Goal: Task Accomplishment & Management: Complete application form

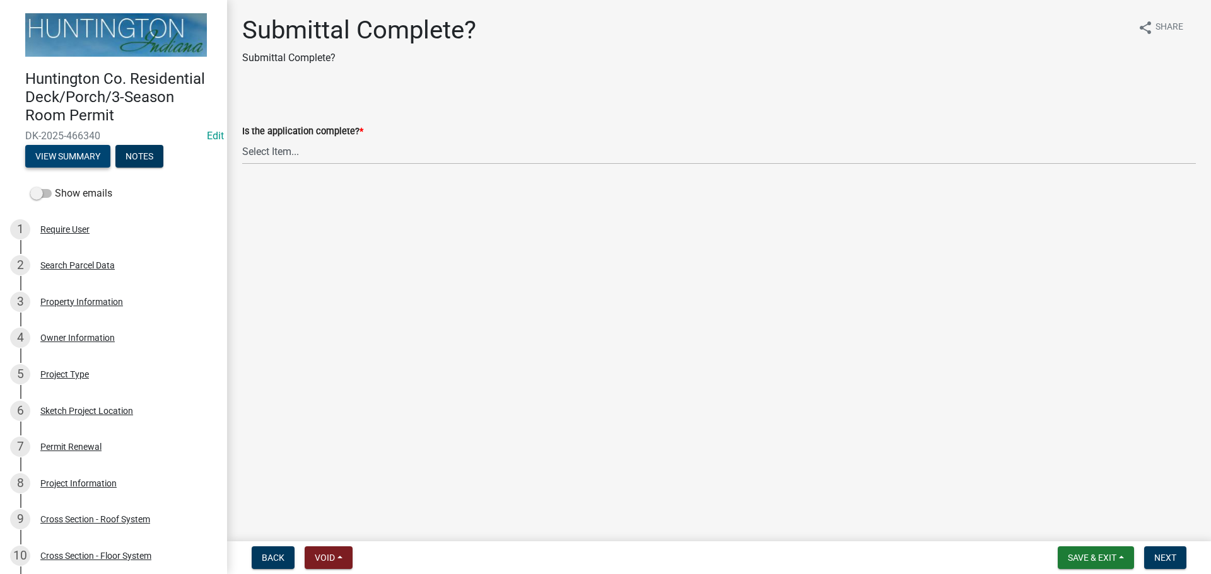
click at [64, 153] on button "View Summary" at bounding box center [67, 156] width 85 height 23
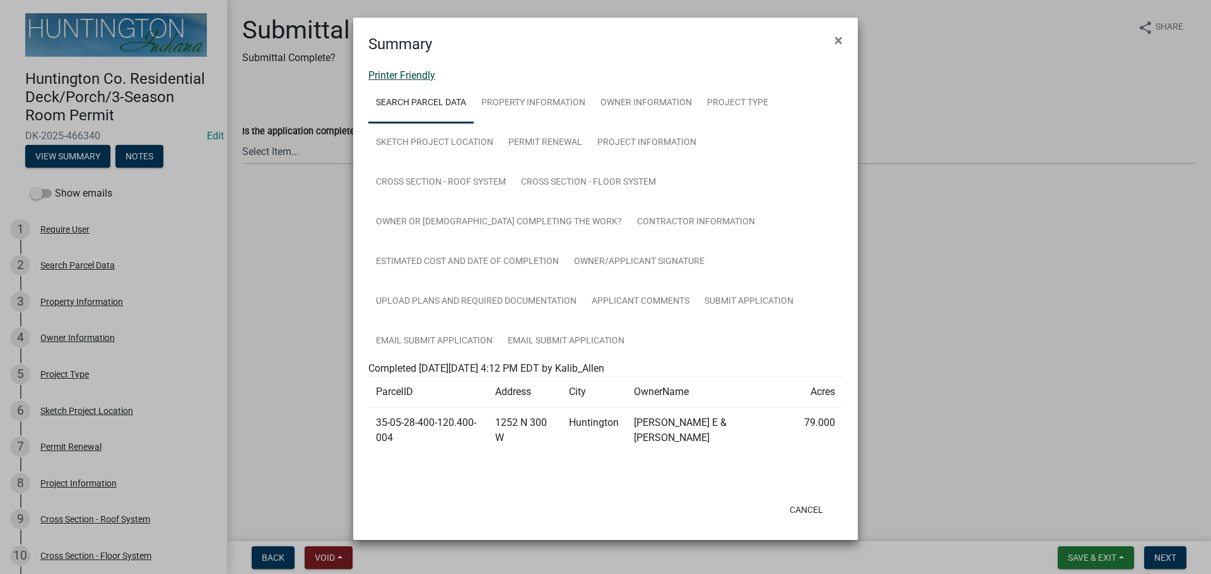
click at [403, 80] on link "Printer Friendly" at bounding box center [401, 75] width 67 height 12
click at [832, 33] on button "×" at bounding box center [838, 40] width 28 height 35
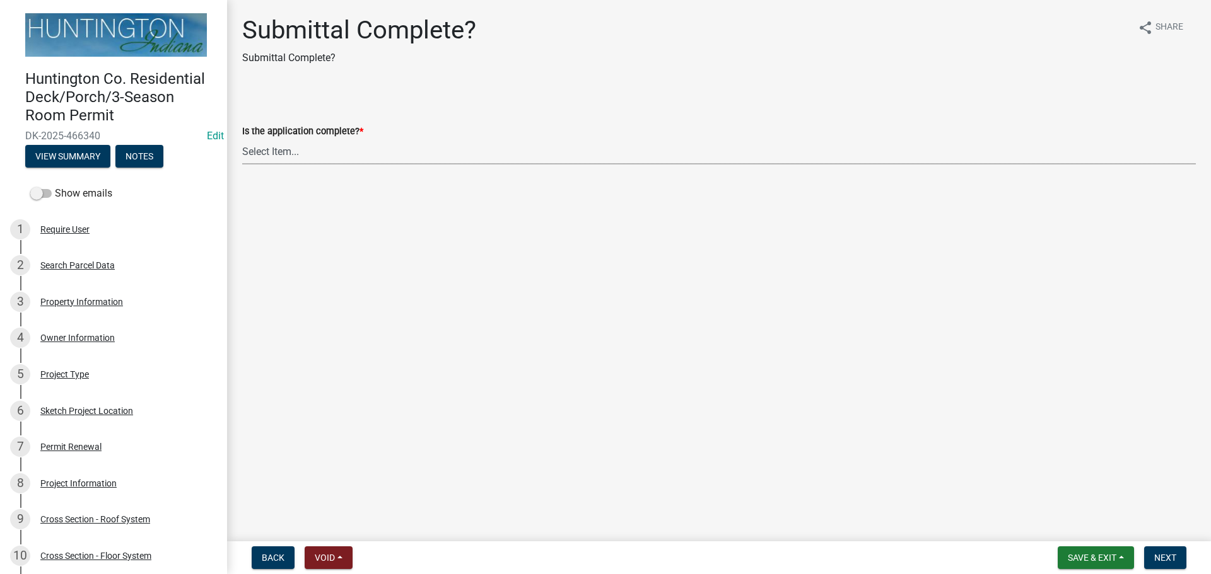
click at [248, 151] on select "Select Item... Yes No" at bounding box center [718, 152] width 953 height 26
click at [242, 139] on select "Select Item... Yes No" at bounding box center [718, 152] width 953 height 26
select select "66582fed-d1d1-4813-a7fe-59cc5b471393"
click at [1165, 550] on button "Next" at bounding box center [1165, 558] width 42 height 23
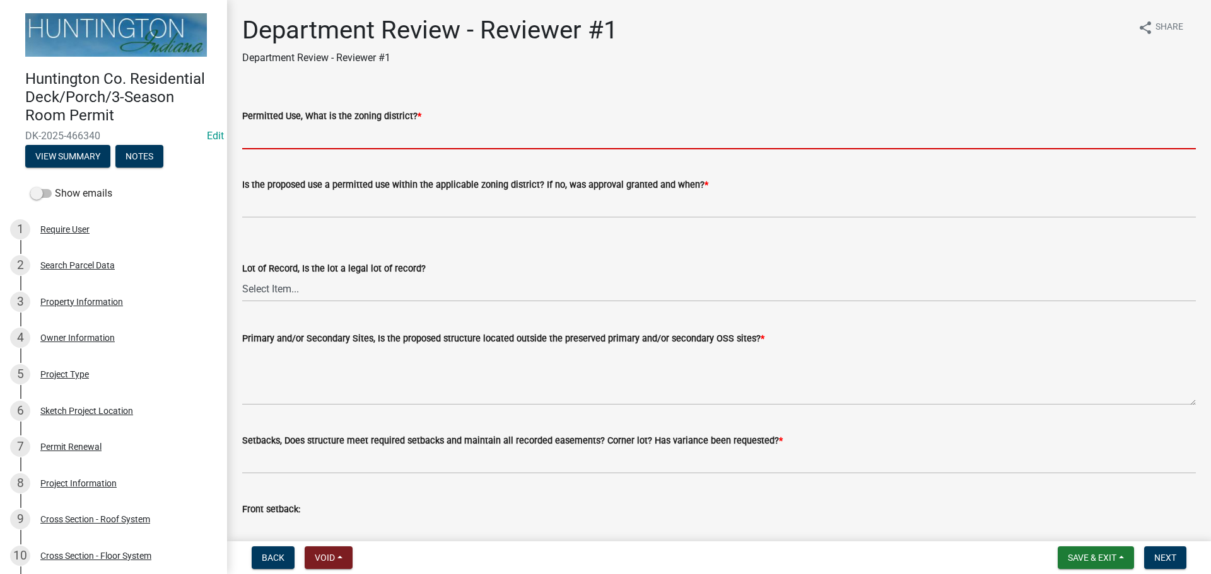
click at [322, 145] on input "Permitted Use, What is the zoning district? *" at bounding box center [718, 137] width 953 height 26
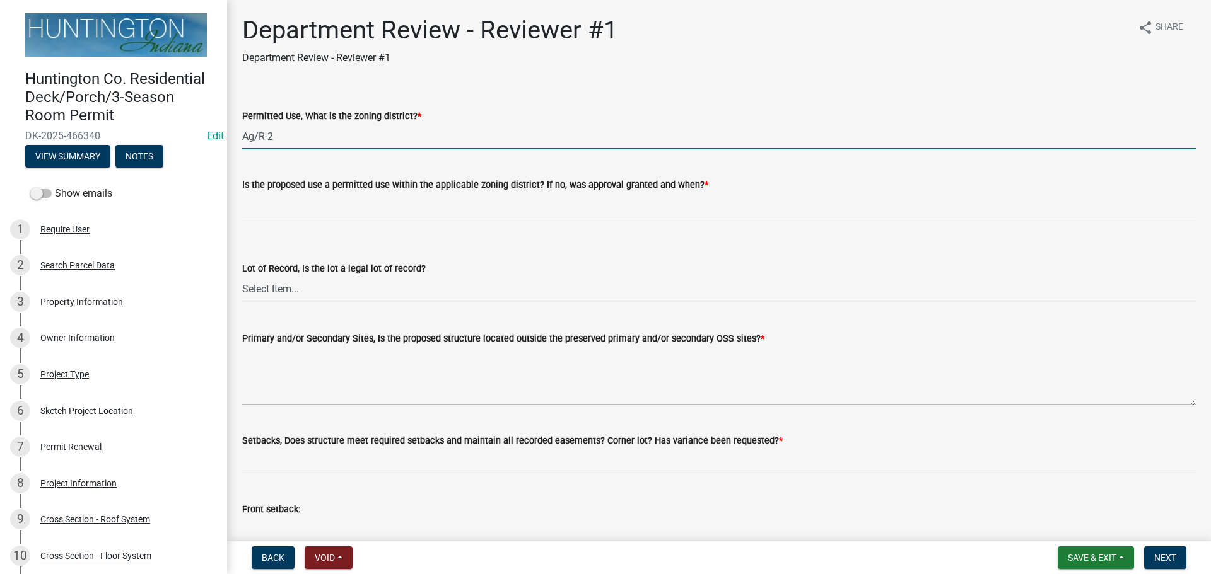
type input "Ag/R-2"
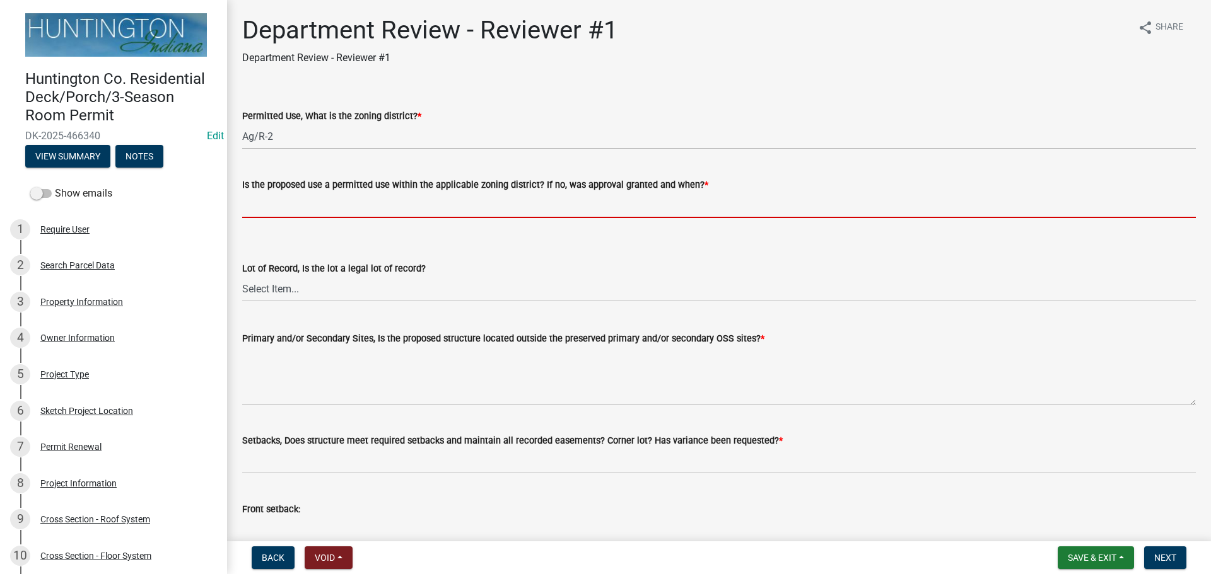
click at [299, 212] on input "Is the proposed use a permitted use within the applicable zoning district? If n…" at bounding box center [718, 205] width 953 height 26
type input "yes"
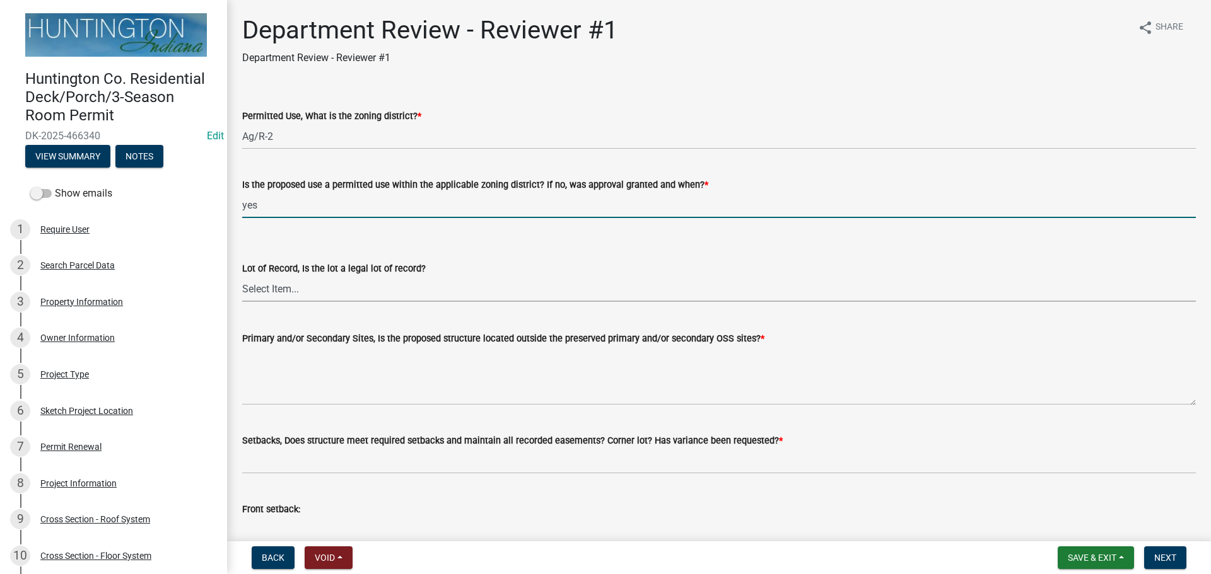
click at [277, 292] on select "Select Item... Yes No" at bounding box center [718, 289] width 953 height 26
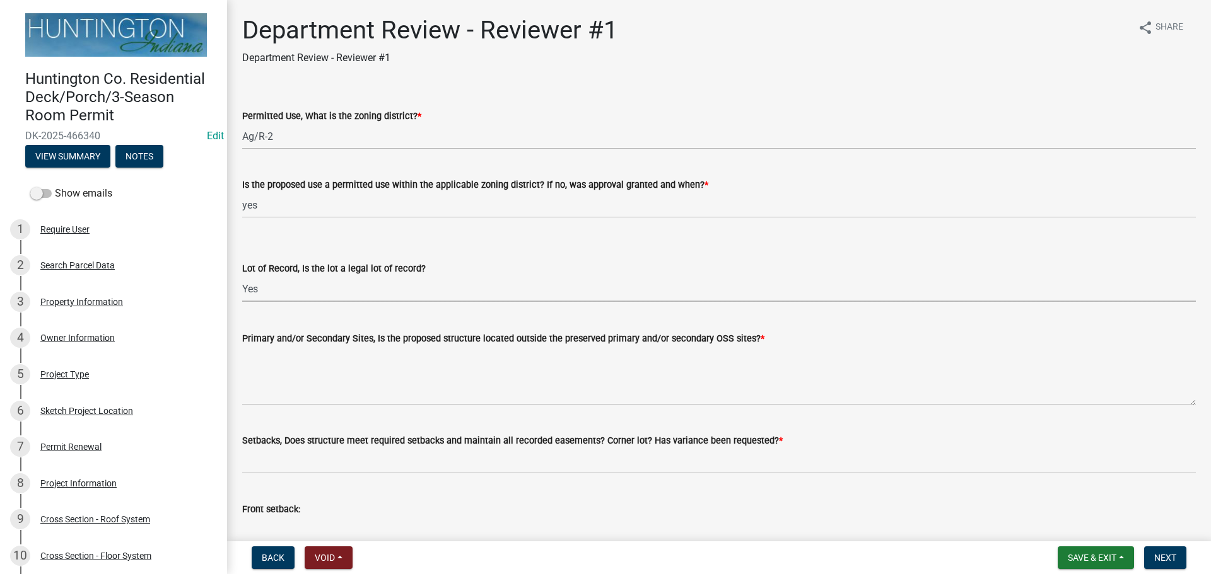
click at [242, 276] on select "Select Item... Yes No" at bounding box center [718, 289] width 953 height 26
select select "ef275397-06f9-49fc-9e48-d49d3fc80a10"
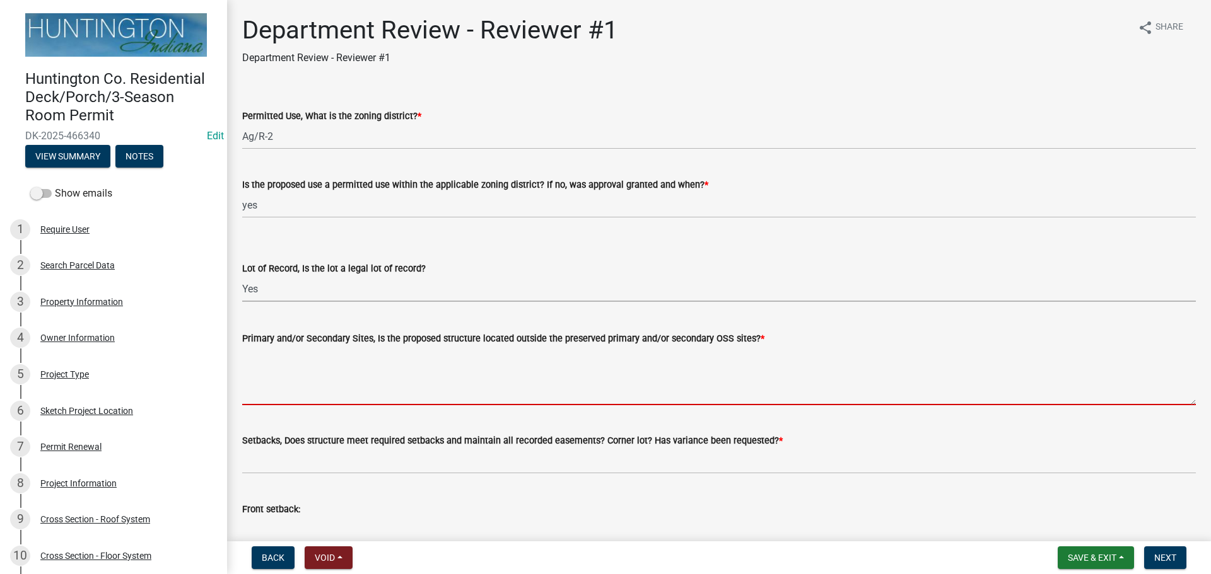
click at [262, 373] on textarea "Primary and/or Secondary Sites, Is the proposed structure located outside the p…" at bounding box center [718, 375] width 953 height 59
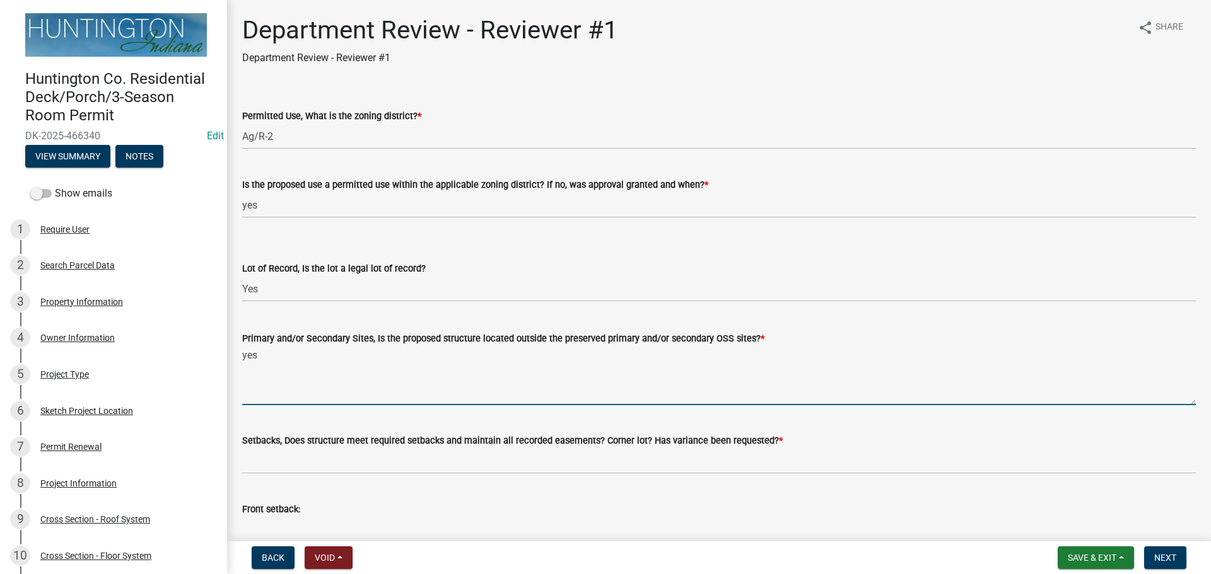
scroll to position [63, 0]
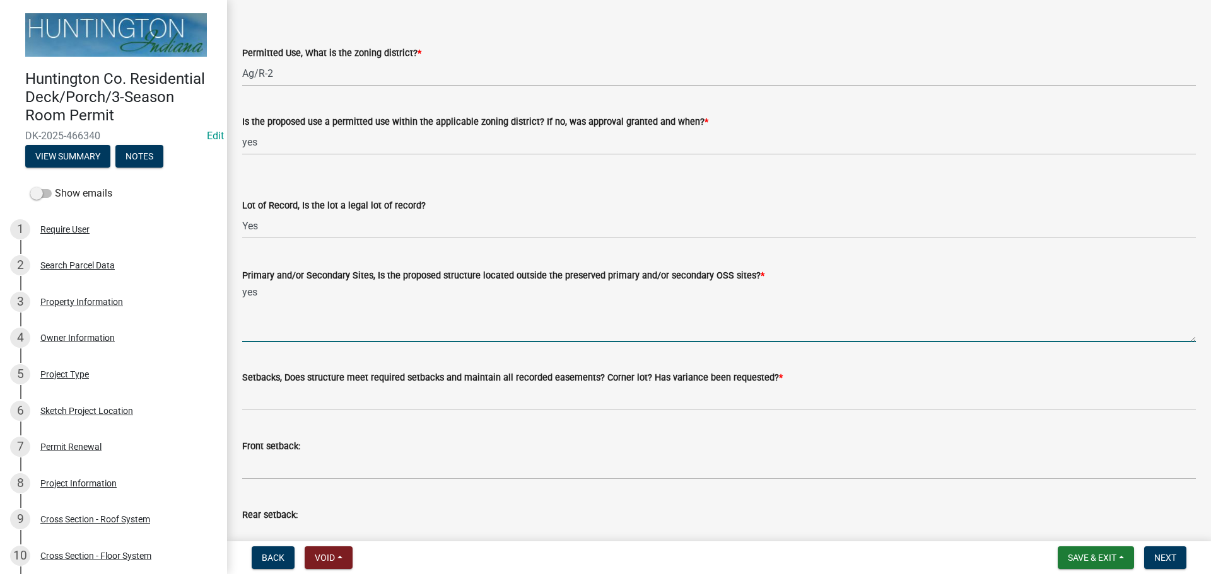
type textarea "yes"
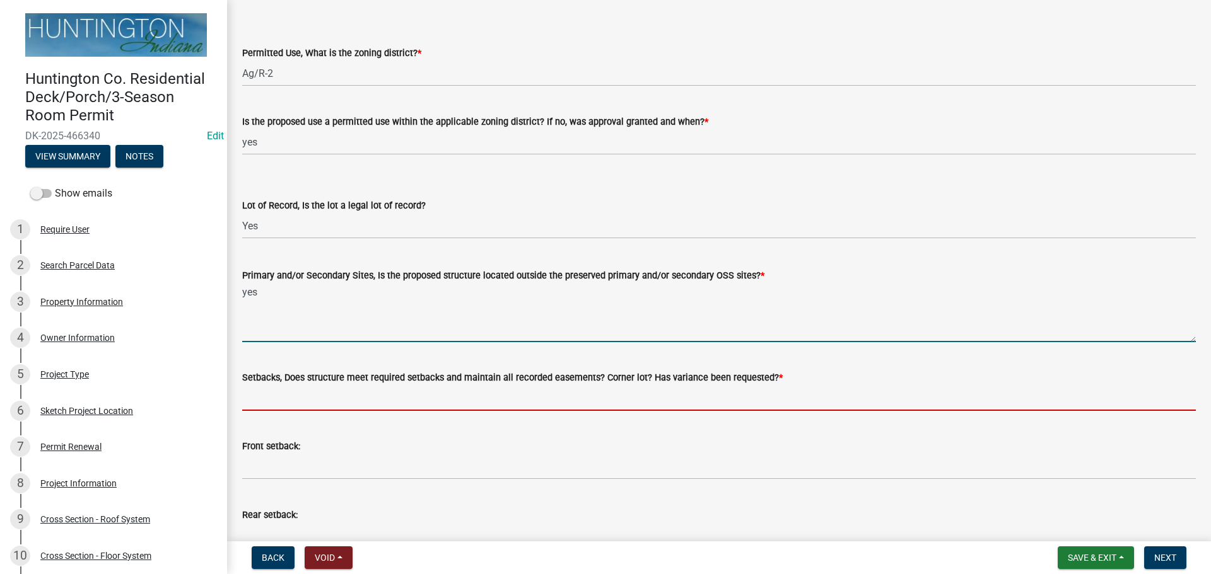
click at [264, 401] on input "Setbacks, Does structure meet required setbacks and maintain all recorded easem…" at bounding box center [718, 398] width 953 height 26
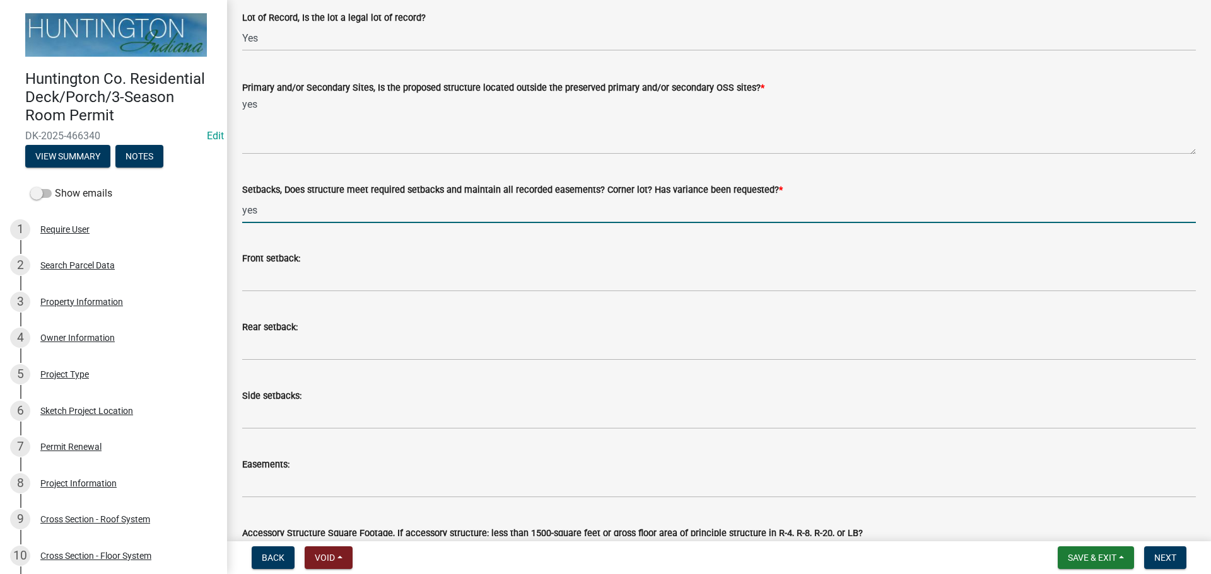
scroll to position [252, 0]
type input "yes"
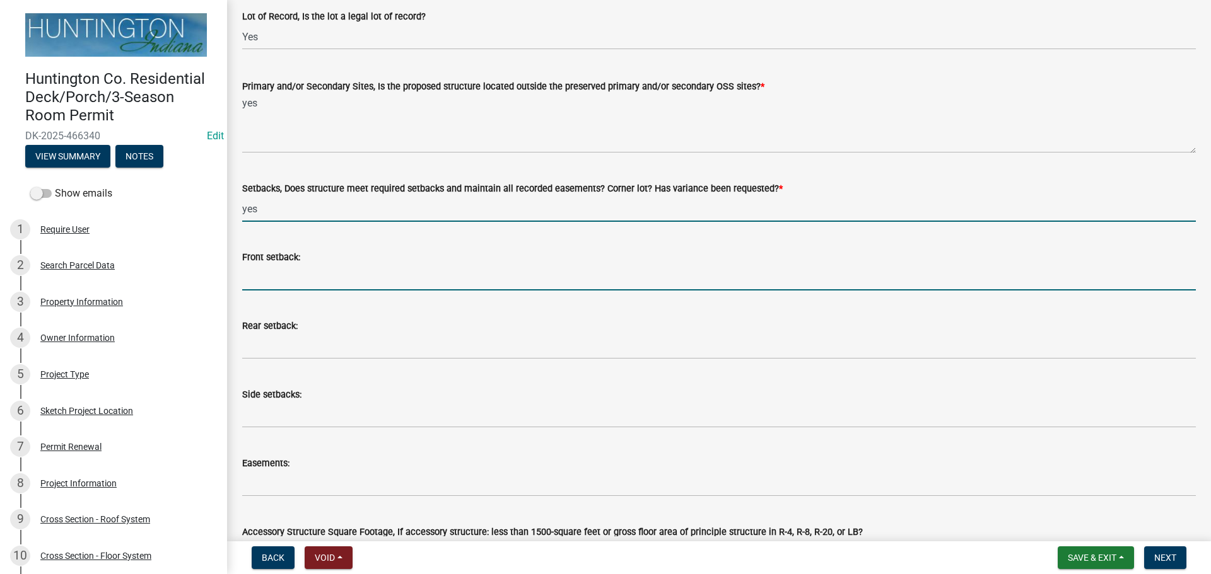
click at [270, 285] on input "Front setback:" at bounding box center [718, 278] width 953 height 26
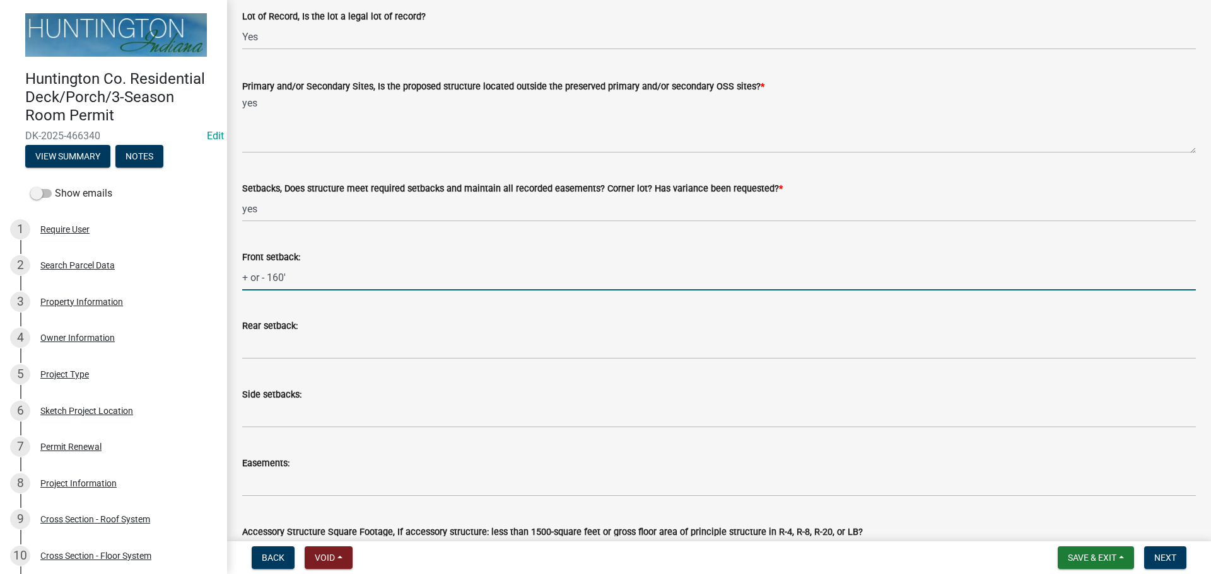
type input "+ or - 160'"
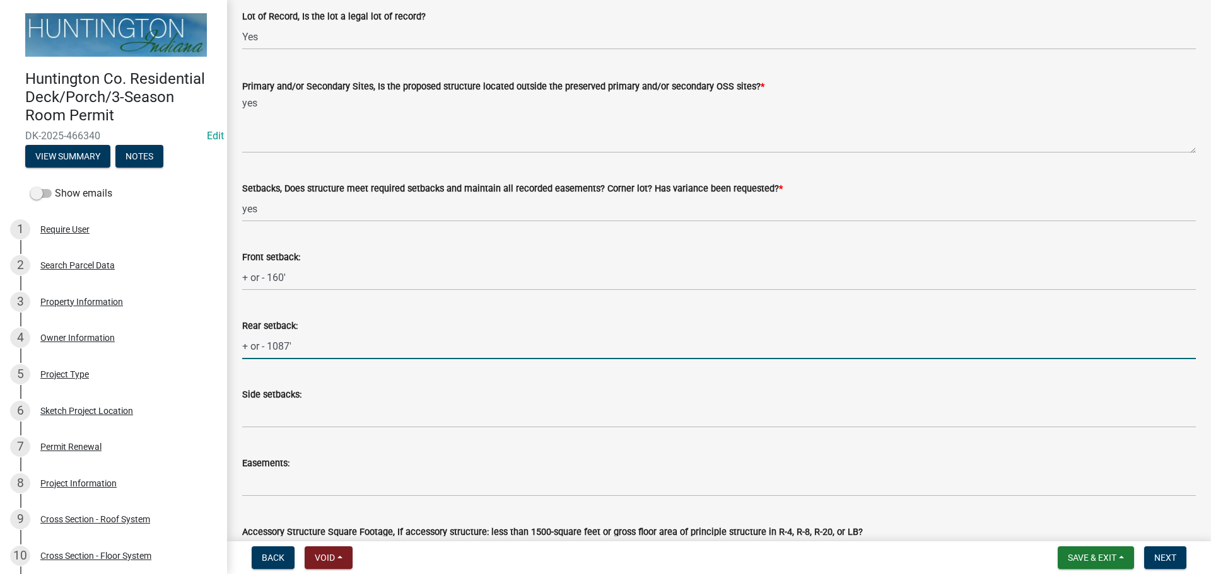
type input "+ or - 1087'"
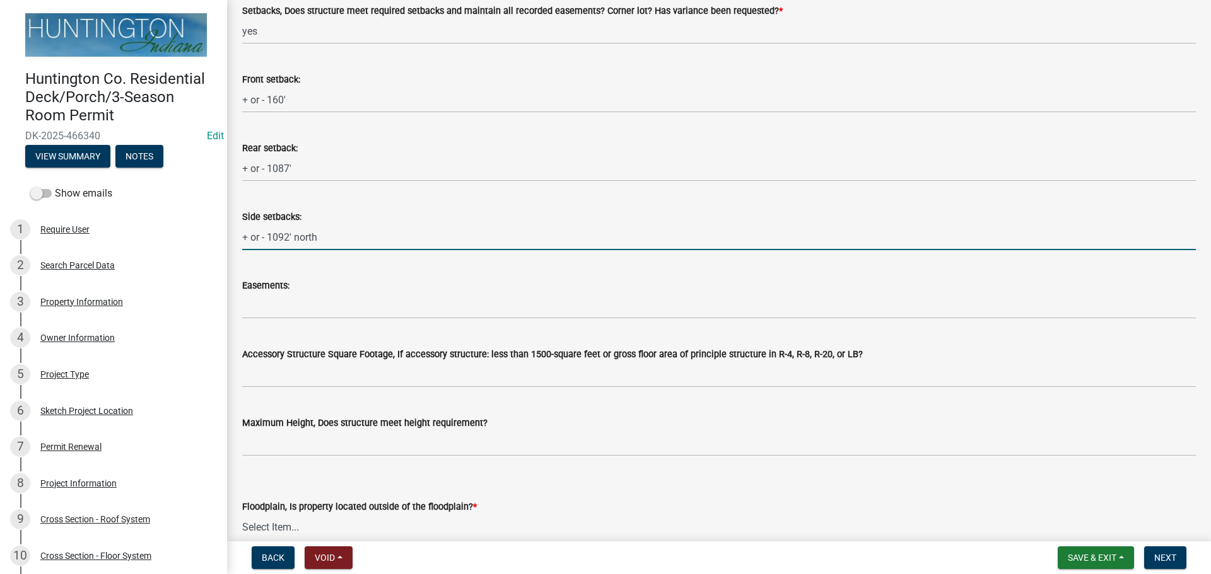
scroll to position [441, 0]
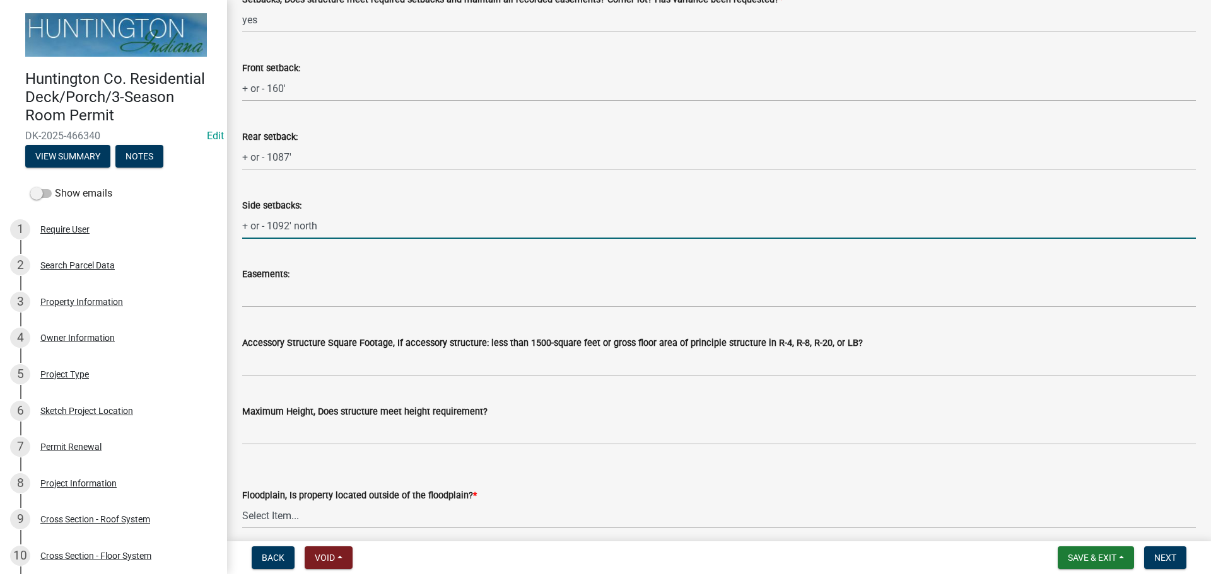
type input "+ or - 1092' north"
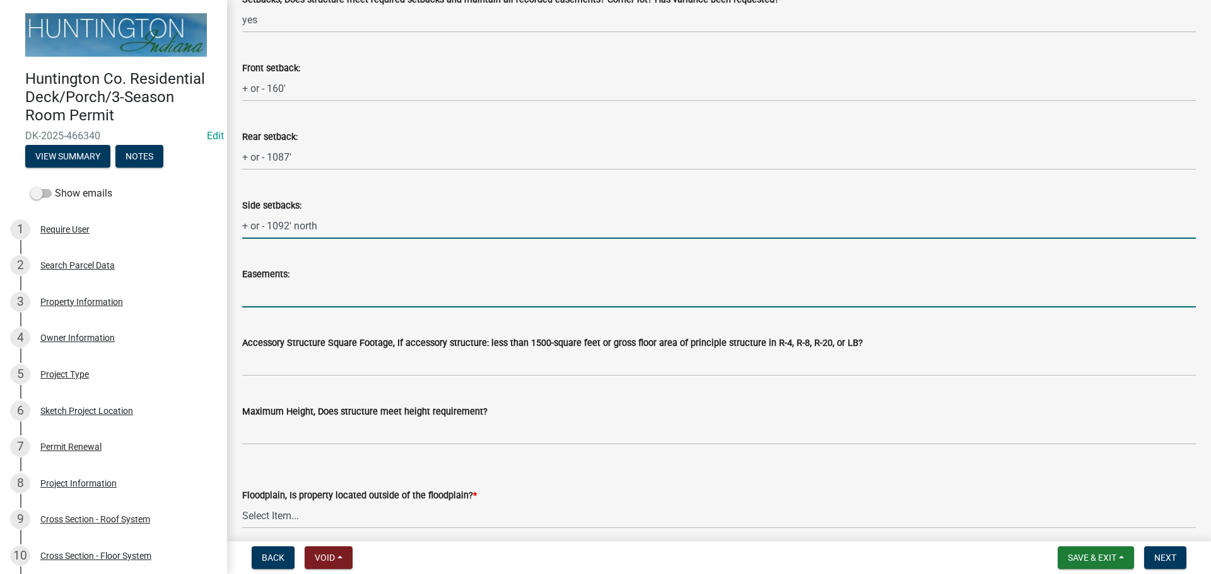
click at [286, 289] on input "Easements:" at bounding box center [718, 295] width 953 height 26
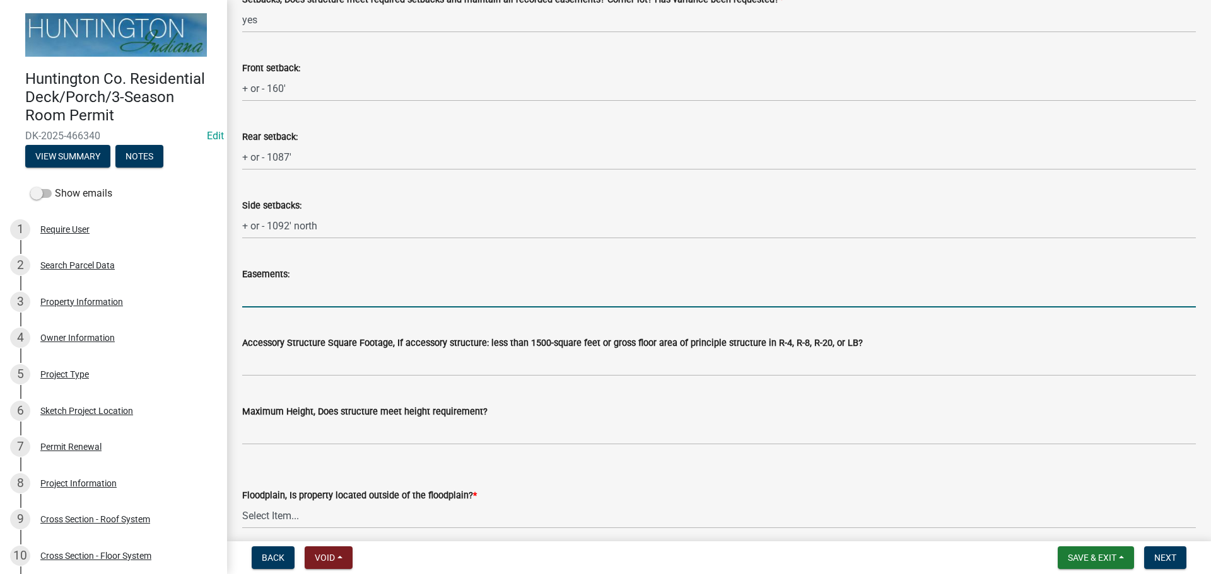
type input "n/a"
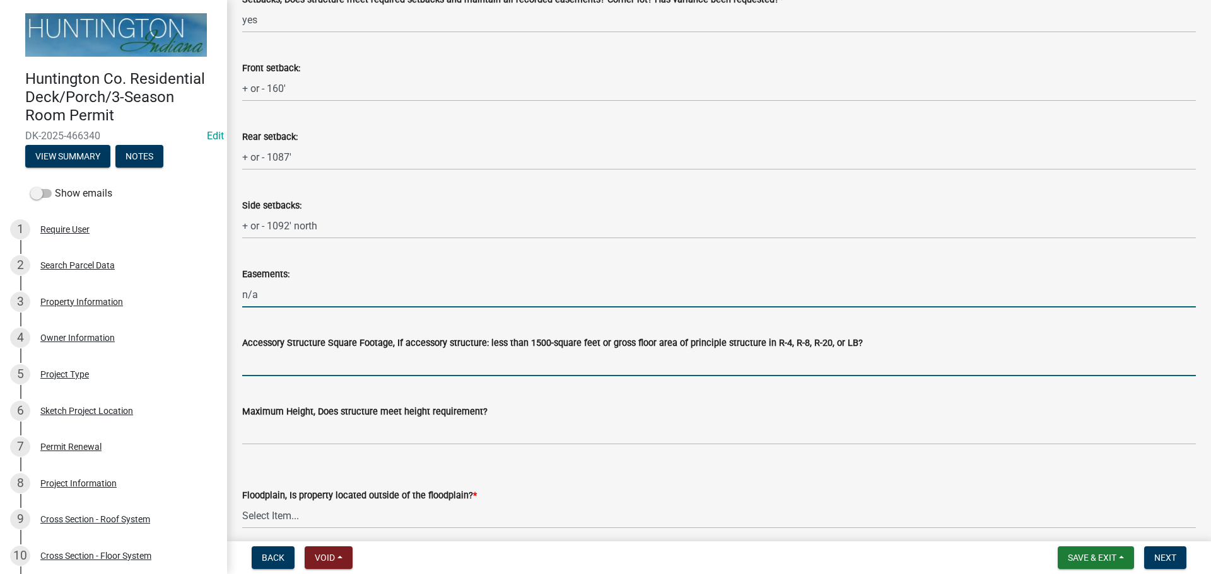
click at [335, 371] on input "Accessory Structure Square Footage, If accessory structure: less than 1500-squa…" at bounding box center [718, 364] width 953 height 26
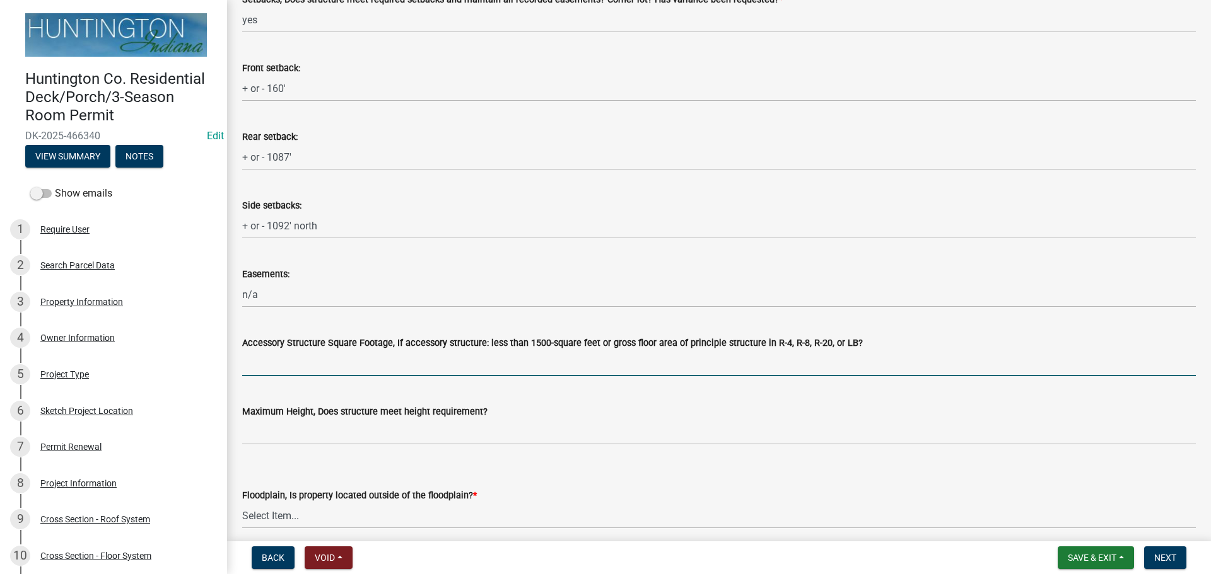
type input "n/a"
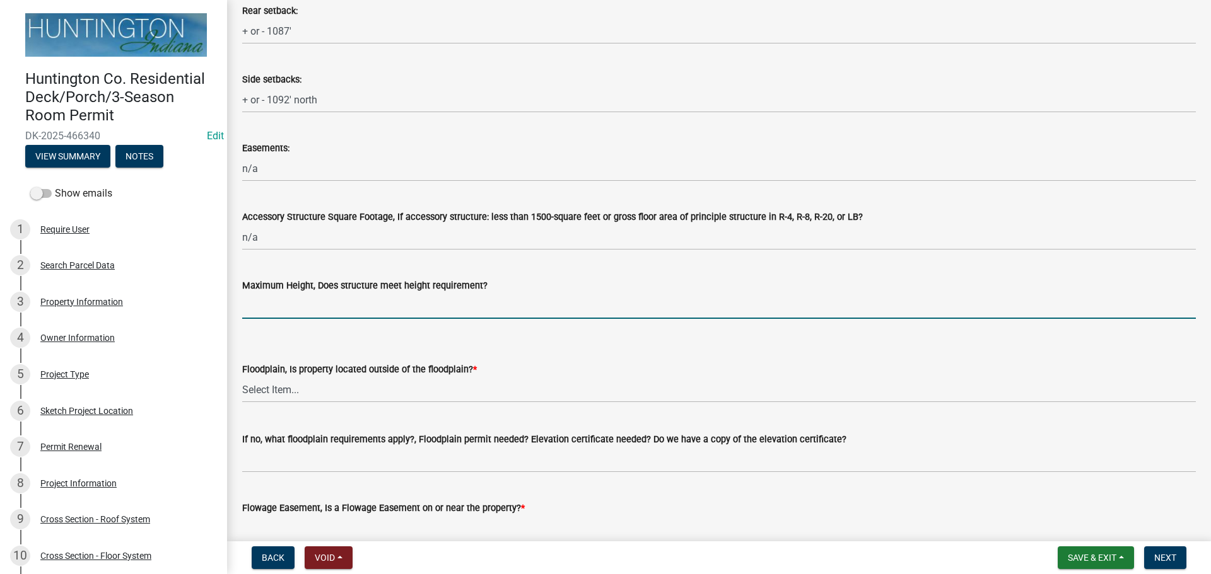
click at [327, 308] on input "Maximum Height, Does structure meet height requirement?" at bounding box center [718, 306] width 953 height 26
type input "yes"
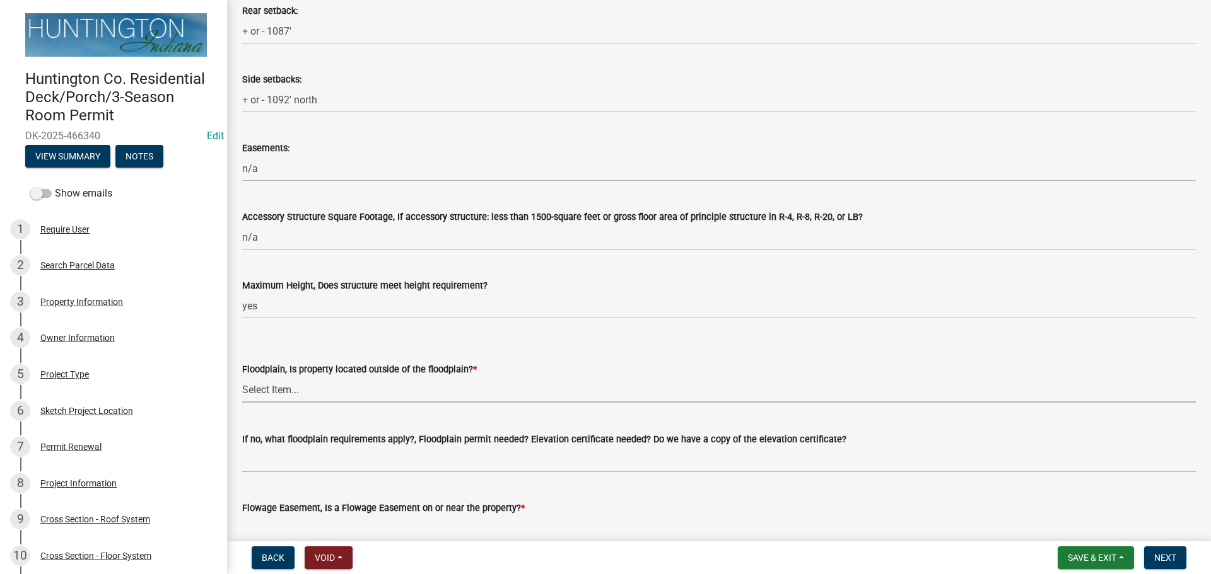
click at [300, 382] on select "Select Item... Yes No" at bounding box center [718, 390] width 953 height 26
click at [242, 377] on select "Select Item... Yes No" at bounding box center [718, 390] width 953 height 26
select select "4d344b6b-263e-4955-821e-df439c2abf80"
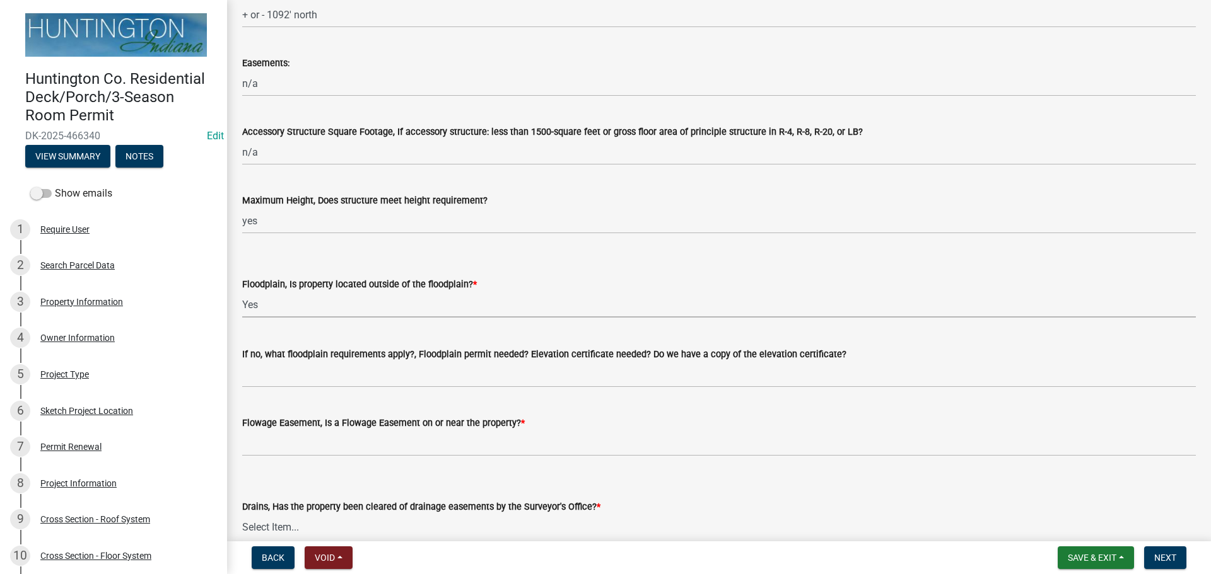
scroll to position [757, 0]
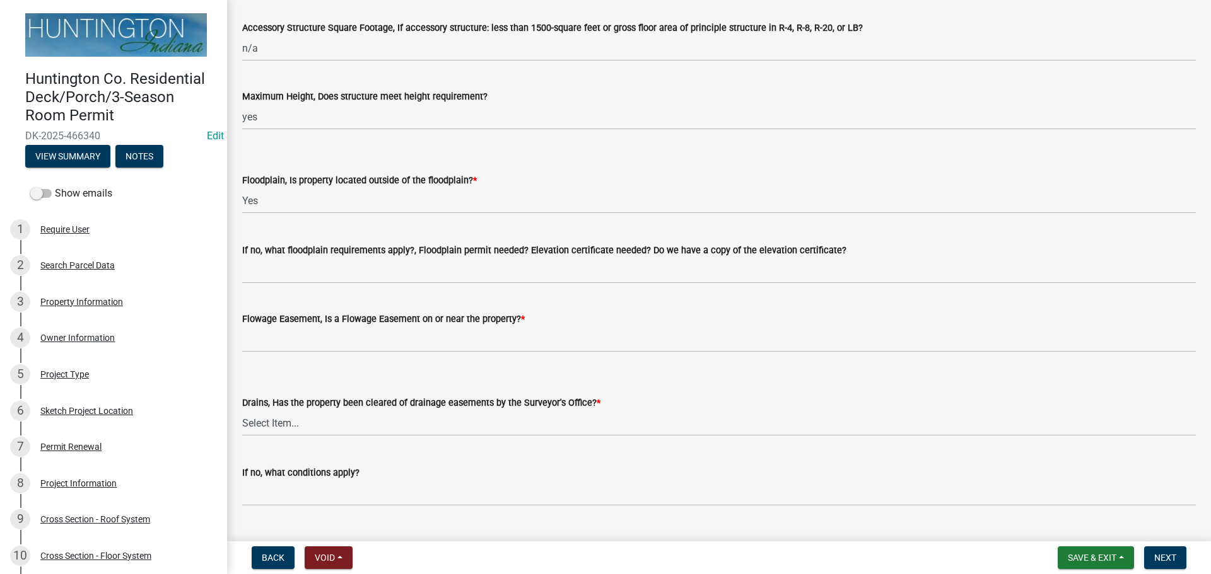
click at [315, 247] on label "If no, what floodplain requirements apply?, Floodplain permit needed? Elevation…" at bounding box center [544, 251] width 604 height 9
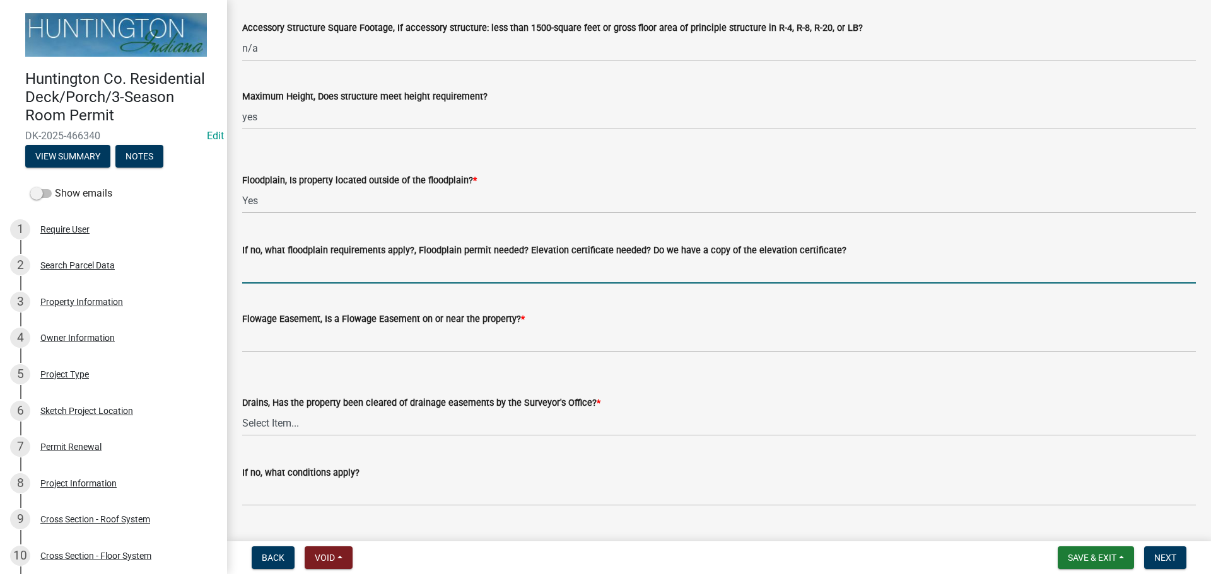
click at [315, 258] on input "If no, what floodplain requirements apply?, Floodplain permit needed? Elevation…" at bounding box center [718, 271] width 953 height 26
click at [315, 264] on input "If no, what floodplain requirements apply?, Floodplain permit needed? Elevation…" at bounding box center [718, 271] width 953 height 26
type input "n/a"
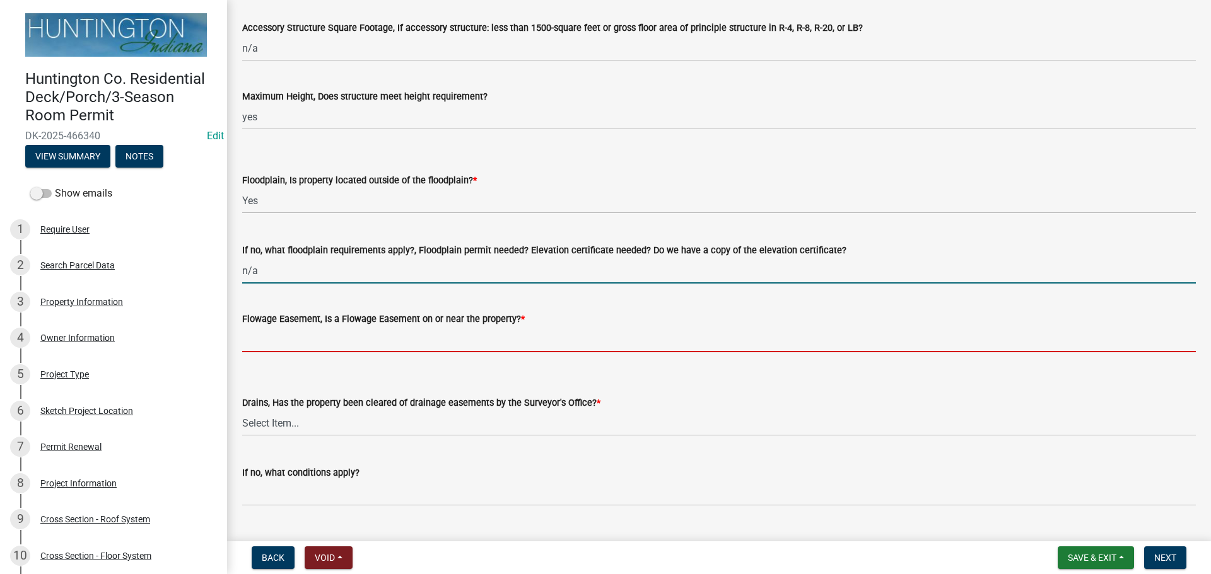
drag, startPoint x: 298, startPoint y: 338, endPoint x: 303, endPoint y: 346, distance: 9.1
click at [298, 338] on input "Flowage Easement, Is a Flowage Easement on or near the property? *" at bounding box center [718, 340] width 953 height 26
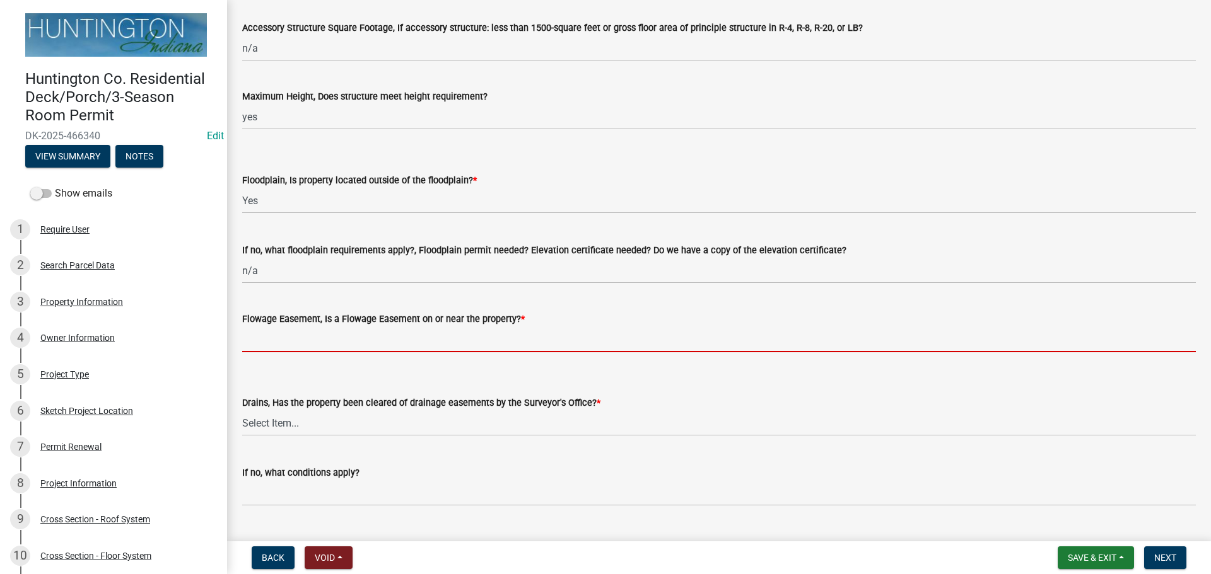
type input "no"
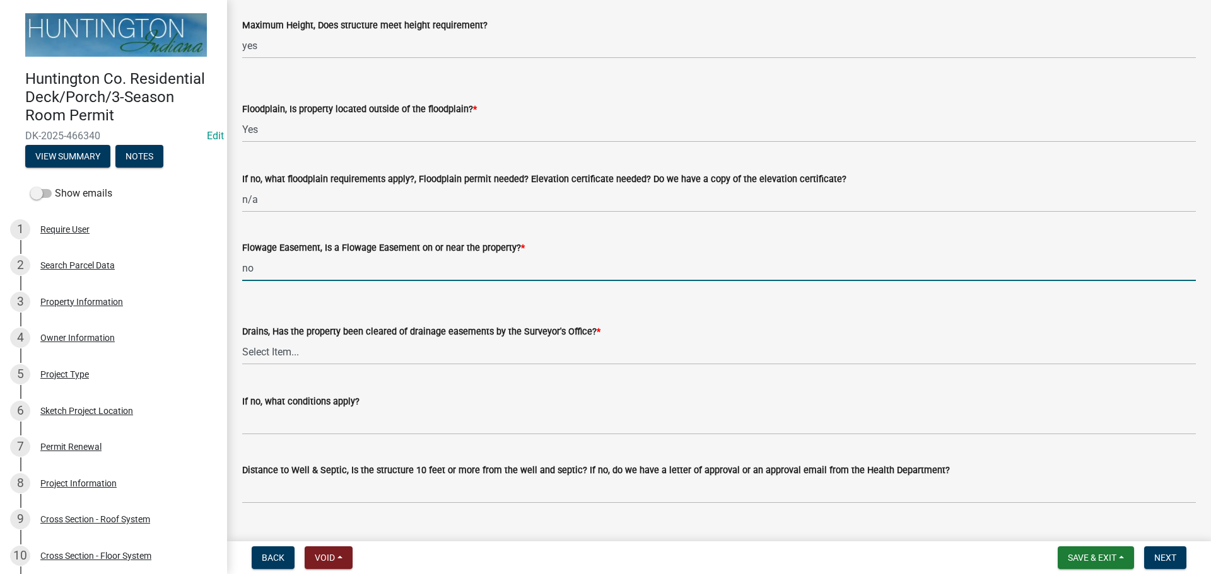
scroll to position [883, 0]
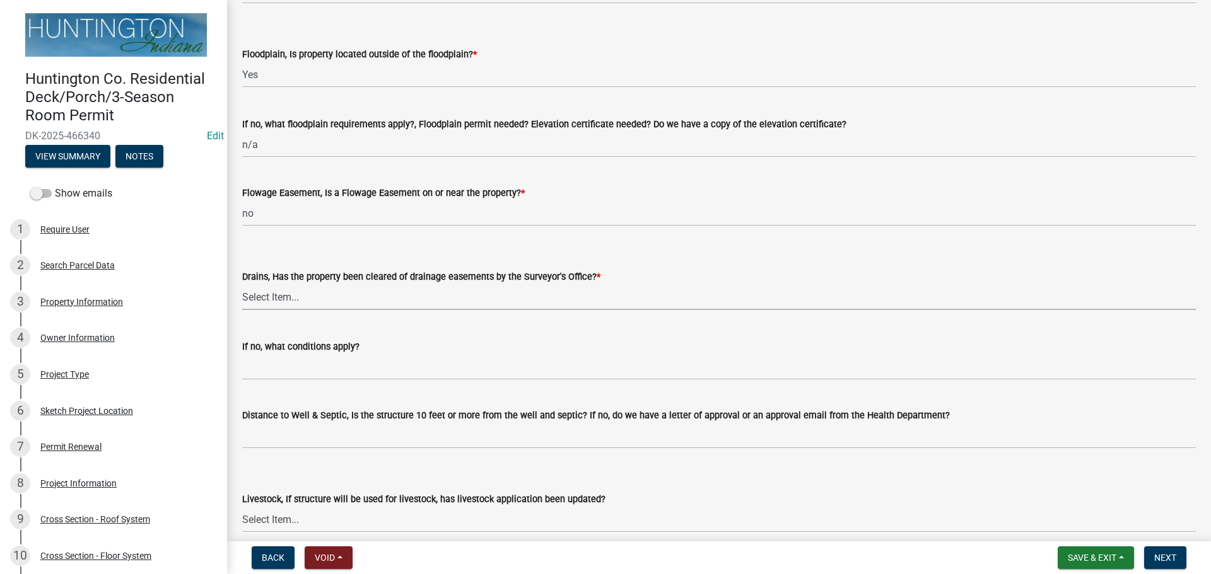
drag, startPoint x: 266, startPoint y: 301, endPoint x: 267, endPoint y: 310, distance: 8.2
click at [266, 301] on select "Select Item... Yes No" at bounding box center [718, 297] width 953 height 26
click at [242, 284] on select "Select Item... Yes No" at bounding box center [718, 297] width 953 height 26
select select "3435a8d9-7fe8-426c-a79c-bec098f274c8"
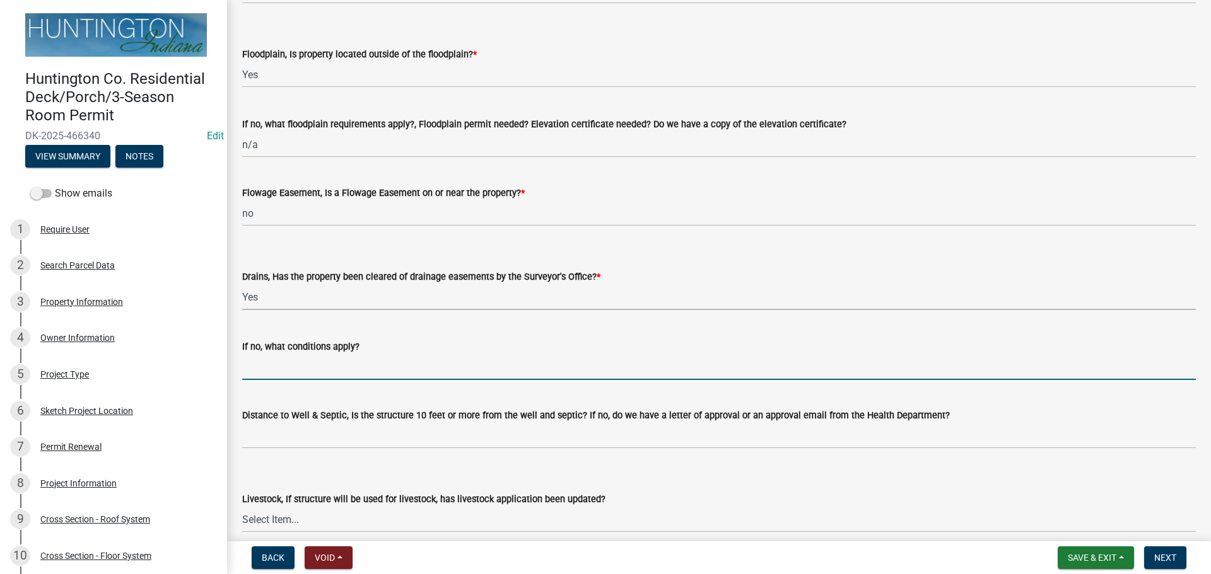
click at [264, 357] on input "If no, what conditions apply?" at bounding box center [718, 367] width 953 height 26
type input "n/a"
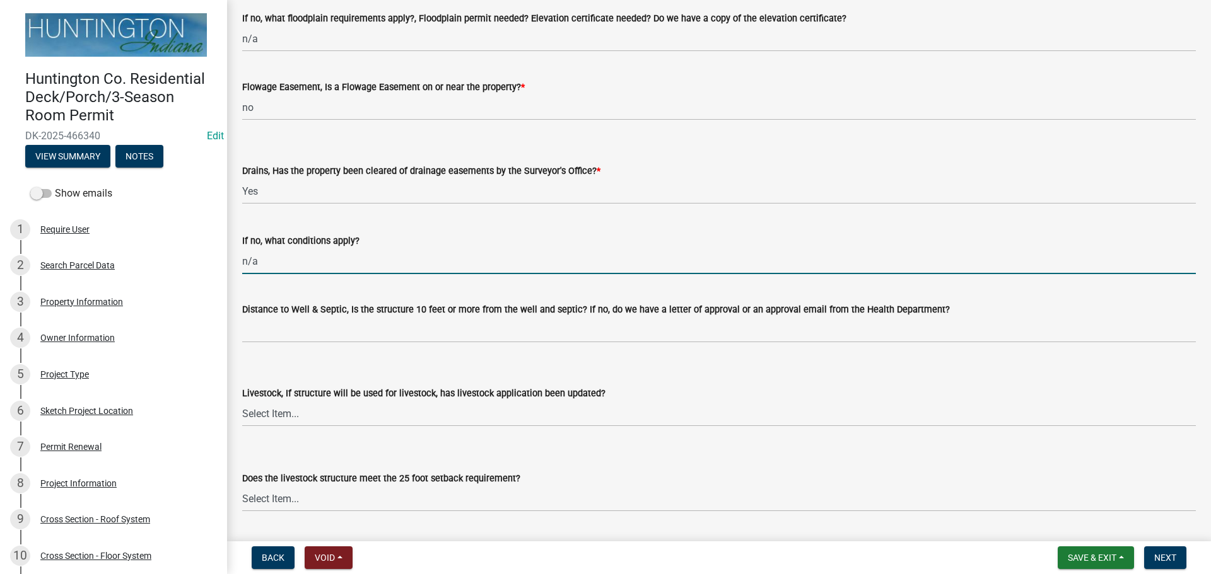
scroll to position [1135, 0]
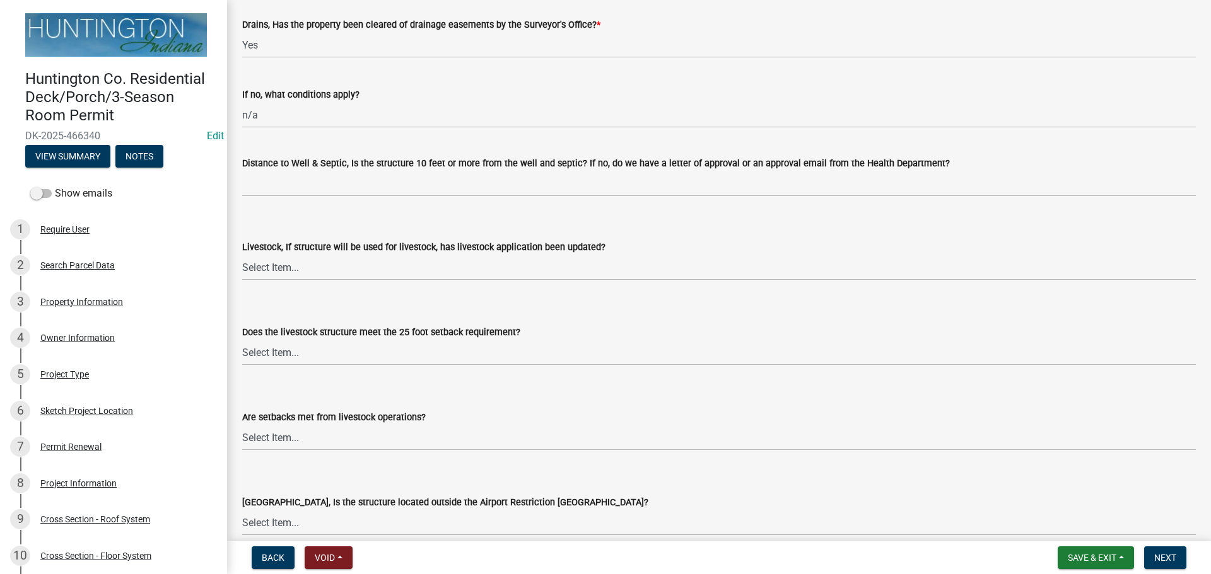
click at [284, 157] on div "Distance to Well & Septic, Is the structure 10 feet or more from the well and s…" at bounding box center [718, 163] width 953 height 15
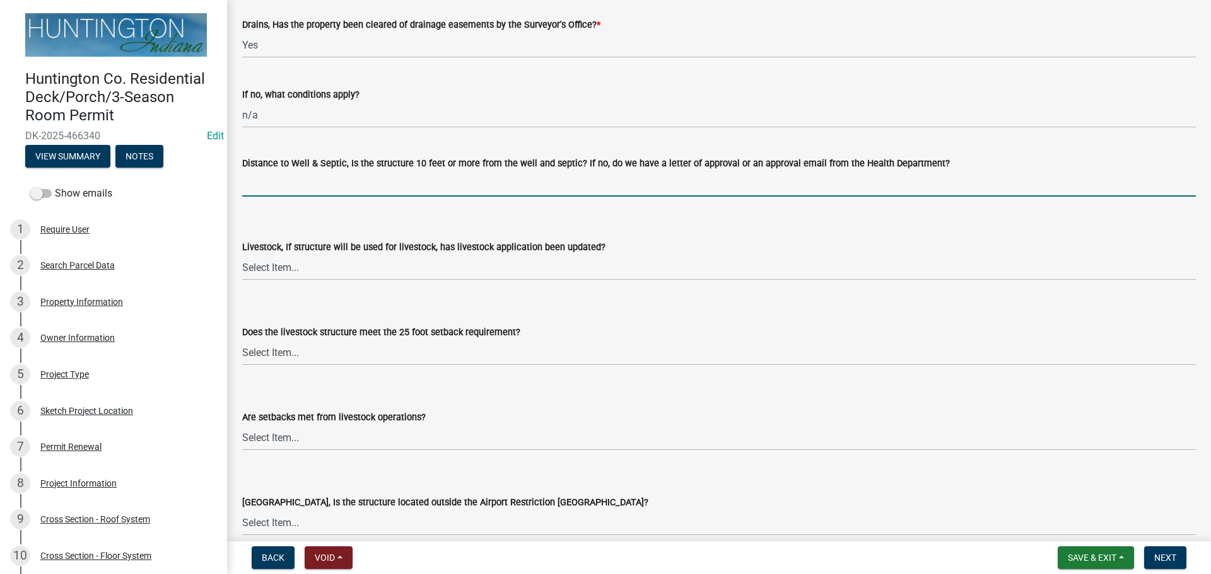
click at [281, 171] on input "Distance to Well & Septic, Is the structure 10 feet or more from the well and s…" at bounding box center [718, 184] width 953 height 26
type input "yes per applicant"
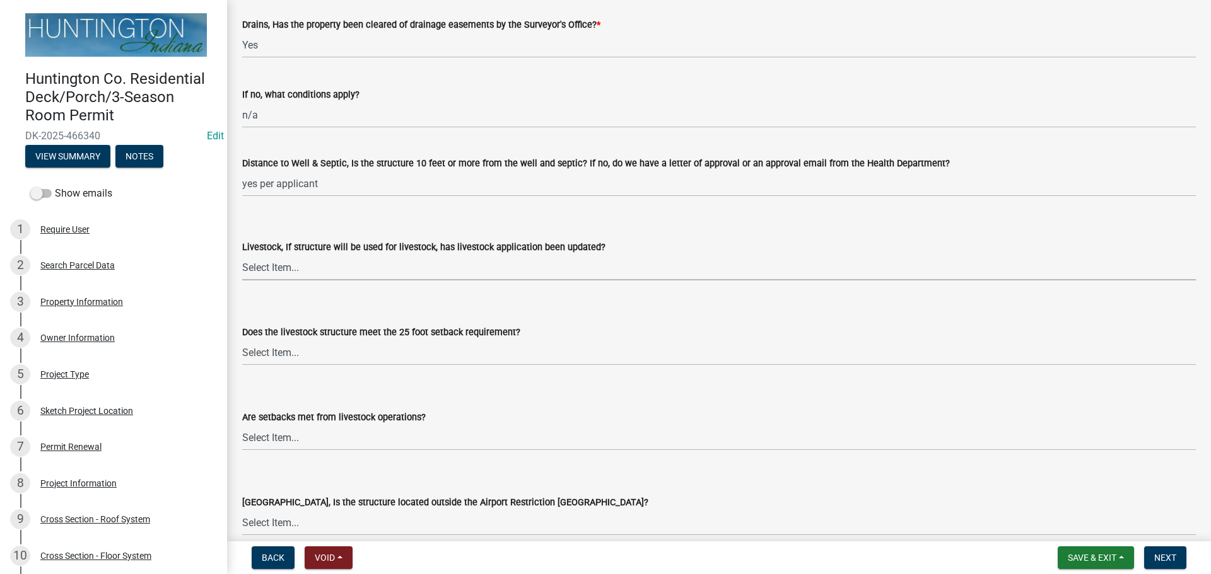
click at [291, 270] on select "Select Item... Yes No N/A" at bounding box center [718, 268] width 953 height 26
click at [242, 255] on select "Select Item... Yes No N/A" at bounding box center [718, 268] width 953 height 26
select select "eaf3e748-0c34-4172-8b01-65cdd0471d39"
click at [306, 341] on select "Select Item... Yes No N/A" at bounding box center [718, 353] width 953 height 26
click at [242, 340] on select "Select Item... Yes No N/A" at bounding box center [718, 353] width 953 height 26
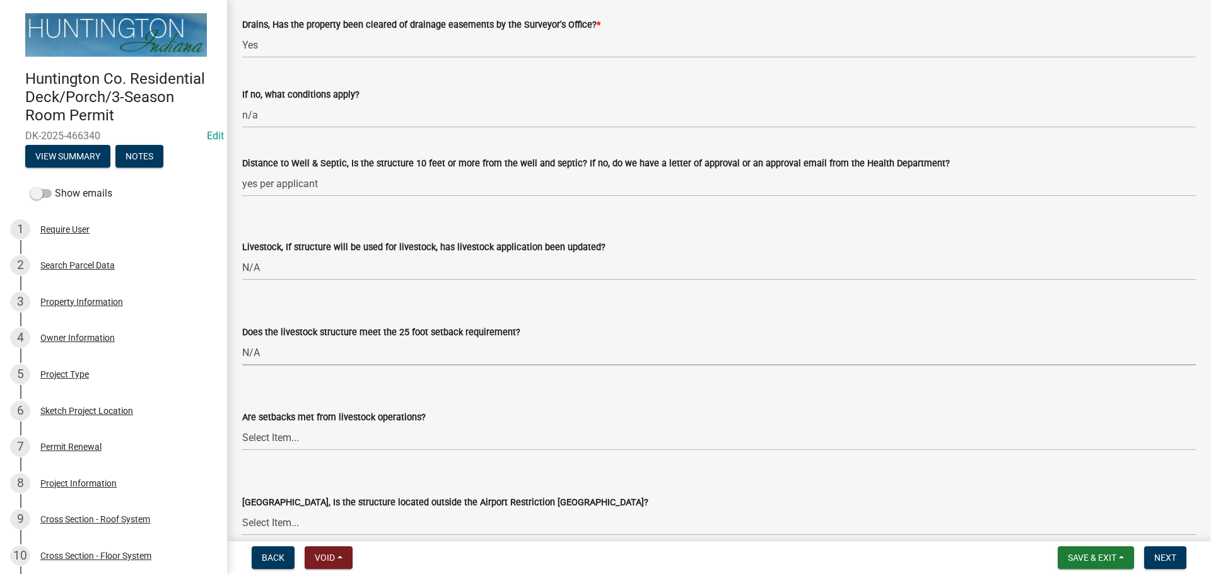
select select "97f70f7f-d8ff-42c1-b3fa-bd81516e2135"
click at [271, 440] on select "Select Item... Yes No" at bounding box center [718, 438] width 953 height 26
click at [242, 425] on select "Select Item... Yes No" at bounding box center [718, 438] width 953 height 26
select select "bcfbae84-cc48-4e96-a608-95d4b3afbd10"
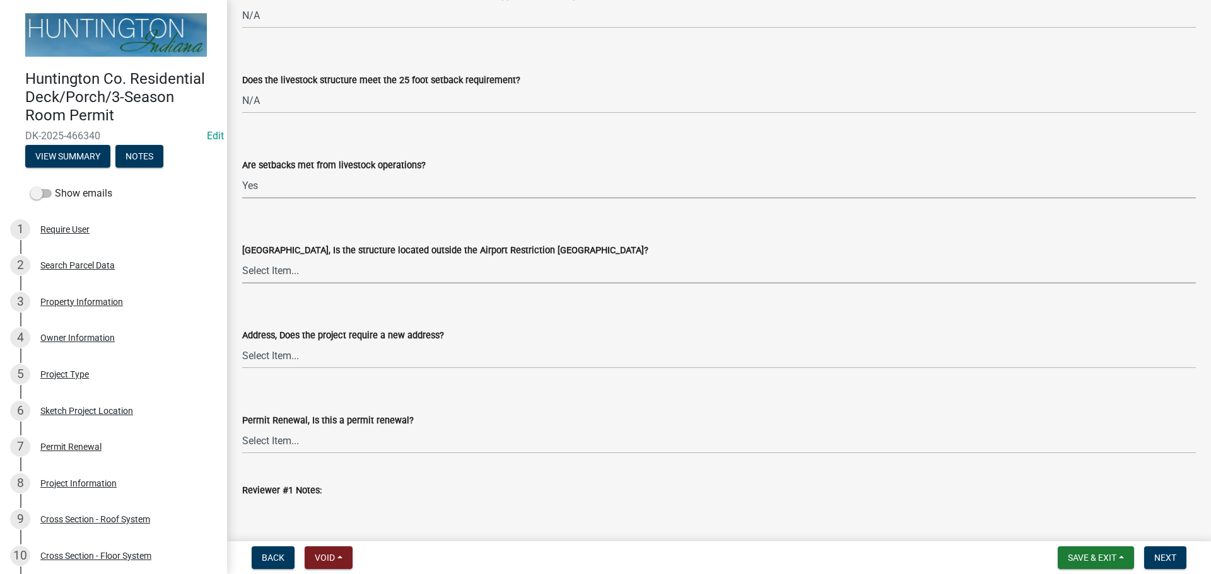
click at [265, 263] on select "Select Item... Yes No" at bounding box center [718, 271] width 953 height 26
click at [242, 258] on select "Select Item... Yes No" at bounding box center [718, 271] width 953 height 26
select select "0a18fa03-91a8-4574-a853-f13f36fc951a"
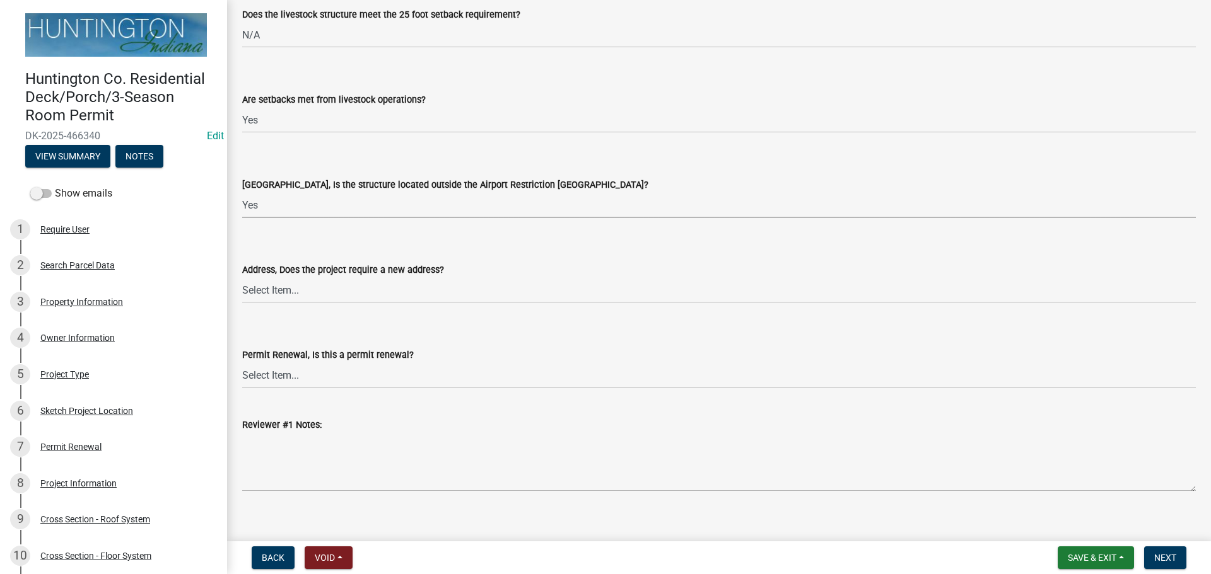
scroll to position [1467, 0]
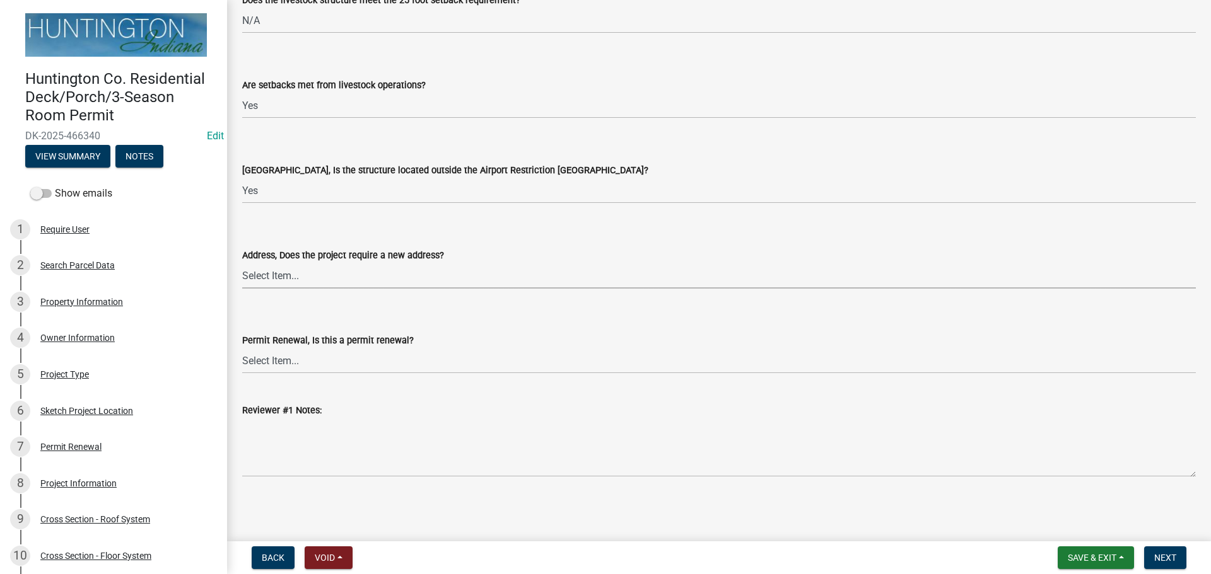
click at [264, 275] on select "Select Item... Yes No" at bounding box center [718, 276] width 953 height 26
click at [242, 263] on select "Select Item... Yes No" at bounding box center [718, 276] width 953 height 26
select select "cc1b4594-f27a-40d9-bda8-9112ff5e7b5c"
click at [1166, 557] on span "Next" at bounding box center [1165, 558] width 22 height 10
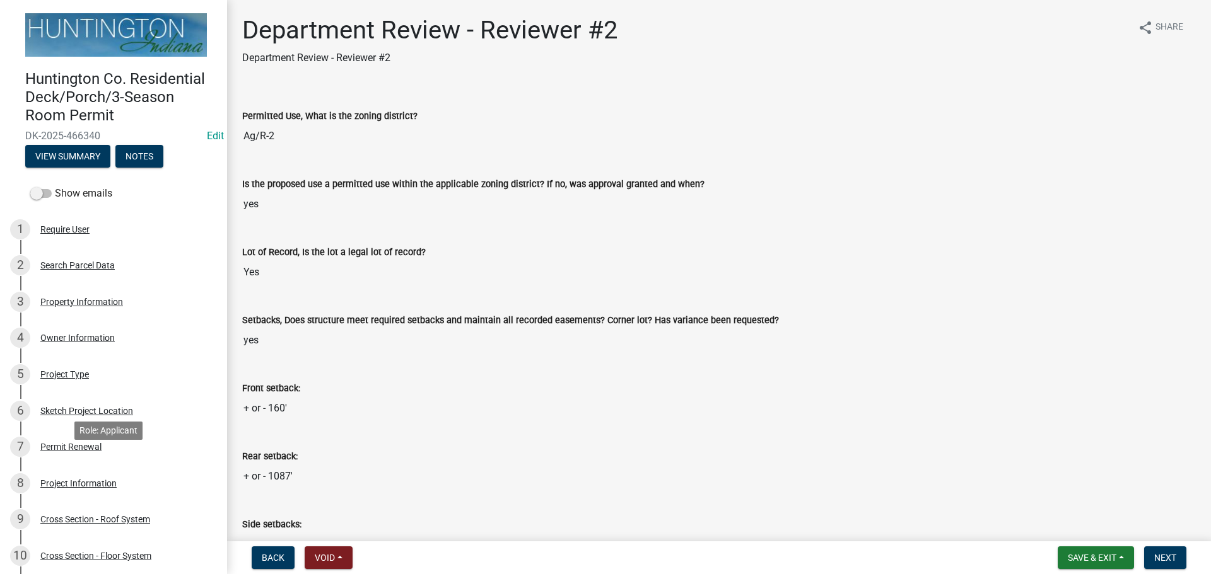
scroll to position [126, 0]
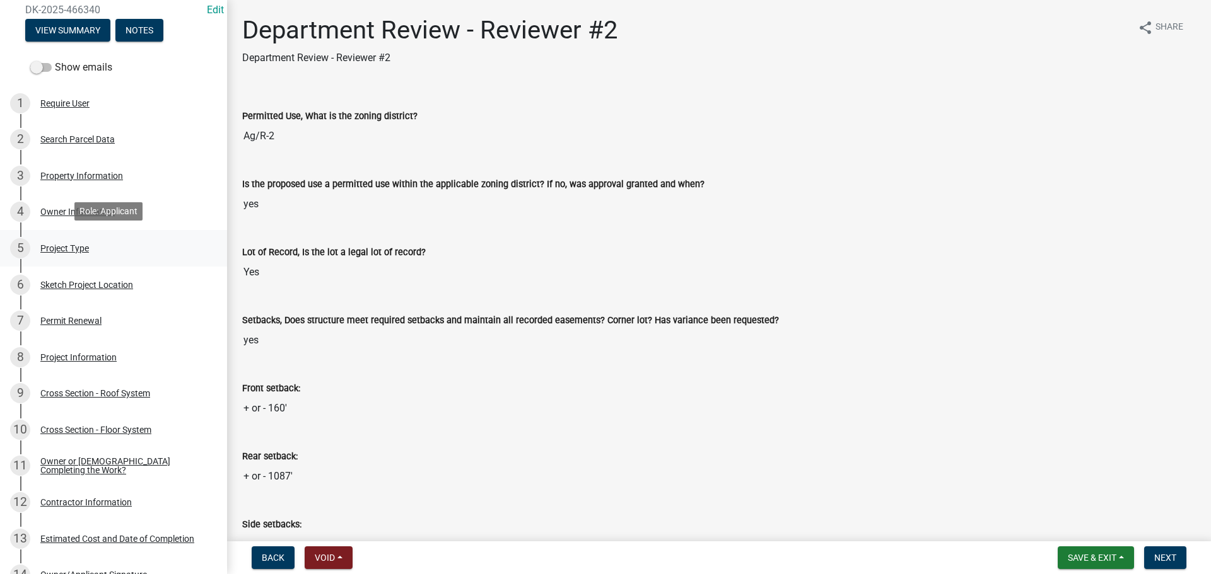
click at [59, 252] on div "5 Project Type" at bounding box center [108, 248] width 197 height 20
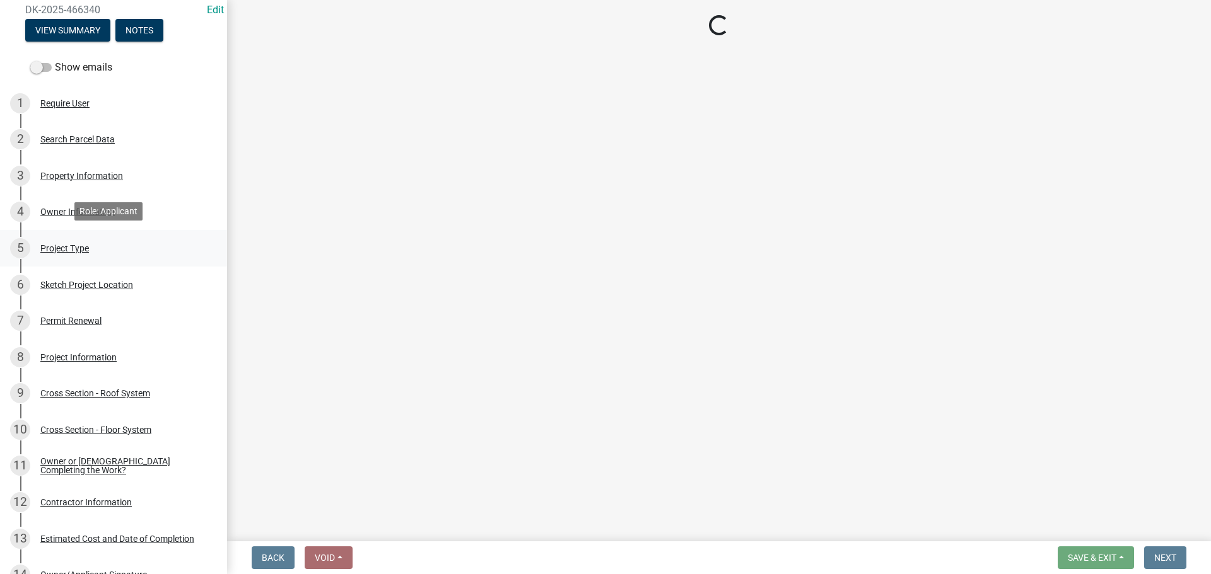
select select "72de0d4d-30a4-4760-a17f-a75ec8218792"
select select "974be428-3fb2-44e5-8e9f-39d0bd83e453"
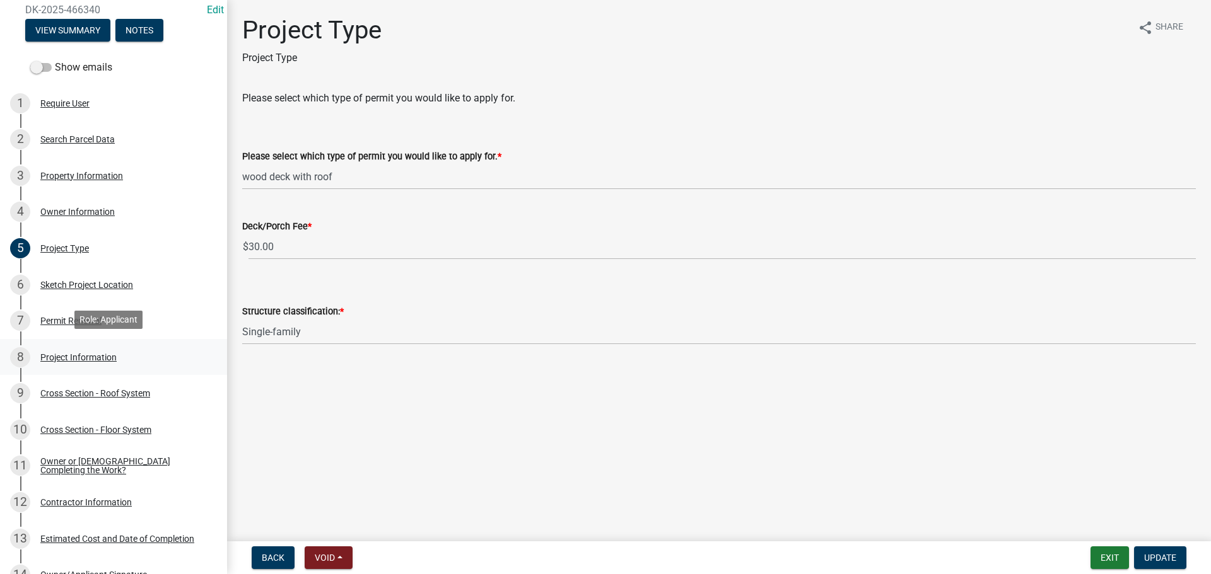
click at [44, 363] on div "8 Project Information" at bounding box center [108, 357] width 197 height 20
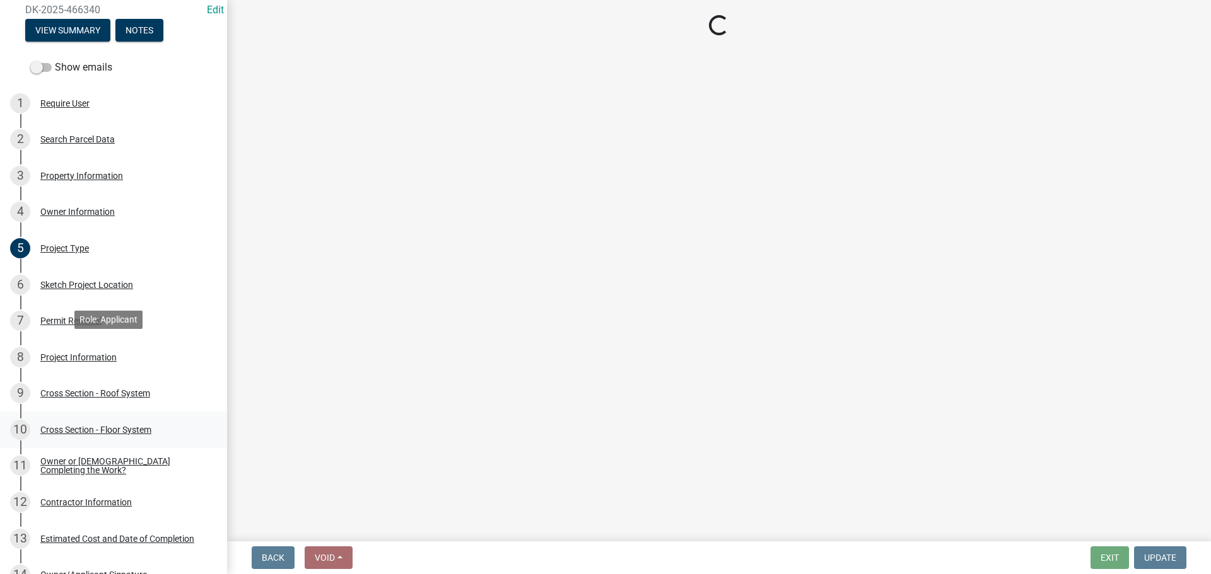
select select "c2d6a53e-caa9-469f-96d8-1d44774090ff"
select select "fec0150a-b2e8-4a38-90fa-f28c390ef04e"
select select "ccf793fd-5dd4-4dab-b980-857ab6ddea0a"
select select "f2ef55cb-80f2-4eb1-91fb-929be7ae3aa4"
select select "1784edda-6a47-4478-8408-35bea9d45f15"
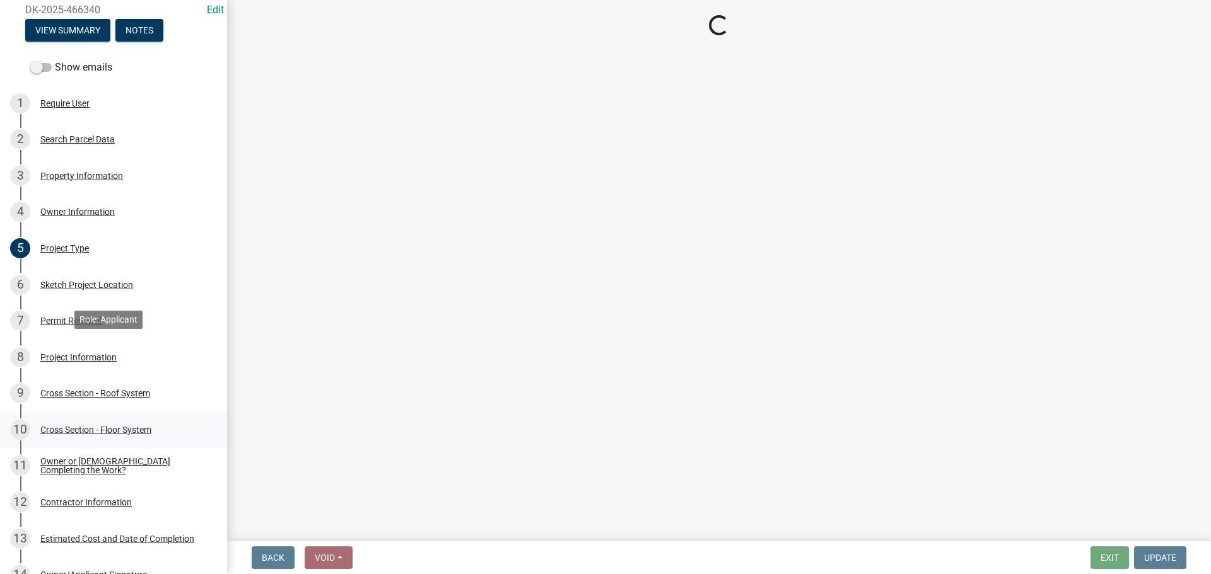
select select "54b2561f-7f95-4f13-92ca-232fb940fb55"
select select "5d94bfeb-bbdb-4df1-80b3-951fe4ef2bc2"
select select "a7e385a0-0cd1-4372-aa45-c651bc497d77"
select select "f8accff7-e311-4f10-943d-020d44278482"
select select "ecf9a431-8e16-4bcc-9b18-fcdf5c828e2c"
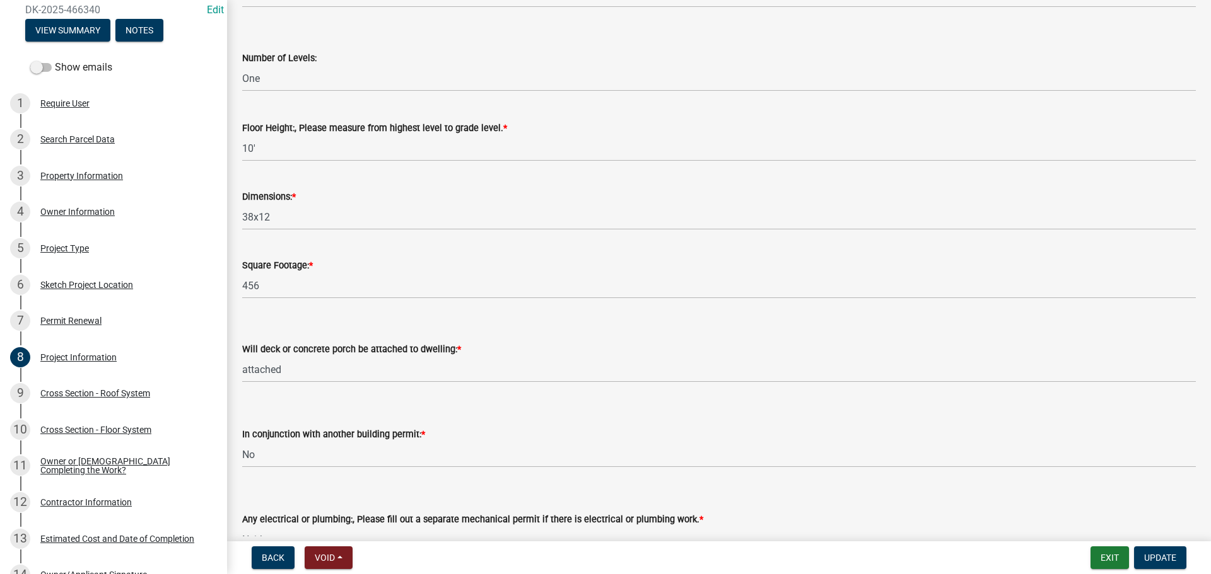
scroll to position [729, 0]
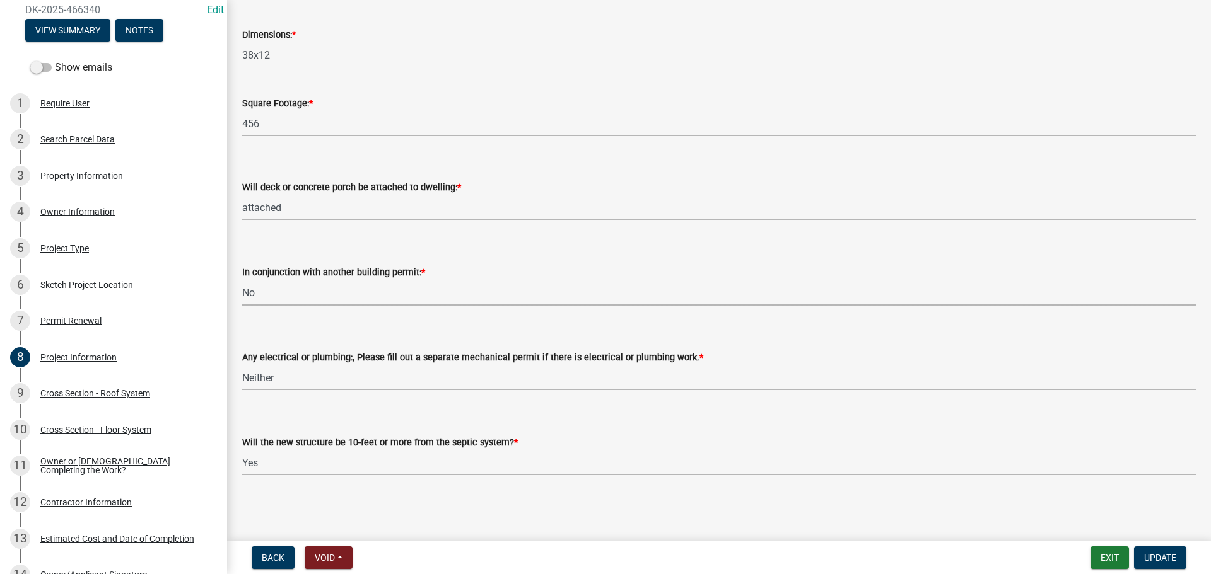
click at [258, 290] on select "Select Item... Yes No" at bounding box center [718, 293] width 953 height 26
click at [242, 280] on select "Select Item... Yes No" at bounding box center [718, 293] width 953 height 26
select select "0f32ebb7-9dbd-4b3c-bae1-c730c0ca315d"
click at [267, 337] on form "Any electrical or plumbing:, Please fill out a separate mechanical permit if th…" at bounding box center [718, 363] width 953 height 56
click at [1165, 552] on button "Update" at bounding box center [1160, 558] width 52 height 23
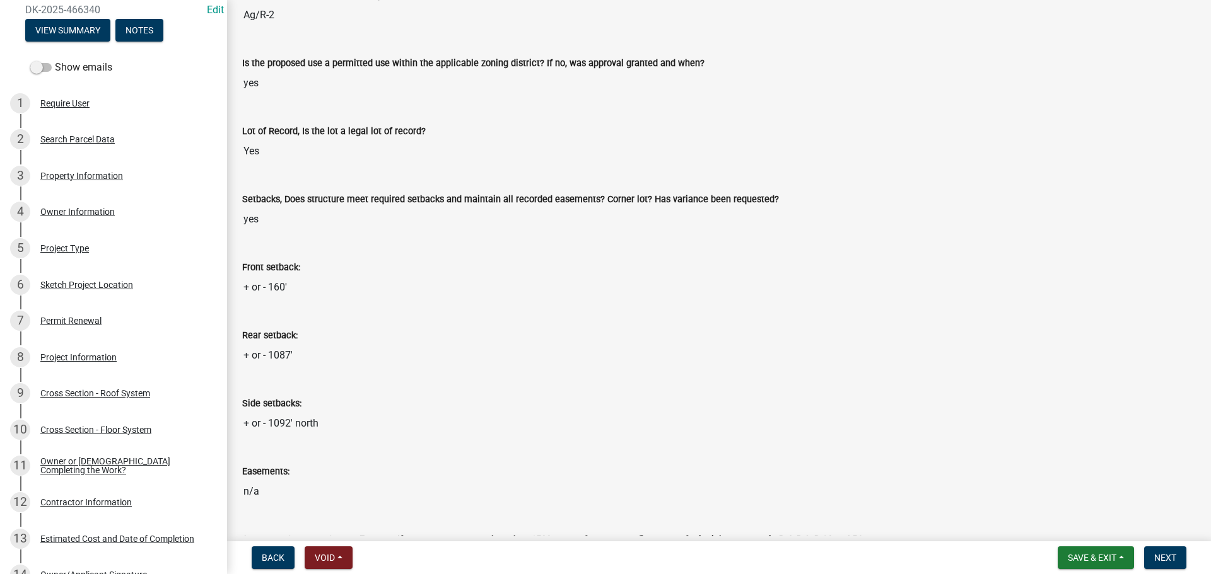
scroll to position [189, 0]
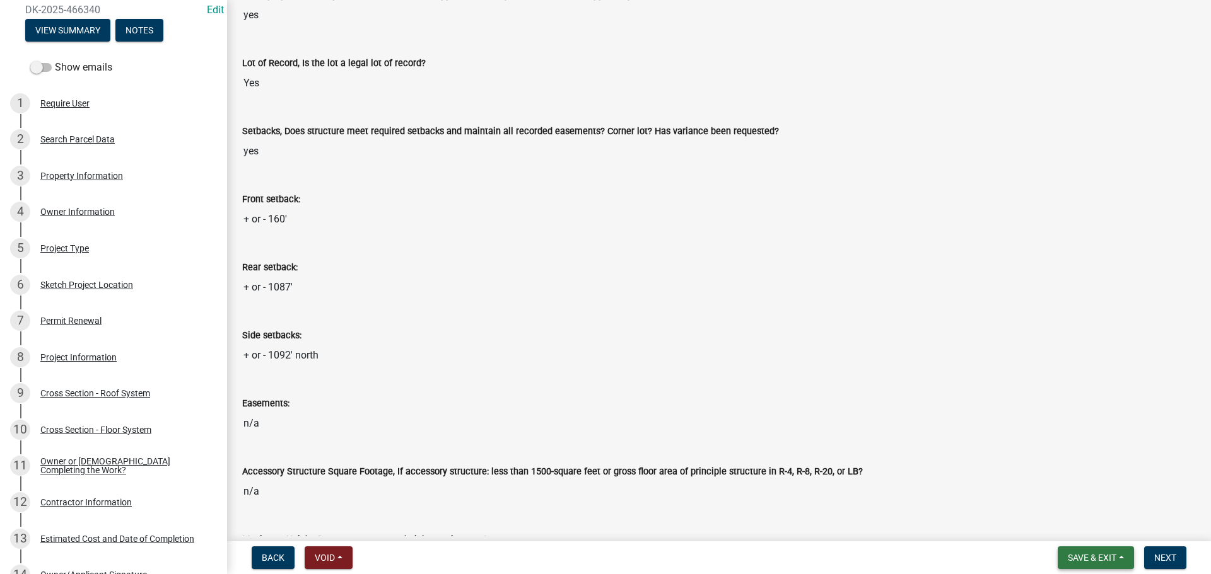
click at [1059, 560] on button "Save & Exit" at bounding box center [1095, 558] width 76 height 23
click at [1051, 532] on button "Save & Exit" at bounding box center [1083, 525] width 101 height 30
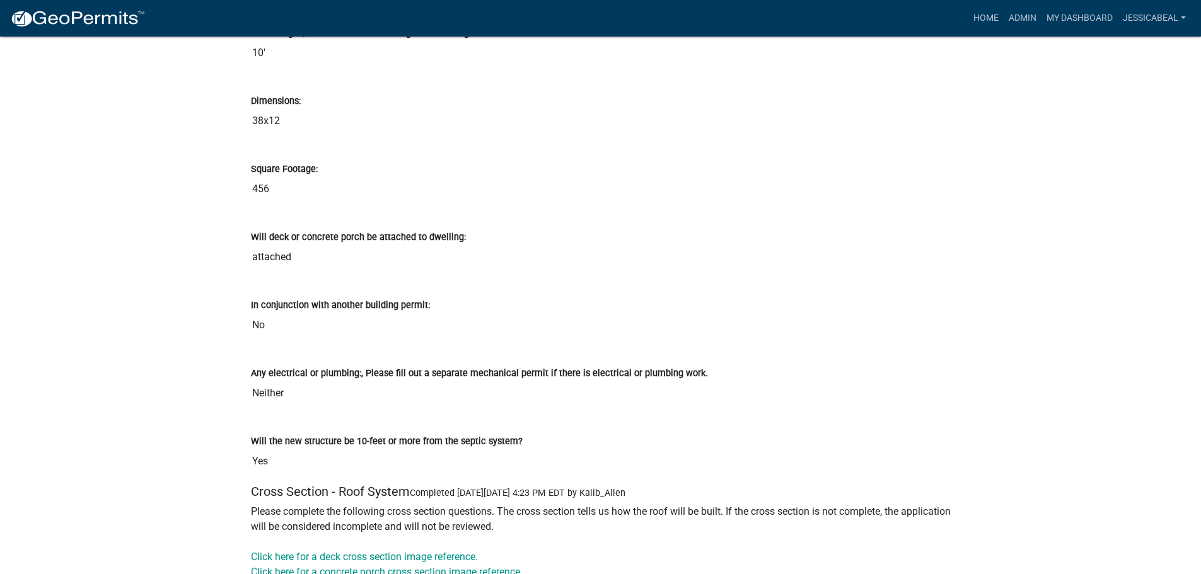
scroll to position [2144, 0]
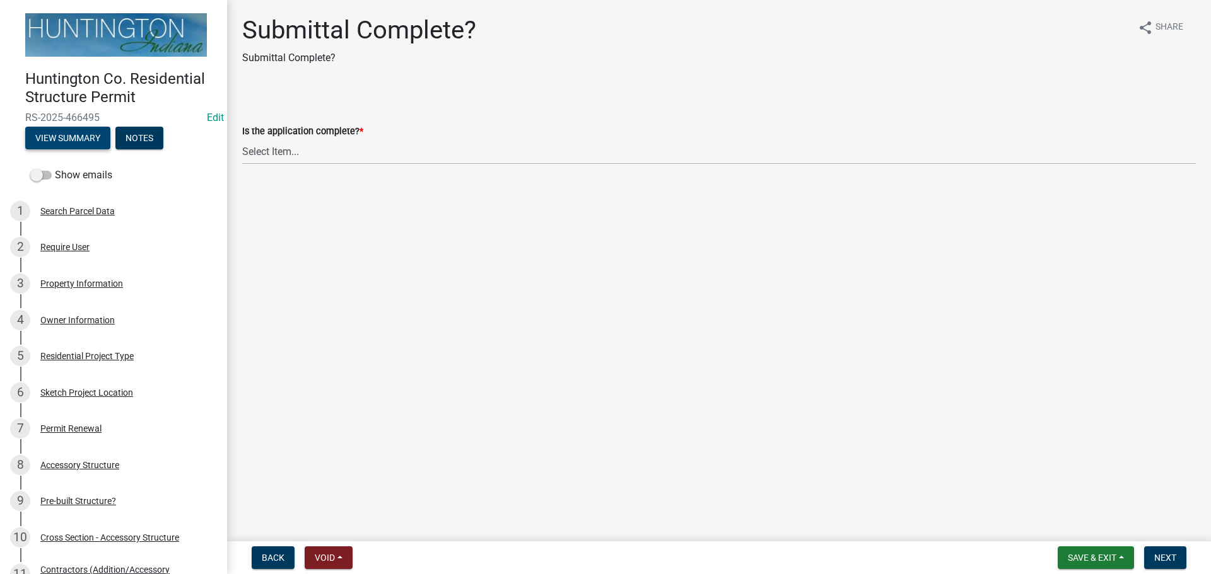
click at [78, 137] on button "View Summary" at bounding box center [67, 138] width 85 height 23
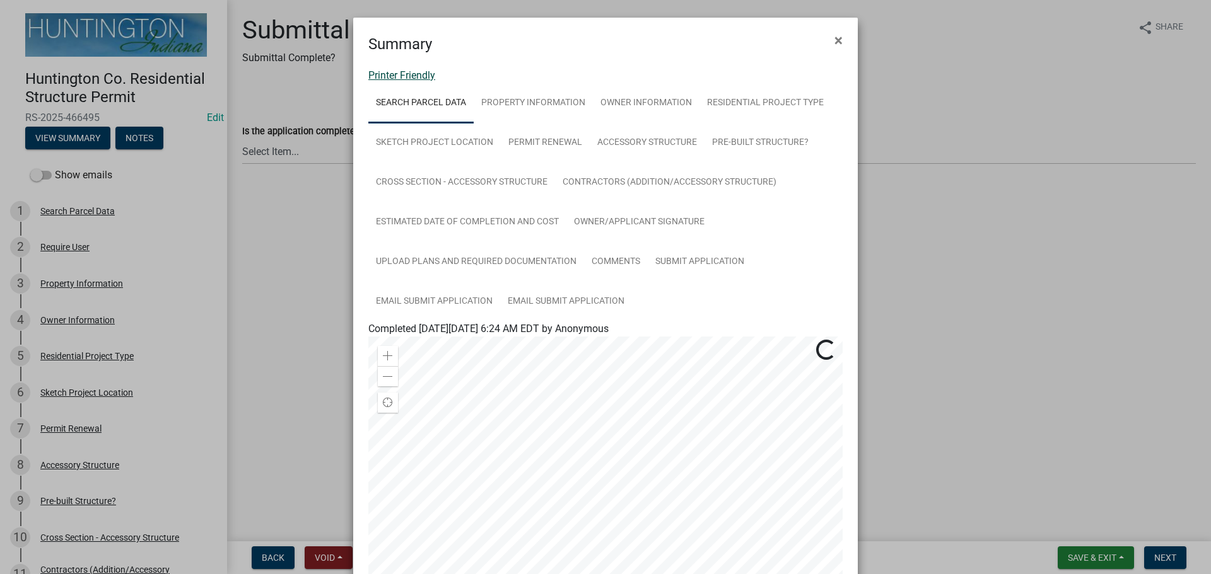
click at [375, 74] on link "Printer Friendly" at bounding box center [401, 75] width 67 height 12
click at [837, 40] on span "×" at bounding box center [838, 41] width 8 height 18
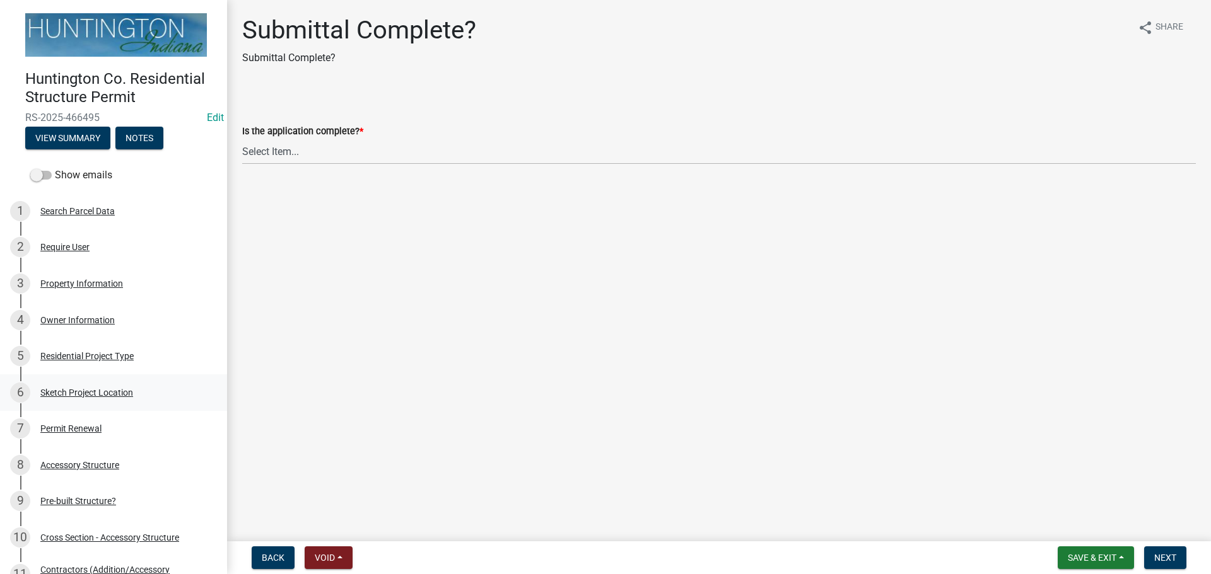
click at [117, 398] on div "6 Sketch Project Location" at bounding box center [108, 393] width 197 height 20
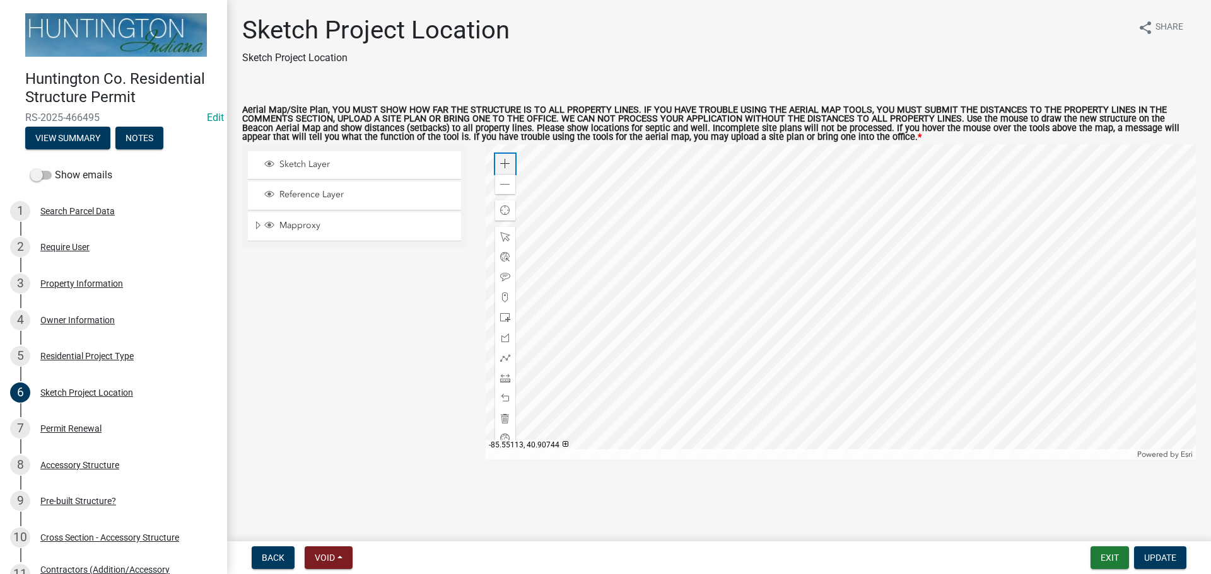
click at [503, 163] on span at bounding box center [505, 164] width 10 height 10
click at [509, 189] on span at bounding box center [505, 185] width 10 height 10
click at [657, 223] on div at bounding box center [840, 301] width 711 height 315
click at [509, 165] on span at bounding box center [505, 164] width 10 height 10
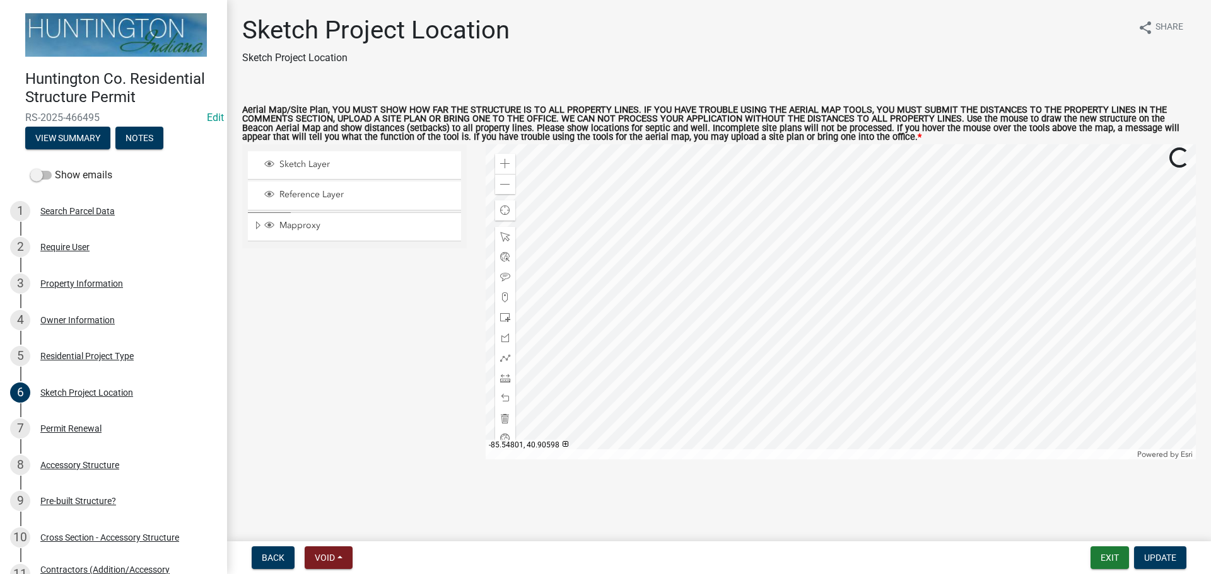
click at [690, 318] on div at bounding box center [840, 301] width 711 height 315
click at [508, 383] on span at bounding box center [505, 378] width 10 height 10
click at [694, 204] on div at bounding box center [840, 301] width 711 height 315
click at [502, 381] on span at bounding box center [505, 378] width 10 height 10
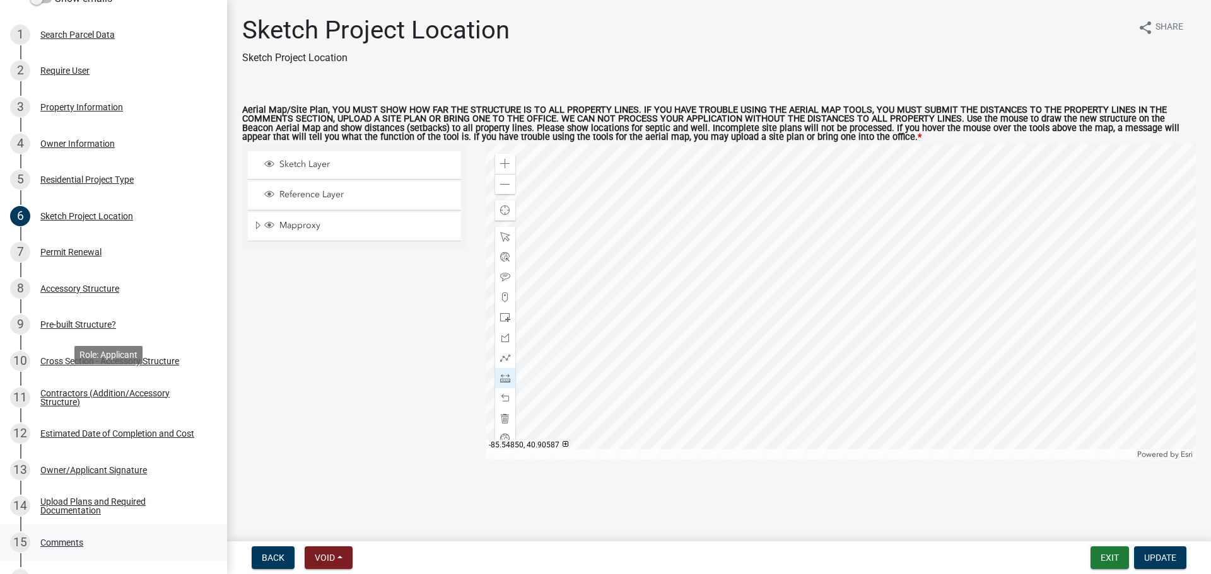
scroll to position [315, 0]
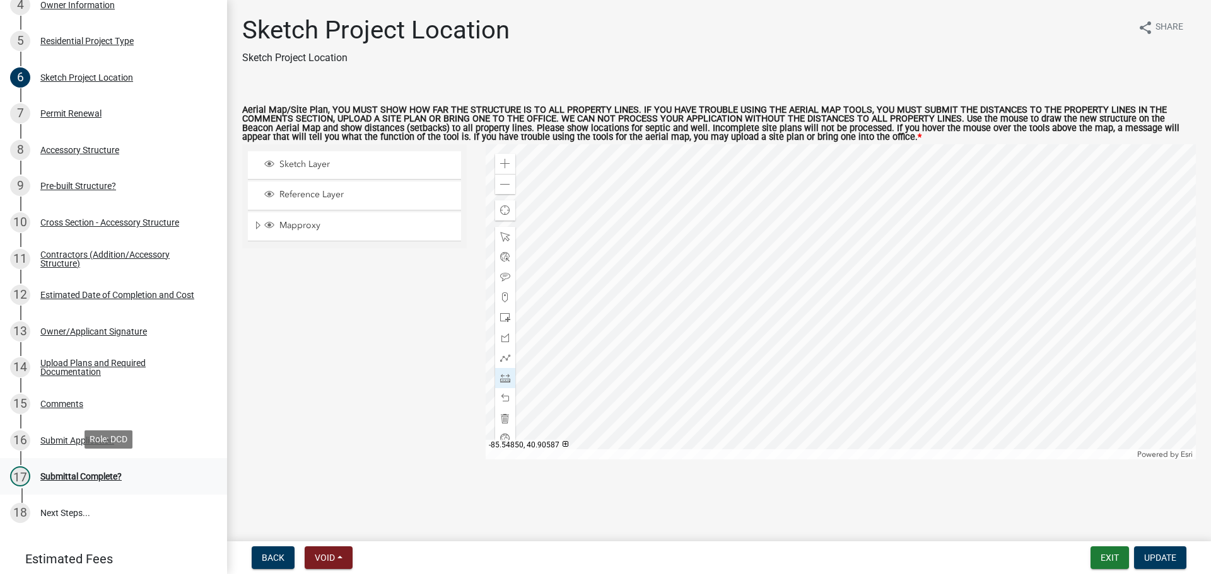
click at [98, 476] on div "Submittal Complete?" at bounding box center [80, 476] width 81 height 9
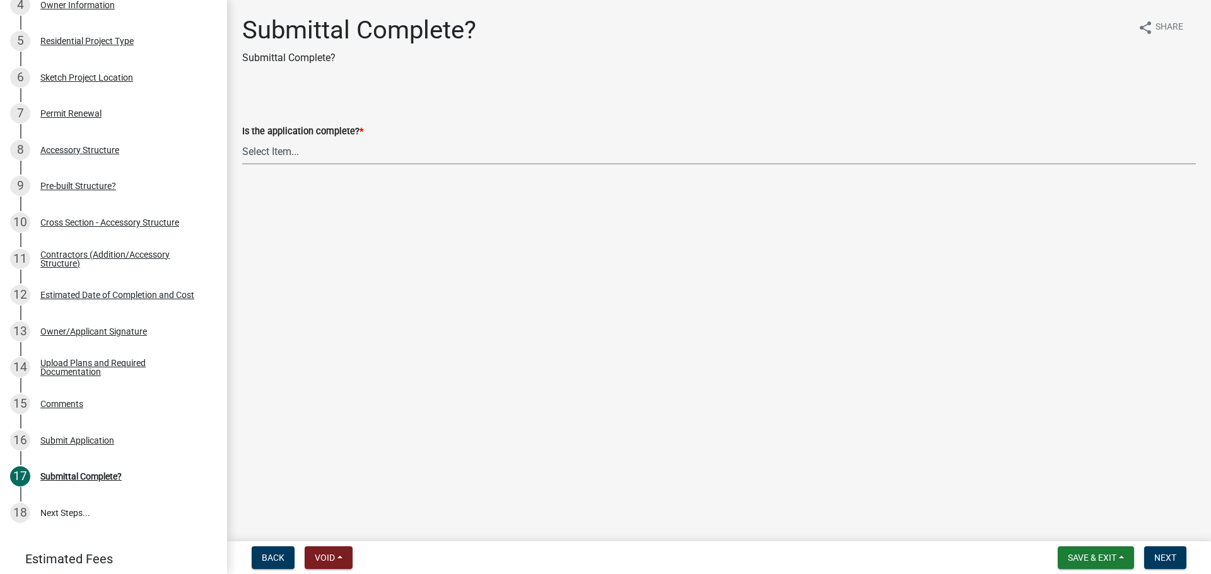
click at [286, 148] on select "Select Item... Yes No" at bounding box center [718, 152] width 953 height 26
click at [242, 139] on select "Select Item... Yes No" at bounding box center [718, 152] width 953 height 26
select select "7990632e-f909-4443-8832-e8f1fe700ef3"
click at [1170, 554] on span "Next" at bounding box center [1165, 558] width 22 height 10
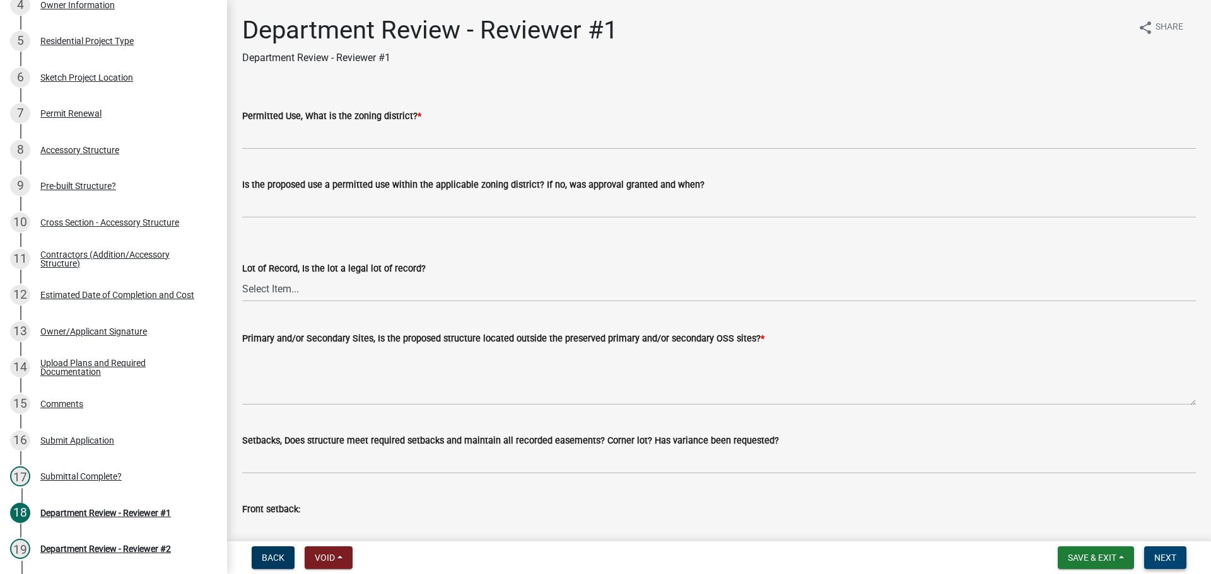
scroll to position [642, 0]
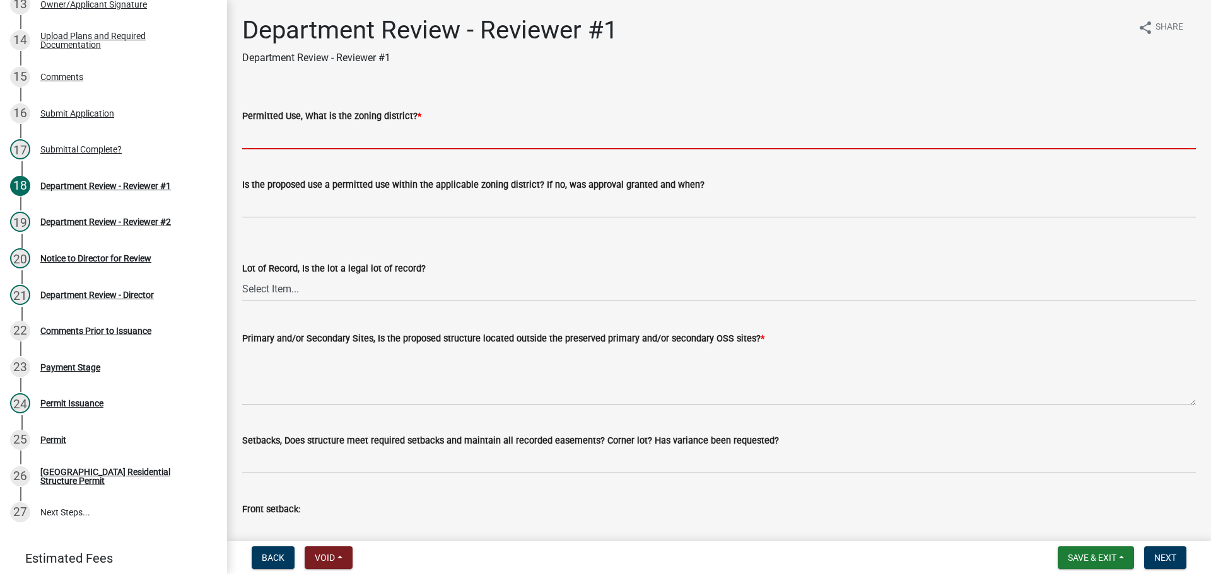
click at [303, 125] on input "Permitted Use, What is the zoning district? *" at bounding box center [718, 137] width 953 height 26
type input "R-4"
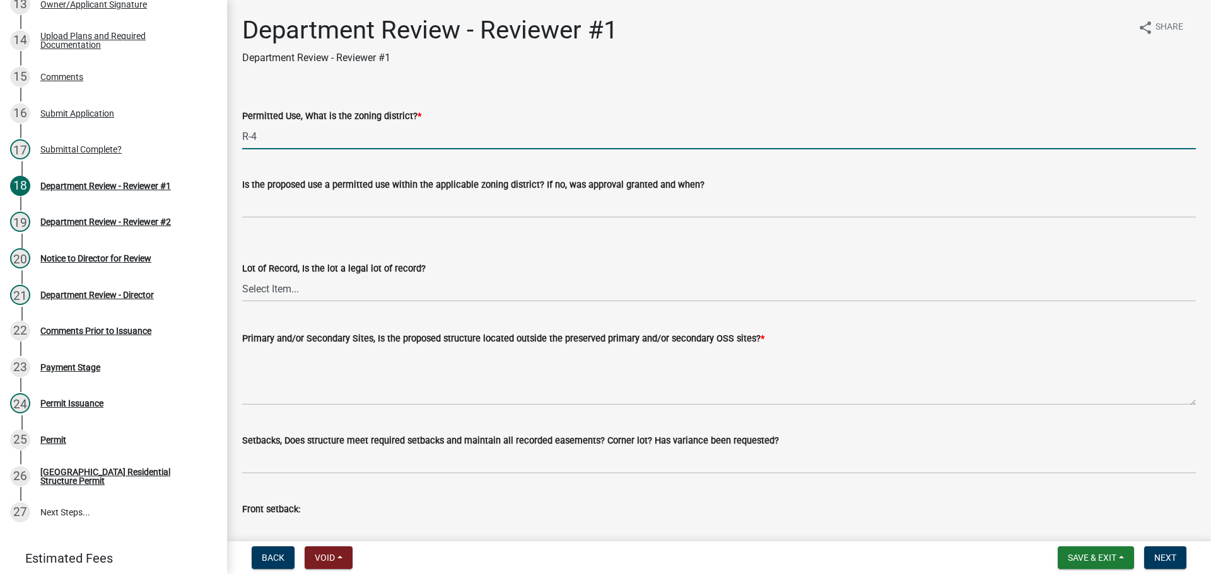
click at [308, 219] on wm-data-entity-input "Is the proposed use a permitted use within the applicable zoning district? If n…" at bounding box center [718, 194] width 953 height 69
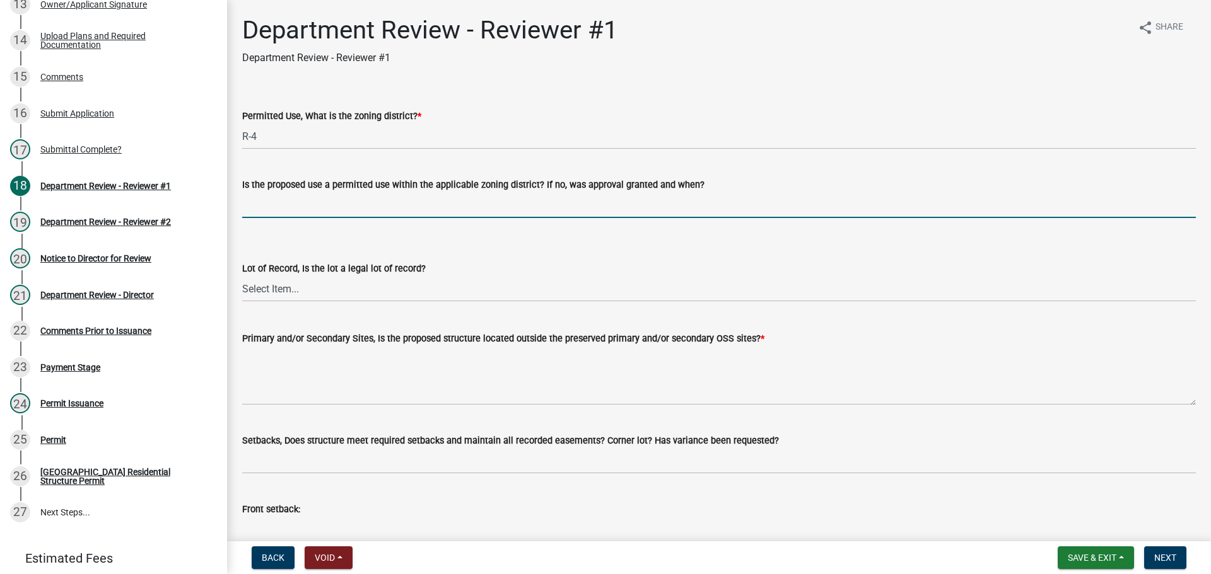
drag, startPoint x: 309, startPoint y: 210, endPoint x: 313, endPoint y: 218, distance: 8.8
click at [309, 210] on input "Is the proposed use a permitted use within the applicable zoning district? If n…" at bounding box center [718, 205] width 953 height 26
type input "yes"
click at [279, 282] on select "Select Item... Yes No" at bounding box center [718, 289] width 953 height 26
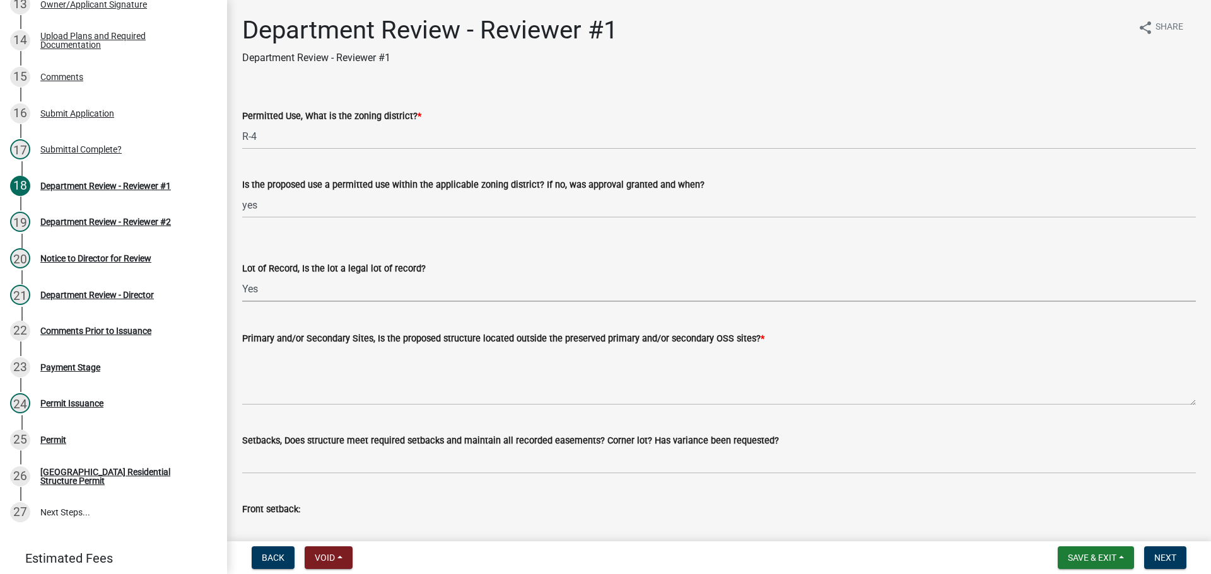
click at [242, 276] on select "Select Item... Yes No" at bounding box center [718, 289] width 953 height 26
select select "2b50337a-1d1c-4f6e-b6b1-3d95564f7ff5"
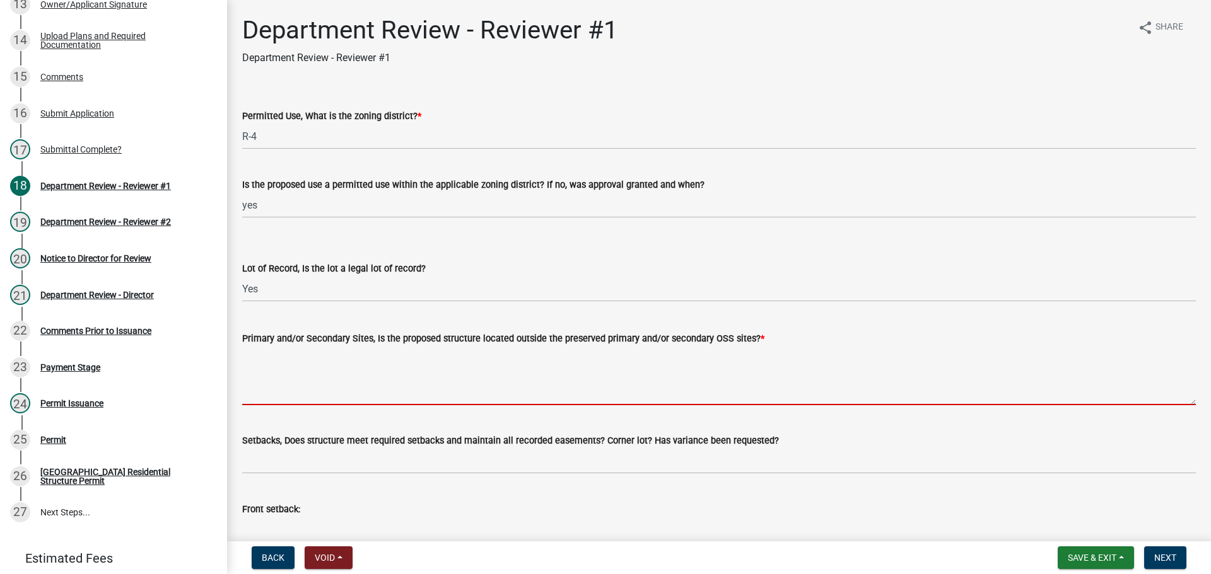
click at [270, 365] on textarea "Primary and/or Secondary Sites, Is the proposed structure located outside the p…" at bounding box center [718, 375] width 953 height 59
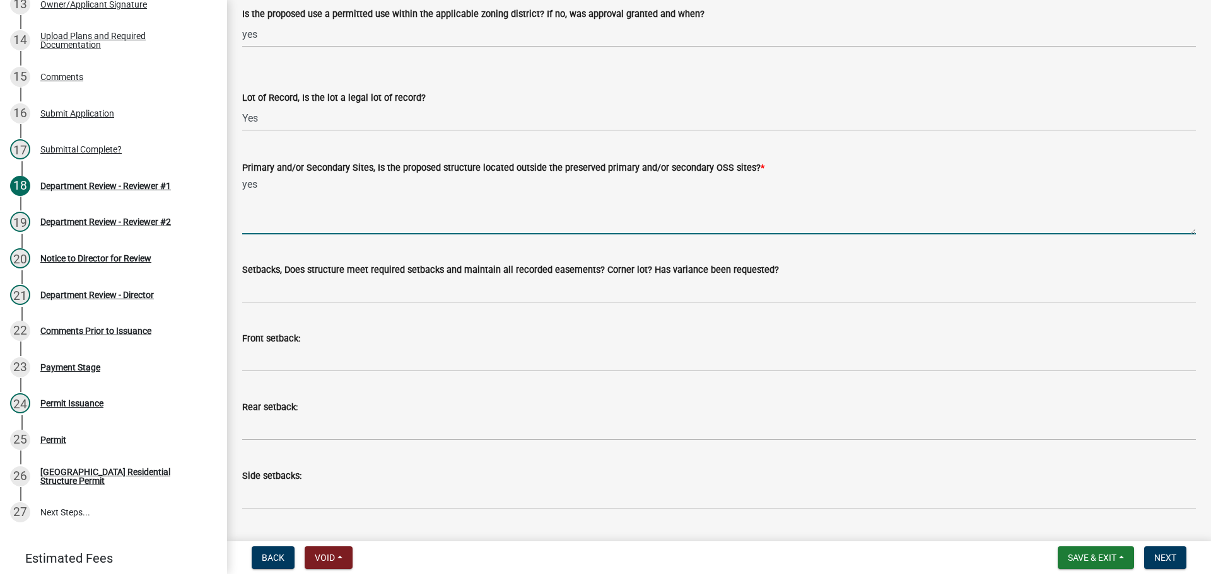
scroll to position [189, 0]
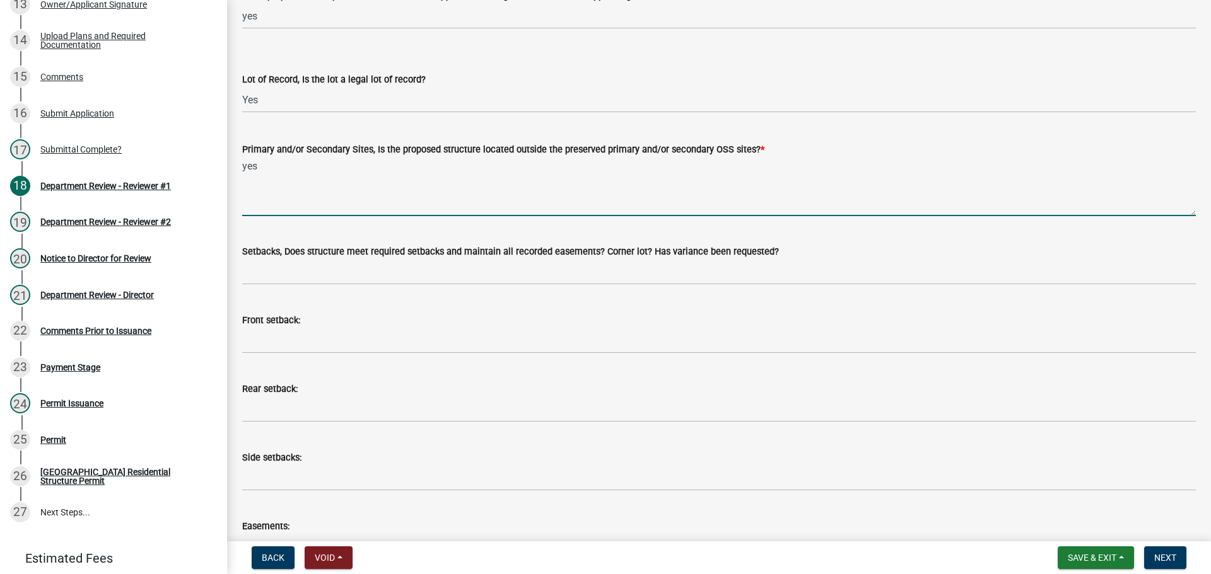
type textarea "yes"
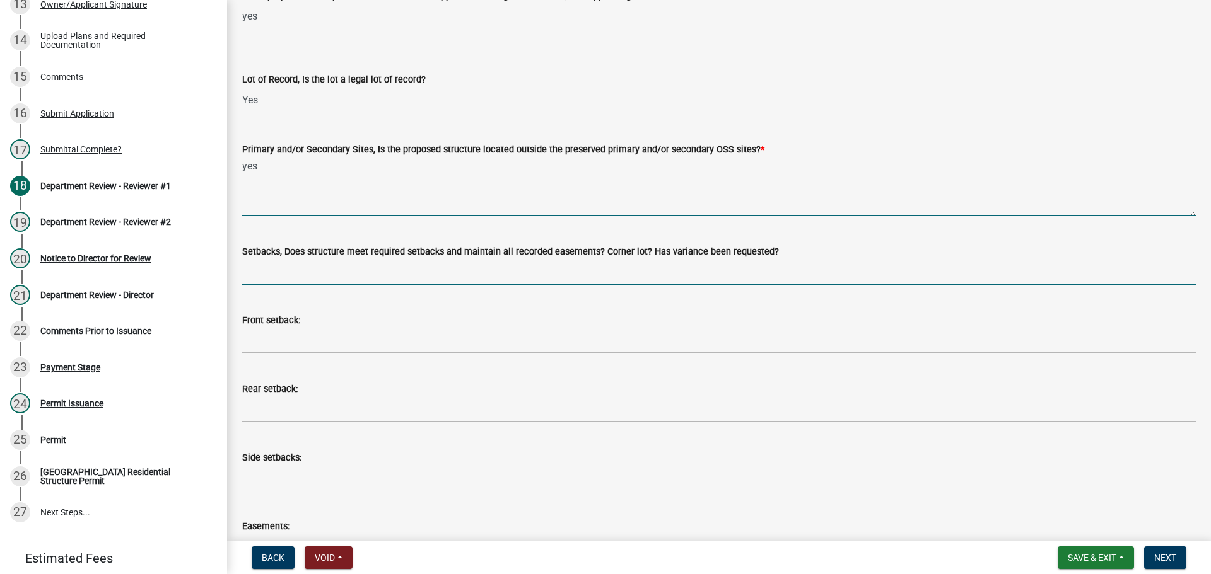
click at [266, 268] on input "Setbacks, Does structure meet required setbacks and maintain all recorded easem…" at bounding box center [718, 272] width 953 height 26
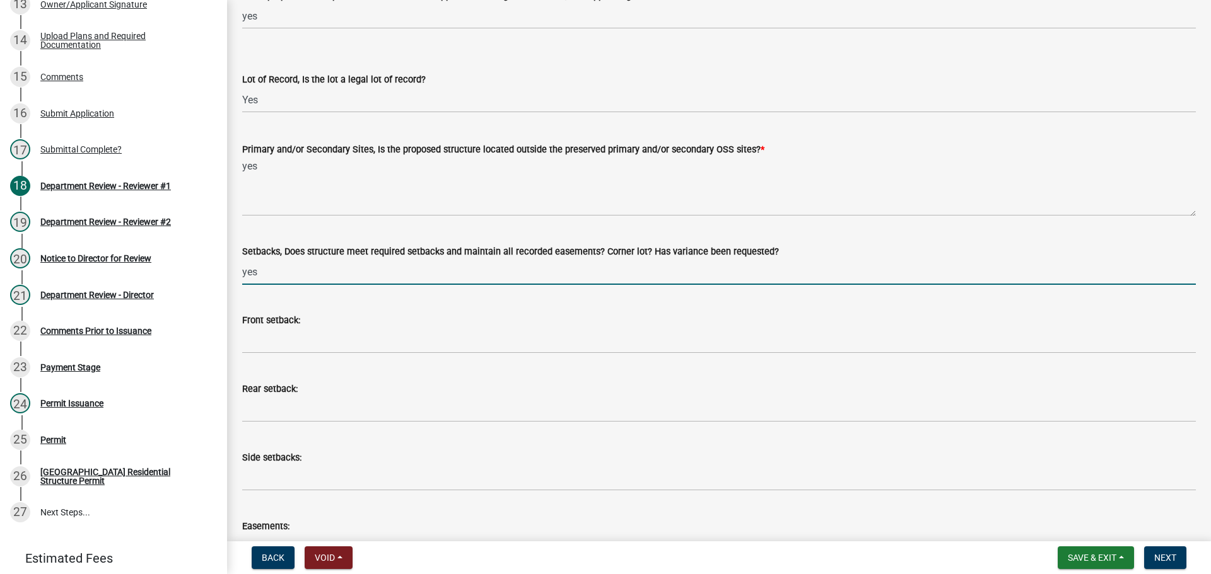
type input "yes"
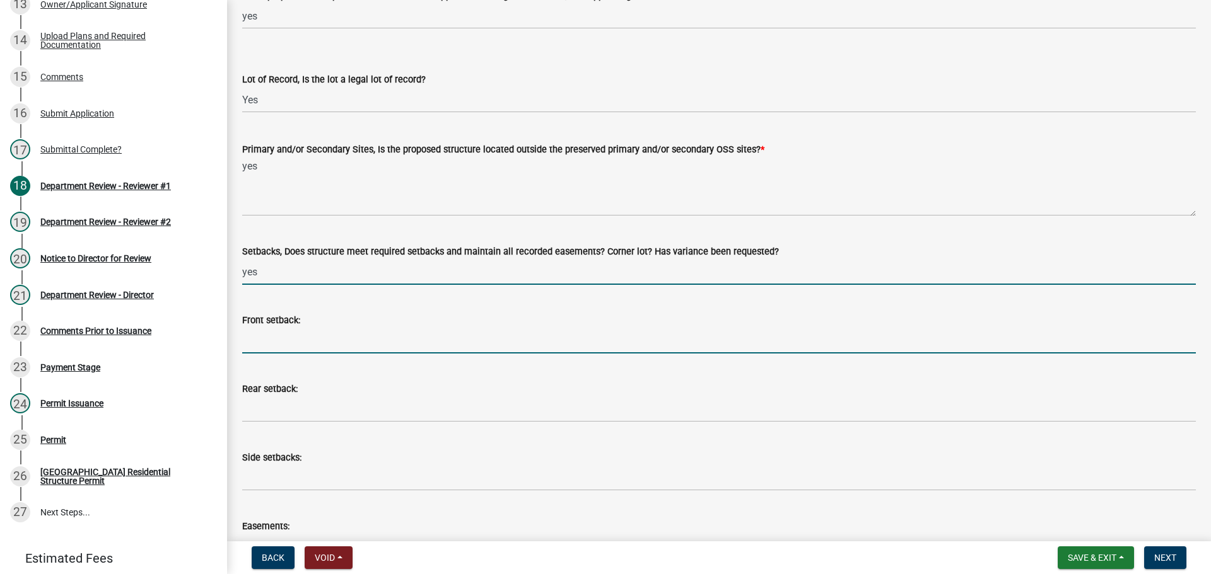
click at [256, 340] on input "Front setback:" at bounding box center [718, 341] width 953 height 26
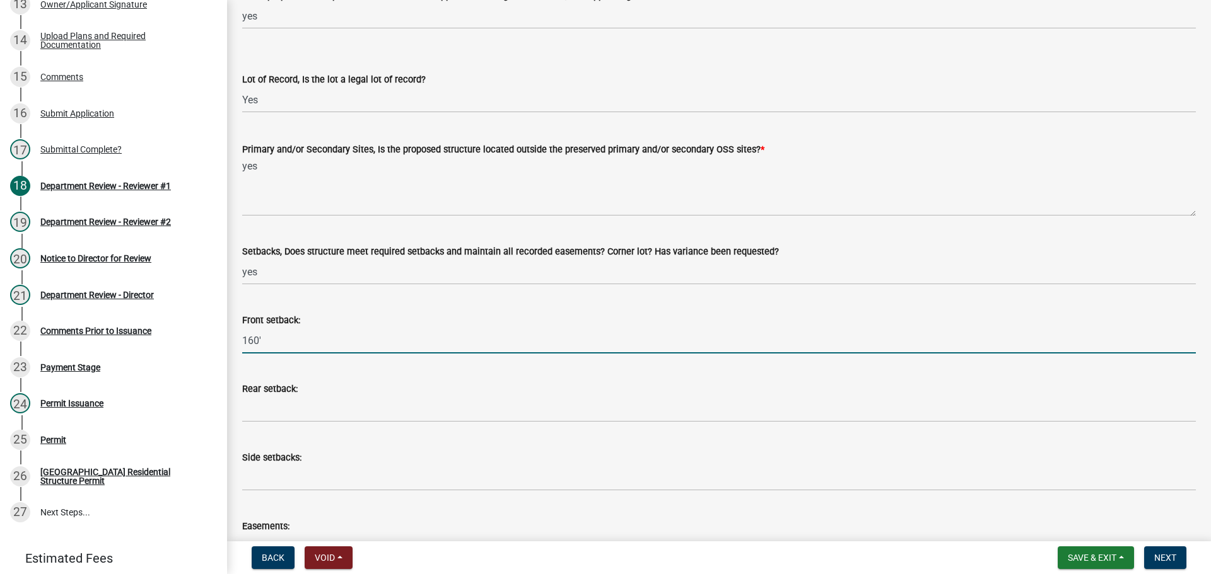
type input "160'"
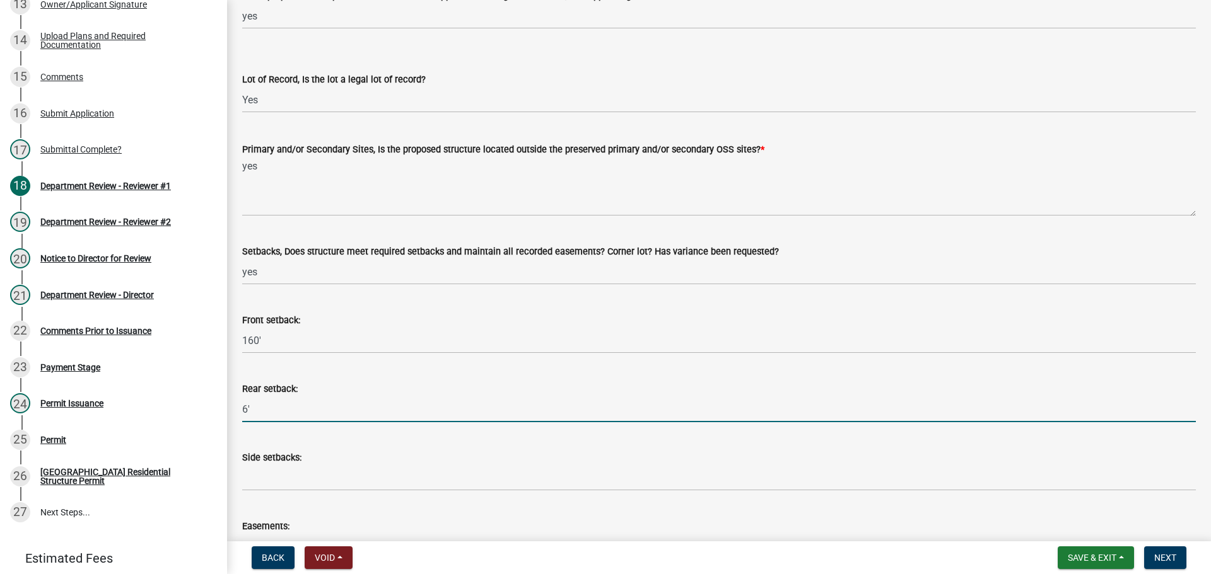
type input "6'"
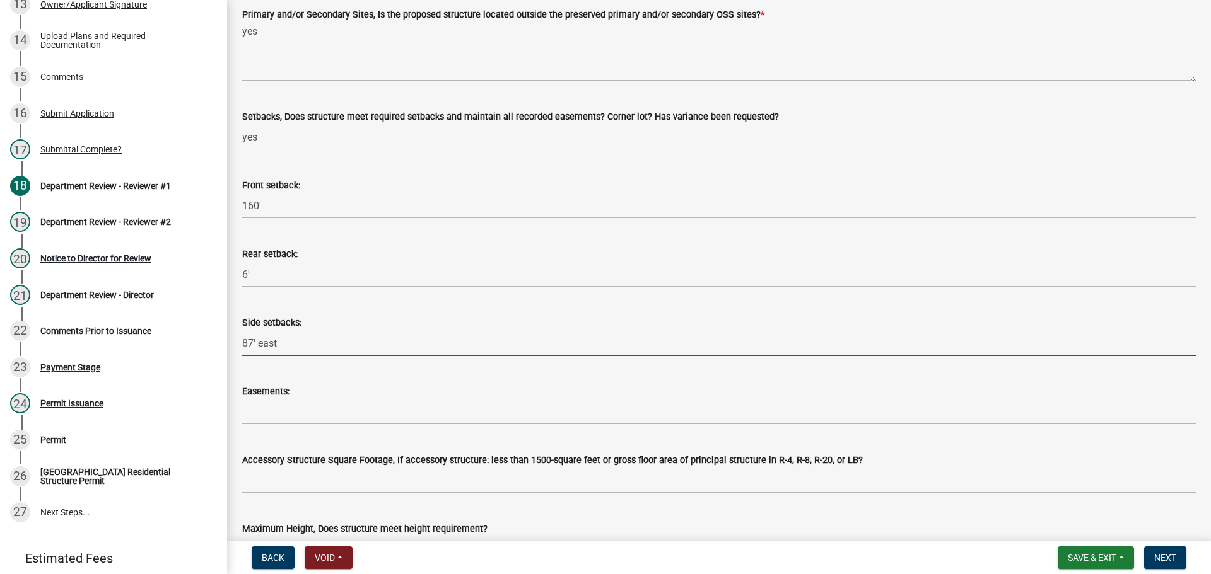
scroll to position [378, 0]
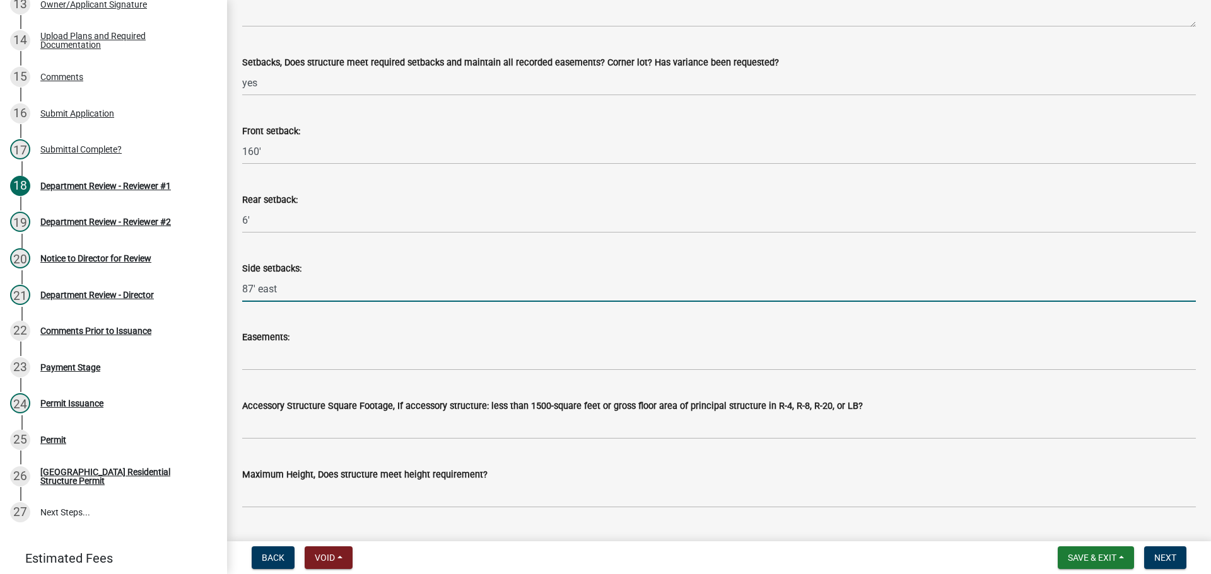
type input "87' east"
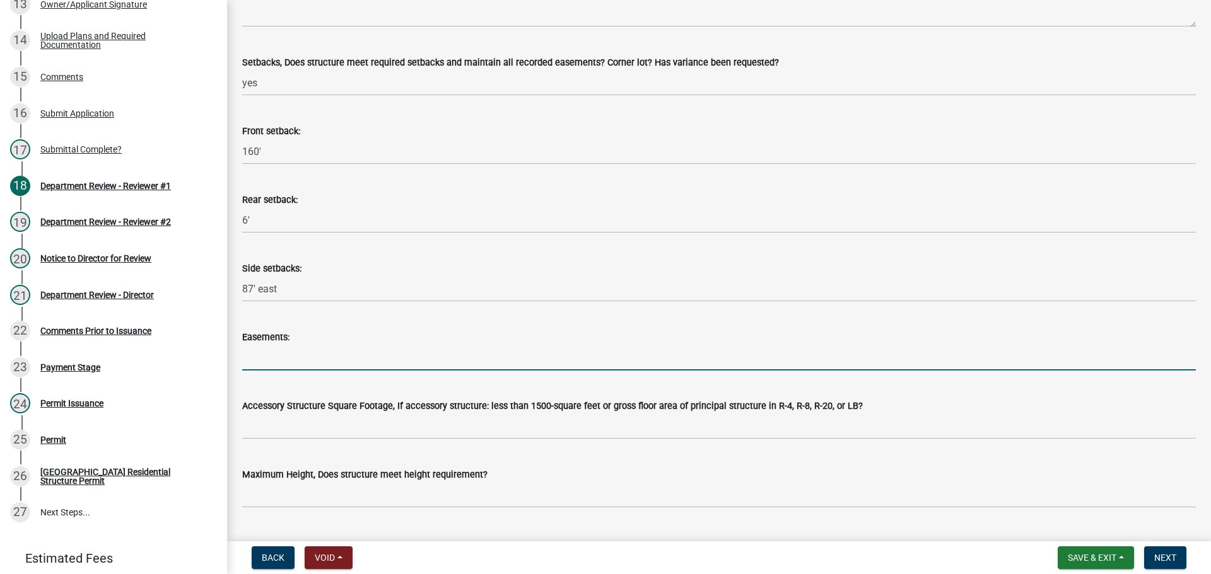
click at [296, 364] on input "Easements:" at bounding box center [718, 358] width 953 height 26
type input "n/a"
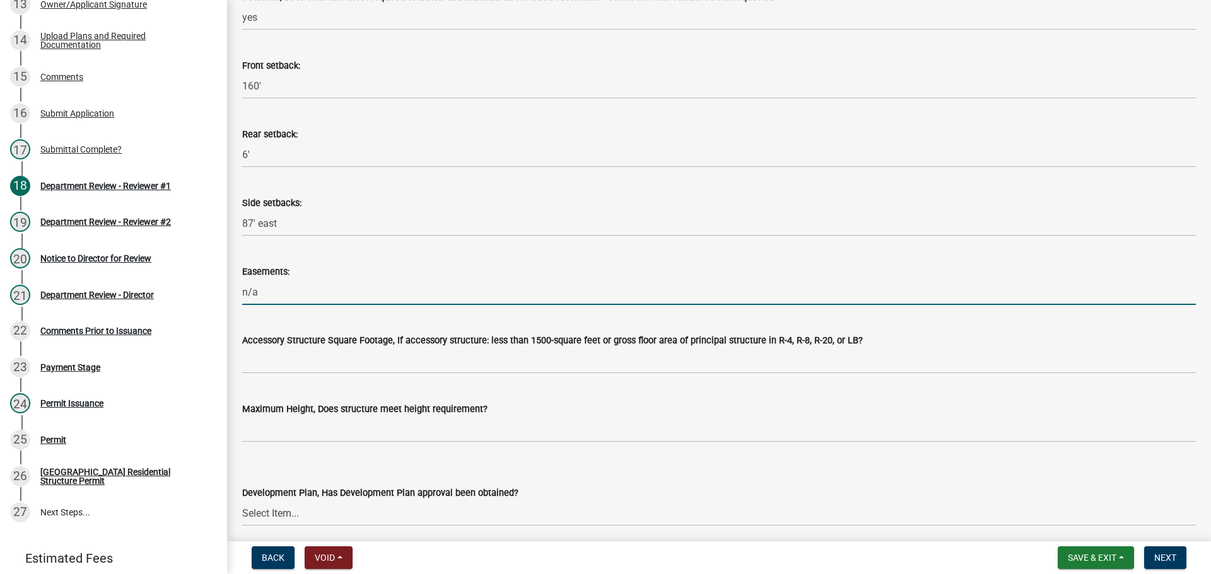
scroll to position [504, 0]
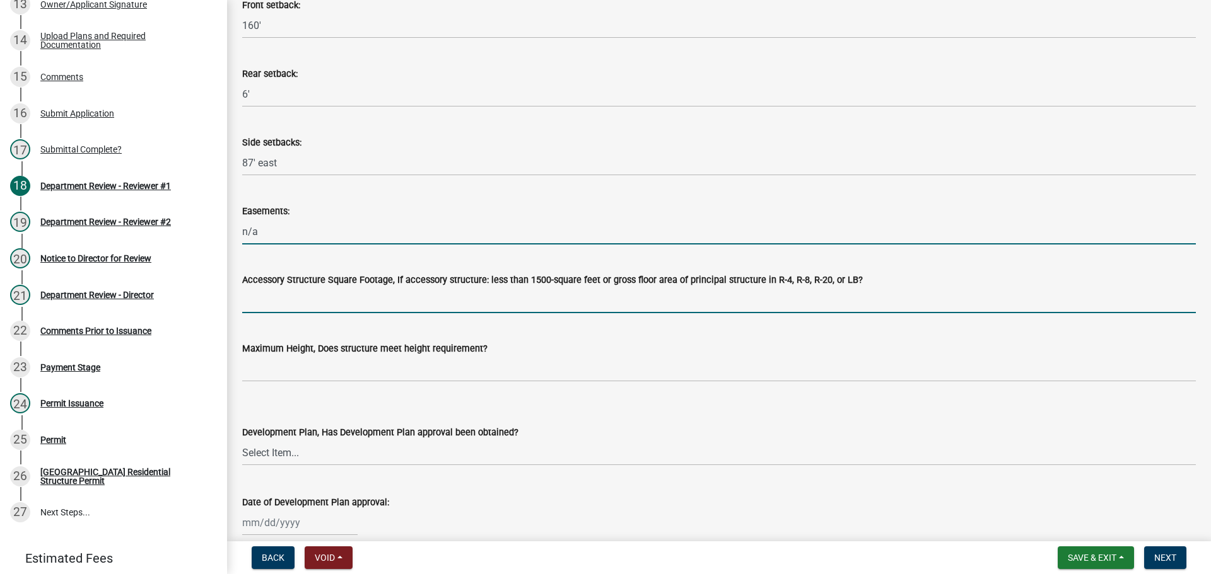
click at [318, 298] on input "Accessory Structure Square Footage, If accessory structure: less than 1500-squa…" at bounding box center [718, 301] width 953 height 26
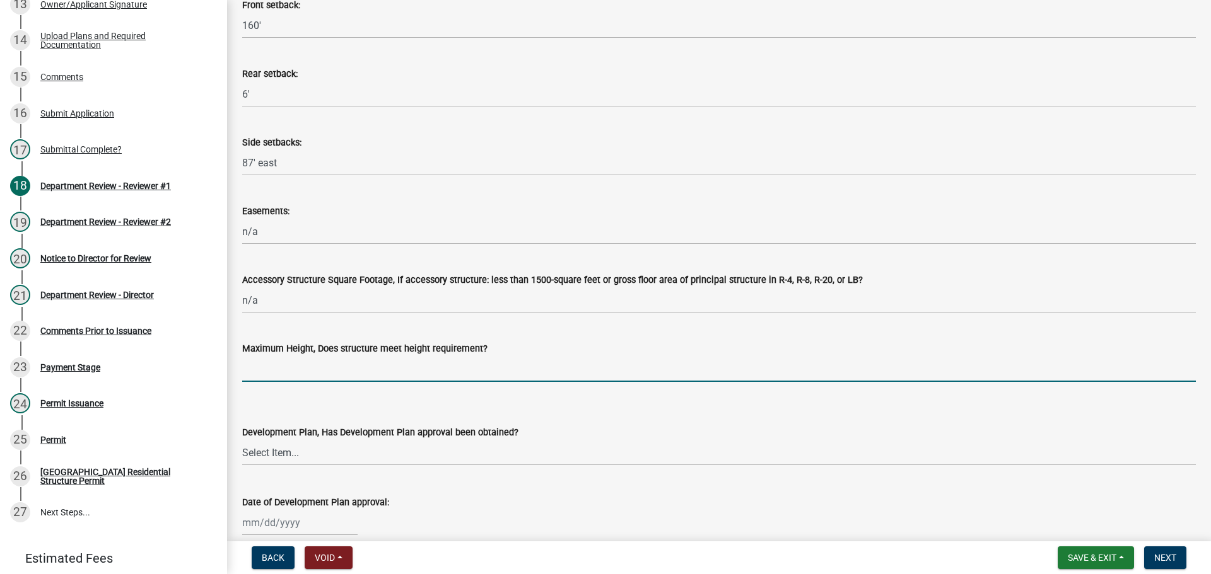
click at [266, 374] on input "Maximum Height, Does structure meet height requirement?" at bounding box center [718, 369] width 953 height 26
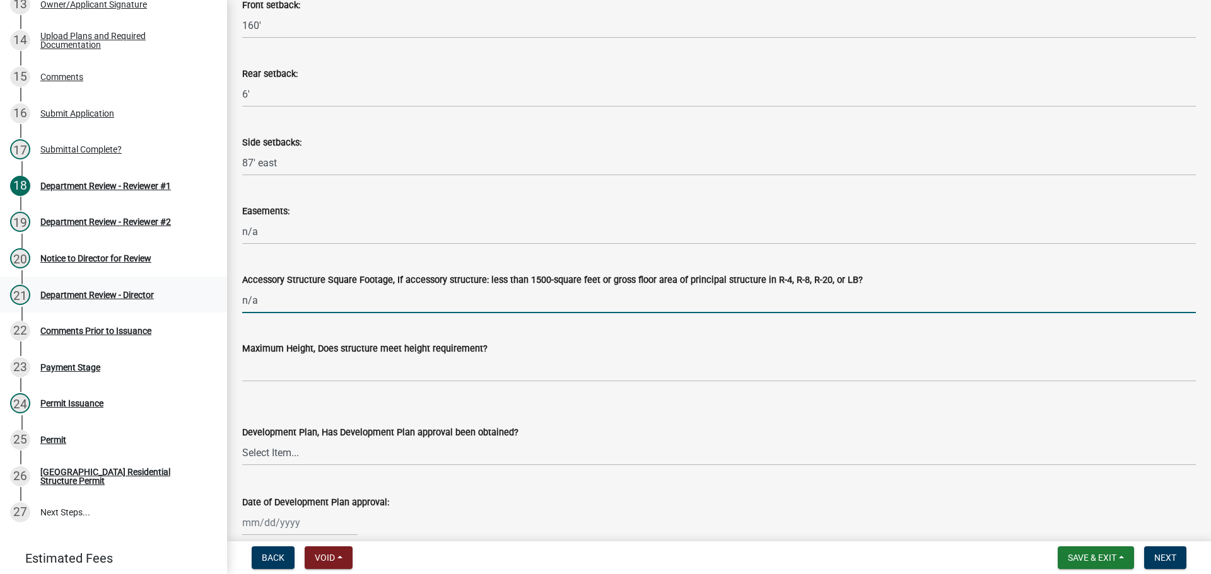
drag, startPoint x: 276, startPoint y: 301, endPoint x: 215, endPoint y: 304, distance: 61.2
click at [215, 304] on div "Huntington Co. Residential Structure Permit RS-2025-466495 Edit View Summary No…" at bounding box center [605, 287] width 1211 height 574
type input "yes"
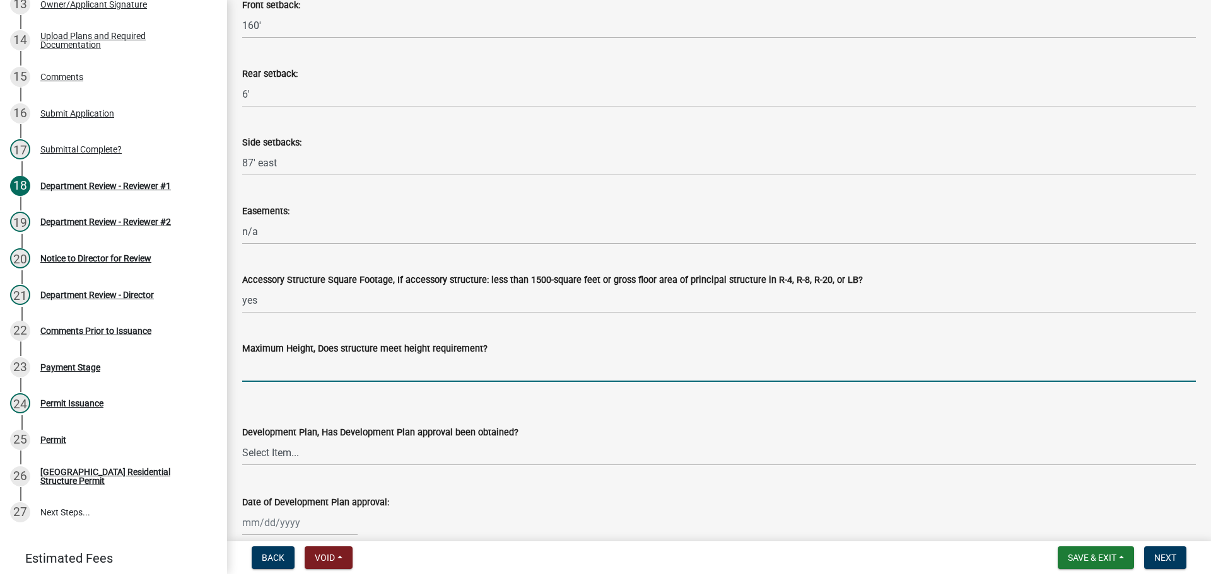
drag, startPoint x: 321, startPoint y: 365, endPoint x: 320, endPoint y: 377, distance: 12.0
click at [321, 365] on input "Maximum Height, Does structure meet height requirement?" at bounding box center [718, 369] width 953 height 26
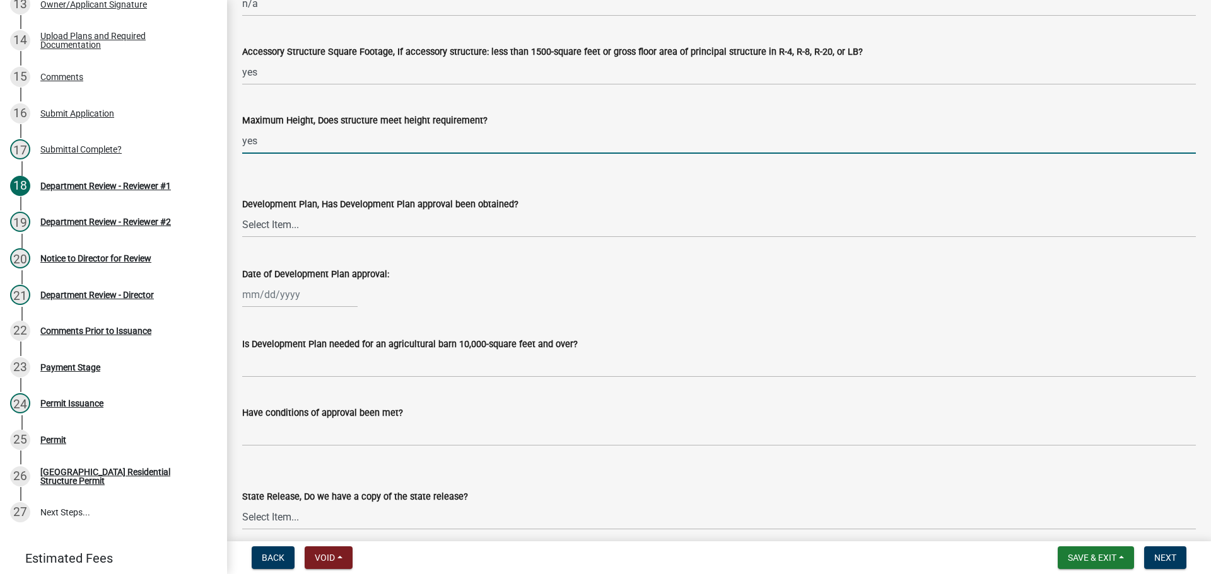
scroll to position [757, 0]
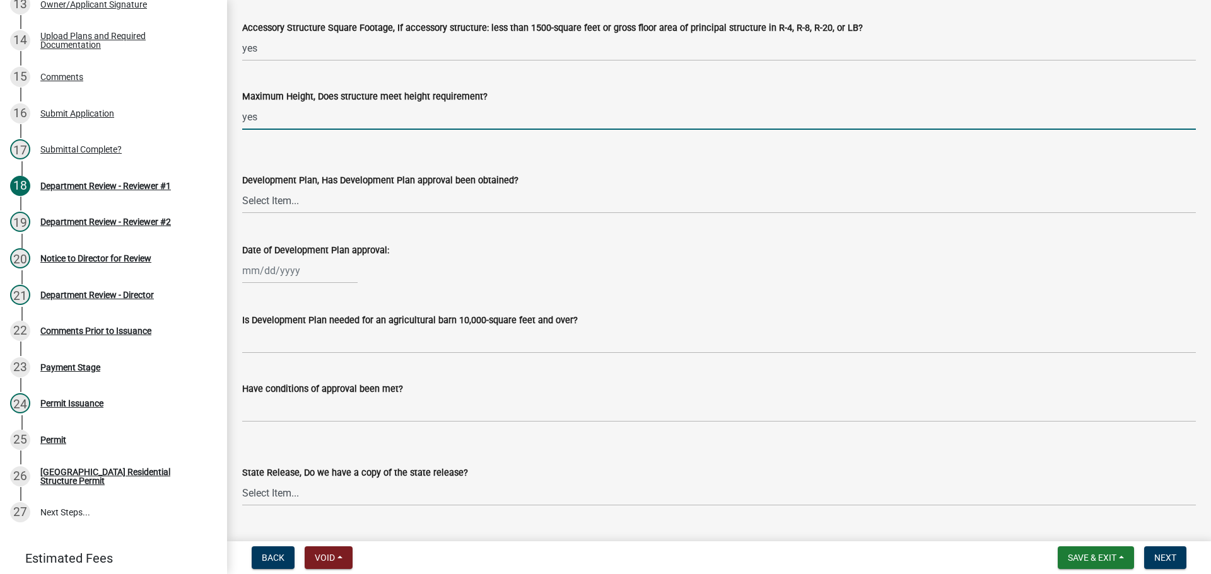
type input "yes"
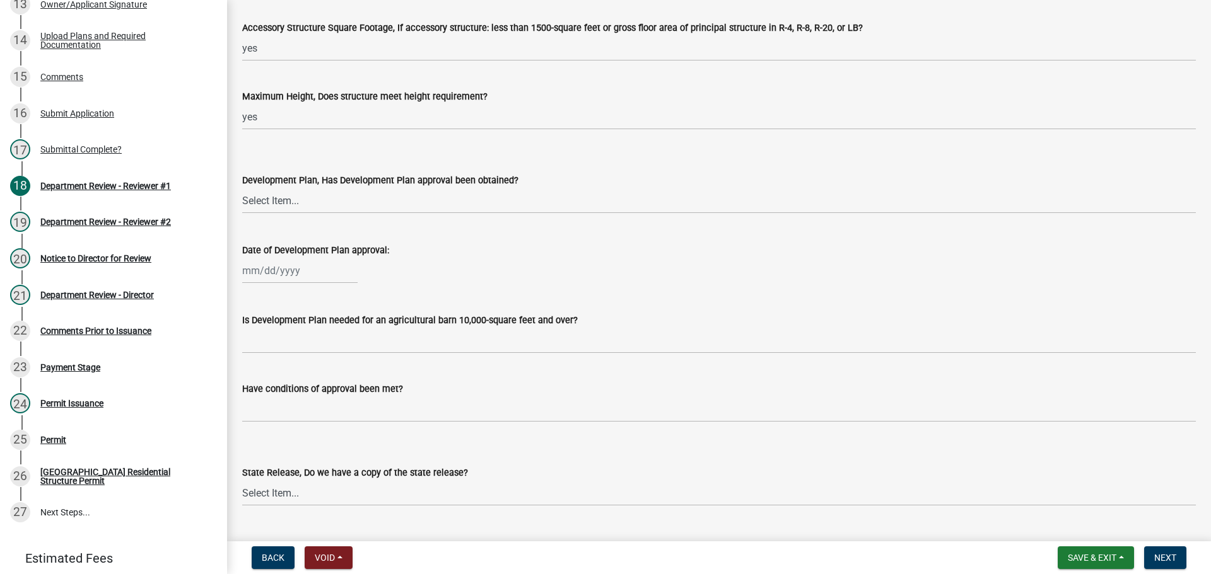
click at [269, 214] on wm-data-entity-input "Development Plan, Has Development Plan approval been obtained? Select Item... Y…" at bounding box center [718, 182] width 953 height 85
click at [265, 214] on wm-data-entity-input "Development Plan, Has Development Plan approval been obtained? Select Item... Y…" at bounding box center [718, 182] width 953 height 85
click at [270, 205] on select "Select Item... Yes No N/A" at bounding box center [718, 201] width 953 height 26
click at [242, 188] on select "Select Item... Yes No N/A" at bounding box center [718, 201] width 953 height 26
select select "674b3438-44d1-433f-a18e-9a900d807566"
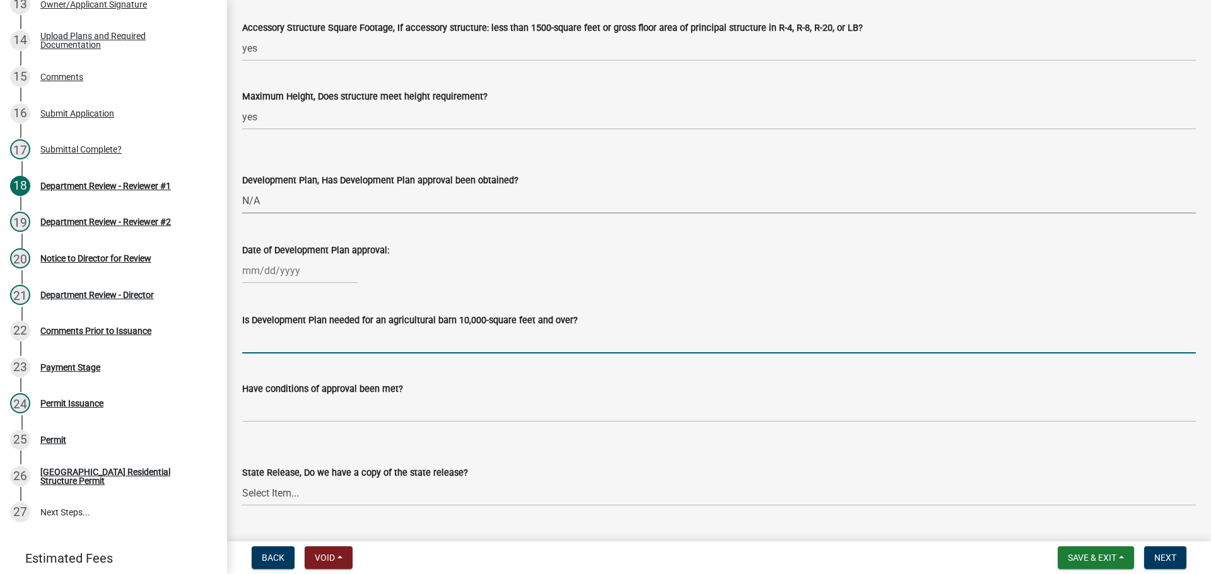
click at [277, 340] on input "Is Development Plan needed for an agricultural barn 10,000-square feet and over?" at bounding box center [718, 341] width 953 height 26
type input "n/a"
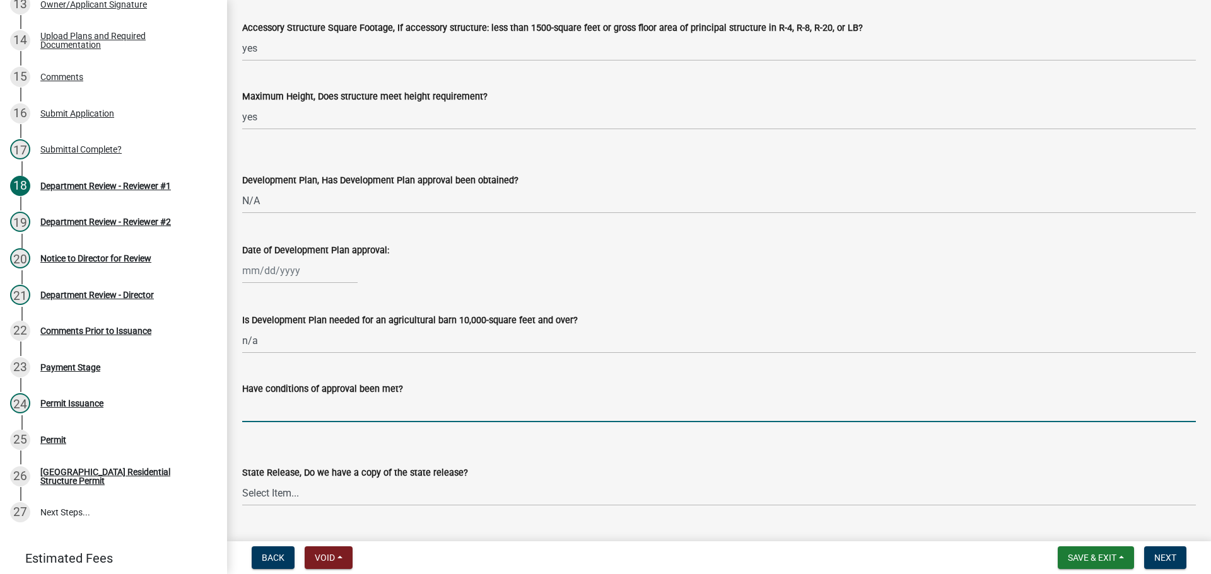
click at [300, 404] on input "Have conditions of approval been met?" at bounding box center [718, 410] width 953 height 26
type input "n/a"
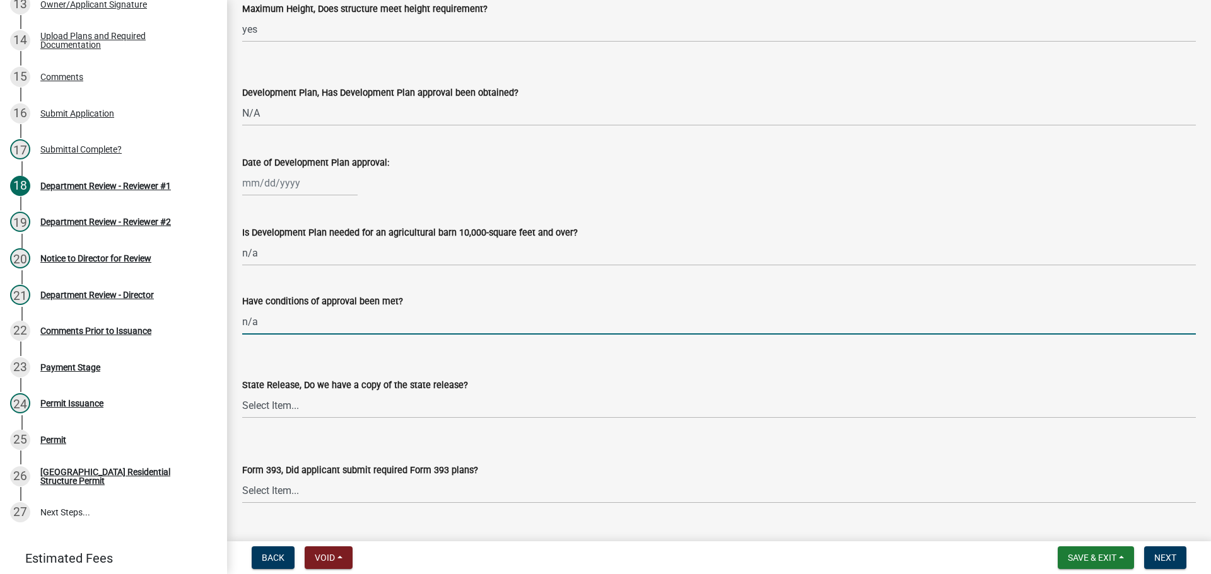
scroll to position [946, 0]
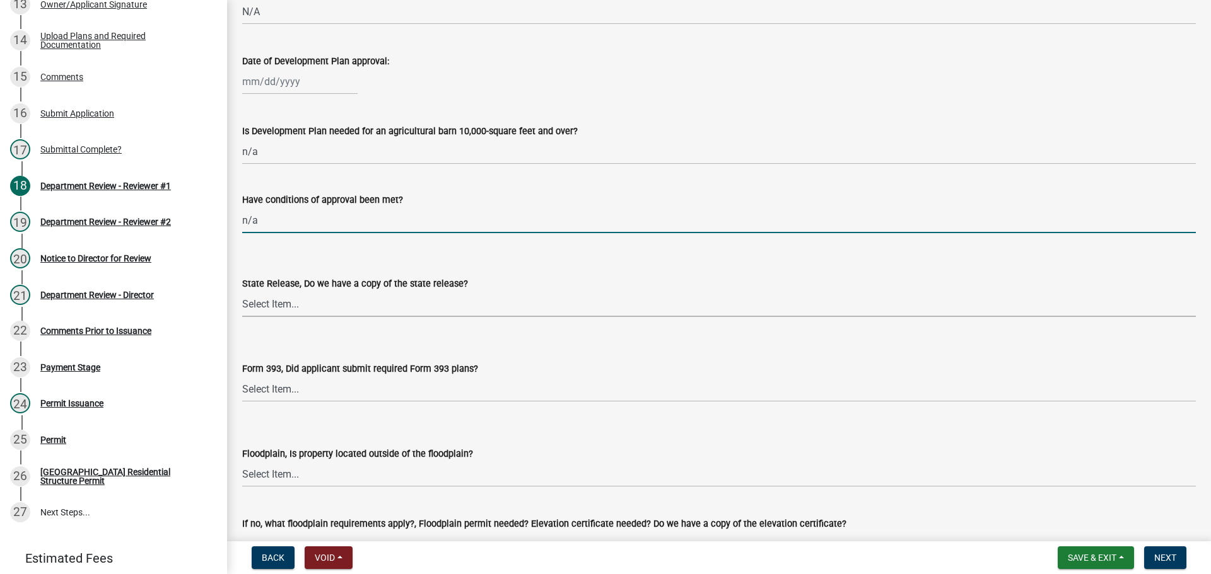
click at [290, 313] on select "Select Item... Yes No N/A" at bounding box center [718, 304] width 953 height 26
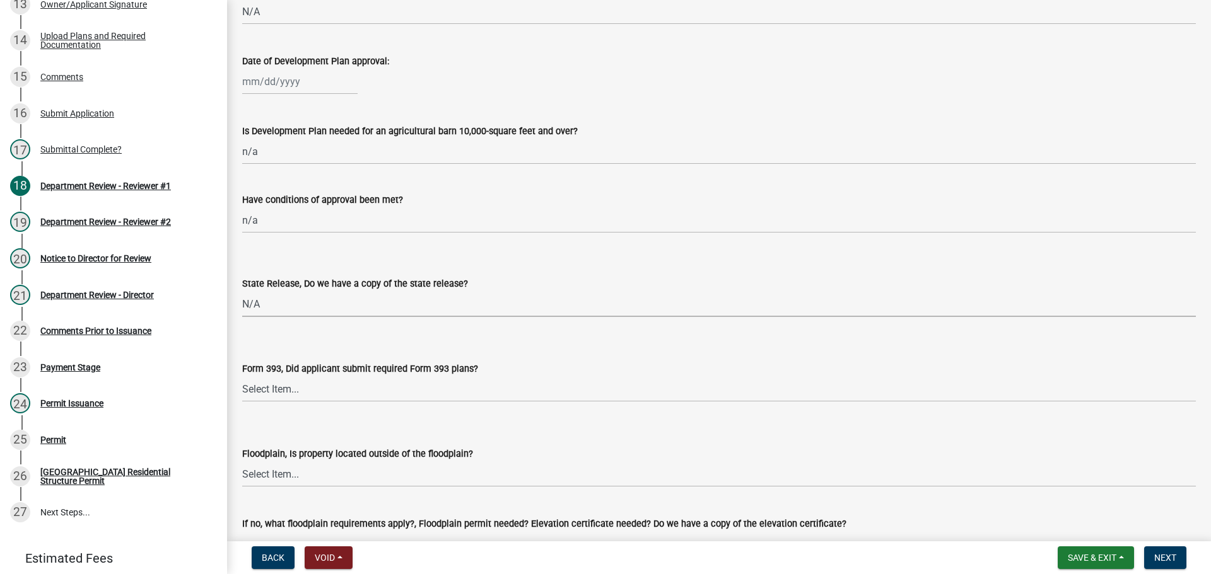
click at [242, 291] on select "Select Item... Yes No N/A" at bounding box center [718, 304] width 953 height 26
select select "d625d8e2-c016-4fa4-b697-cc01dbb75373"
click at [275, 388] on select "Select Item... Yes No N/A" at bounding box center [718, 389] width 953 height 26
click at [242, 376] on select "Select Item... Yes No N/A" at bounding box center [718, 389] width 953 height 26
select select "220652cf-f23d-4527-9188-e71e6281c1f5"
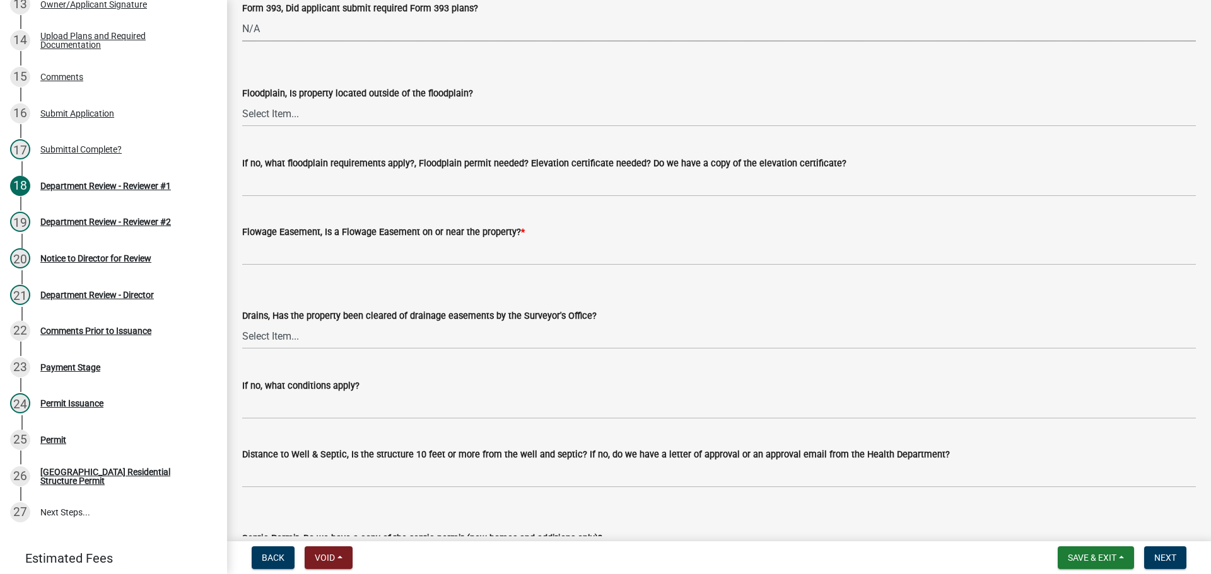
scroll to position [1324, 0]
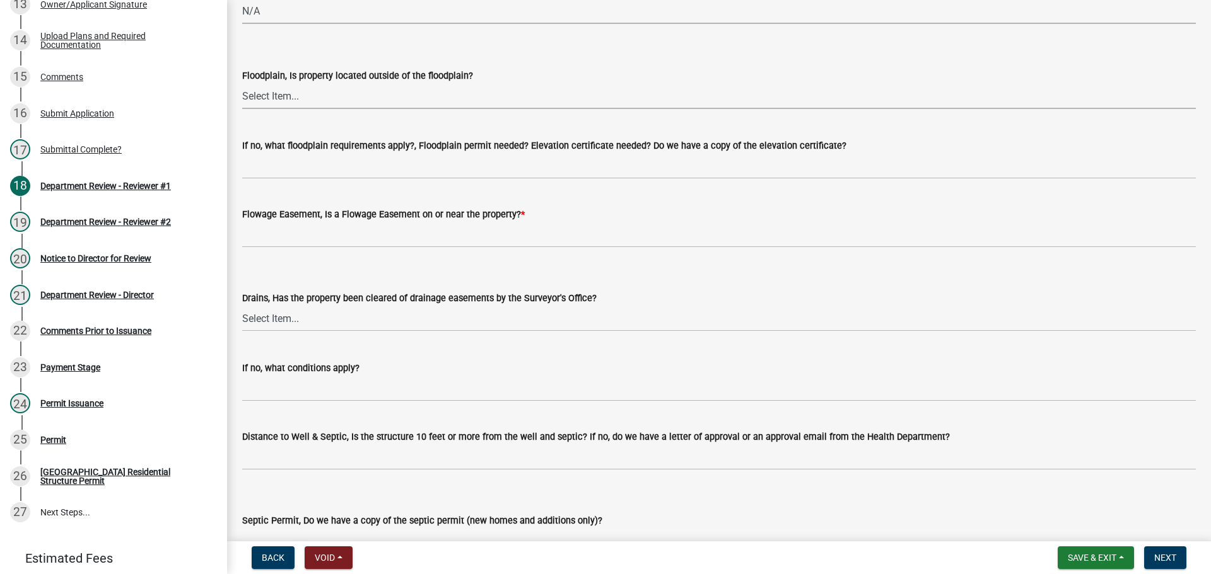
click at [267, 102] on select "Select Item... Yes No" at bounding box center [718, 96] width 953 height 26
click at [242, 83] on select "Select Item... Yes No" at bounding box center [718, 96] width 953 height 26
select select "5ad78b45-2880-474c-97ef-2440aa75ee84"
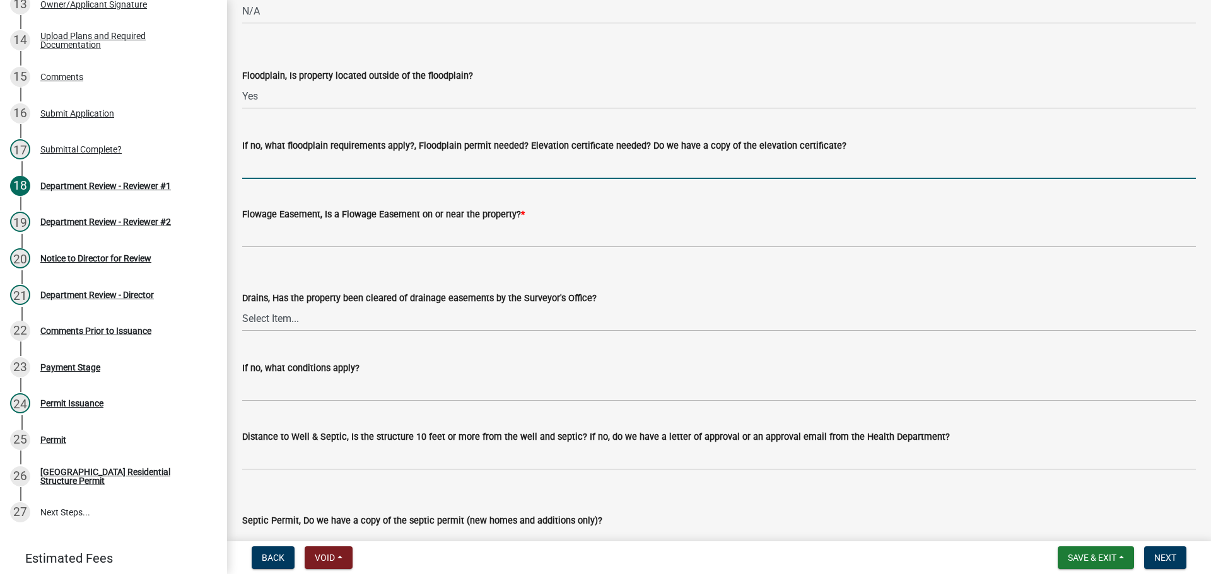
drag, startPoint x: 267, startPoint y: 170, endPoint x: 282, endPoint y: 175, distance: 15.6
click at [267, 170] on input "If no, what floodplain requirements apply?, Floodplain permit needed? Elevation…" at bounding box center [718, 166] width 953 height 26
type input "n/a"
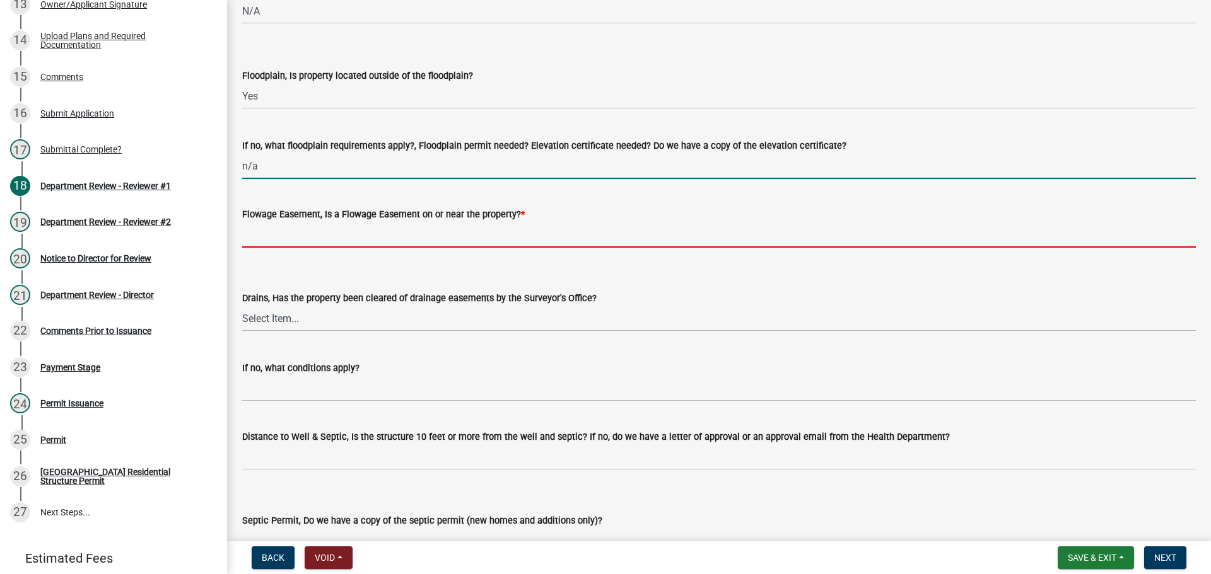
click at [251, 245] on input "Flowage Easement, Is a Flowage Easement on or near the property? *" at bounding box center [718, 235] width 953 height 26
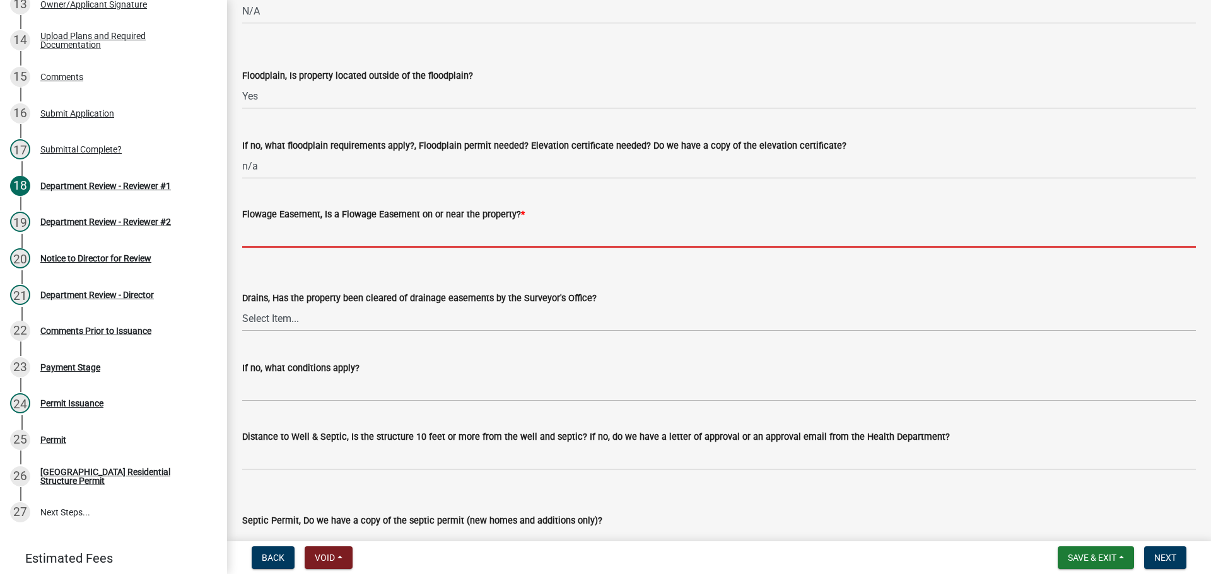
type input "no"
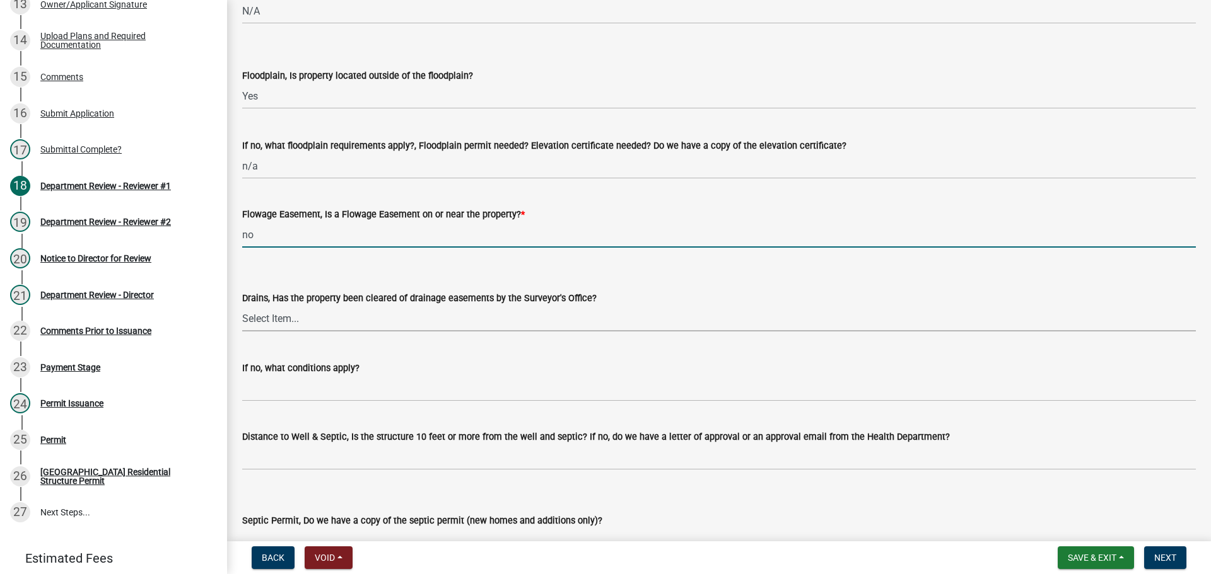
click at [262, 322] on select "Select Item... Yes No" at bounding box center [718, 319] width 953 height 26
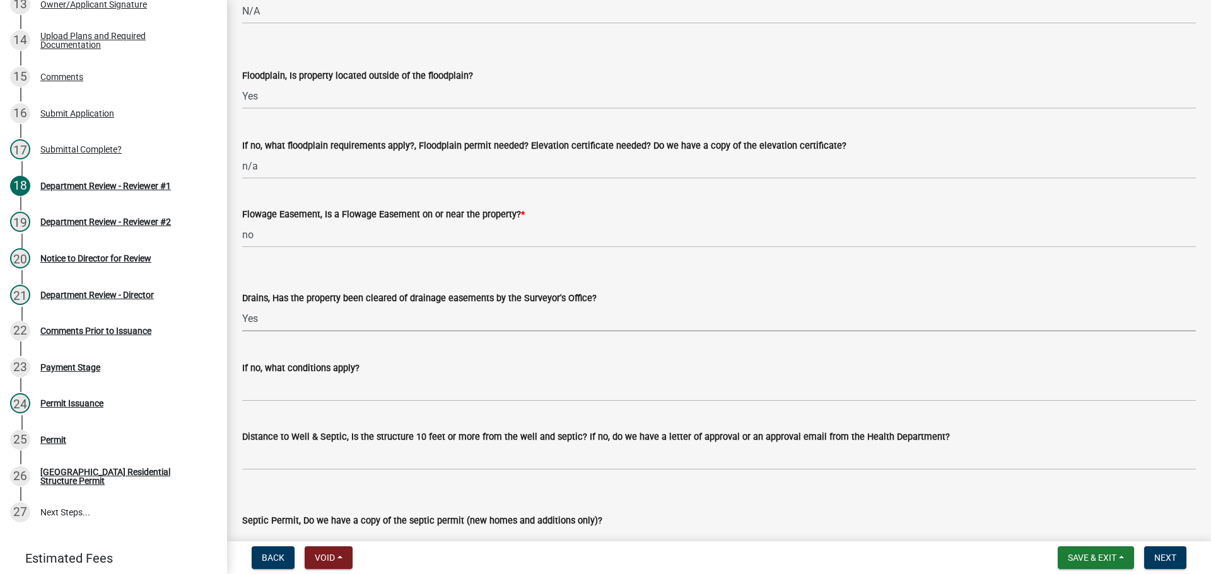
click at [242, 306] on select "Select Item... Yes No" at bounding box center [718, 319] width 953 height 26
select select "aa299abd-59e4-4841-82bd-632f03f187ef"
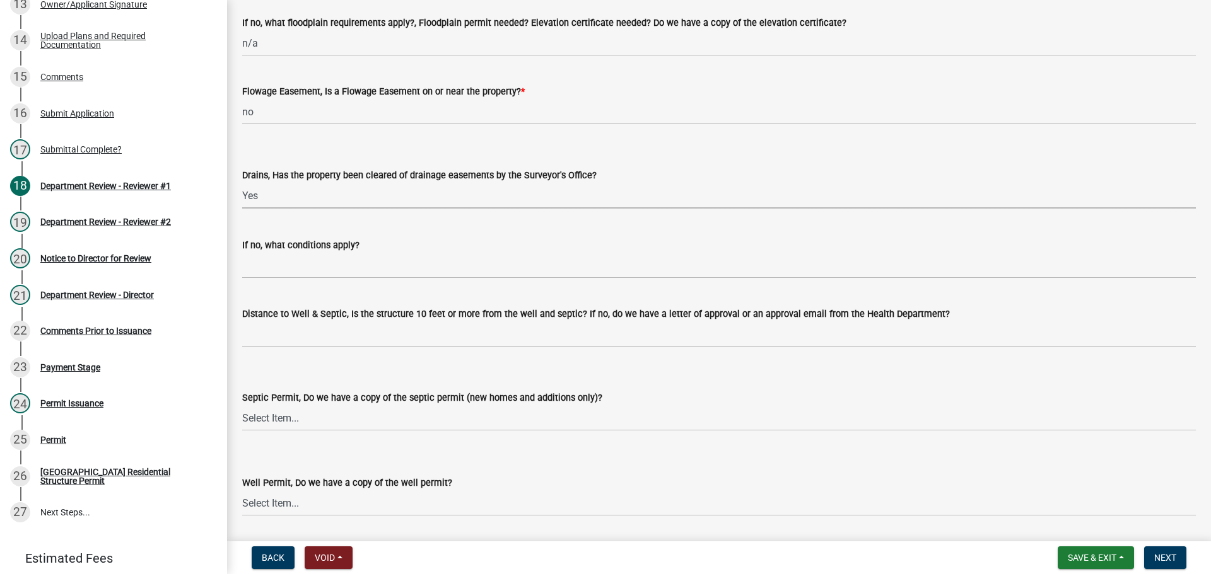
scroll to position [1576, 0]
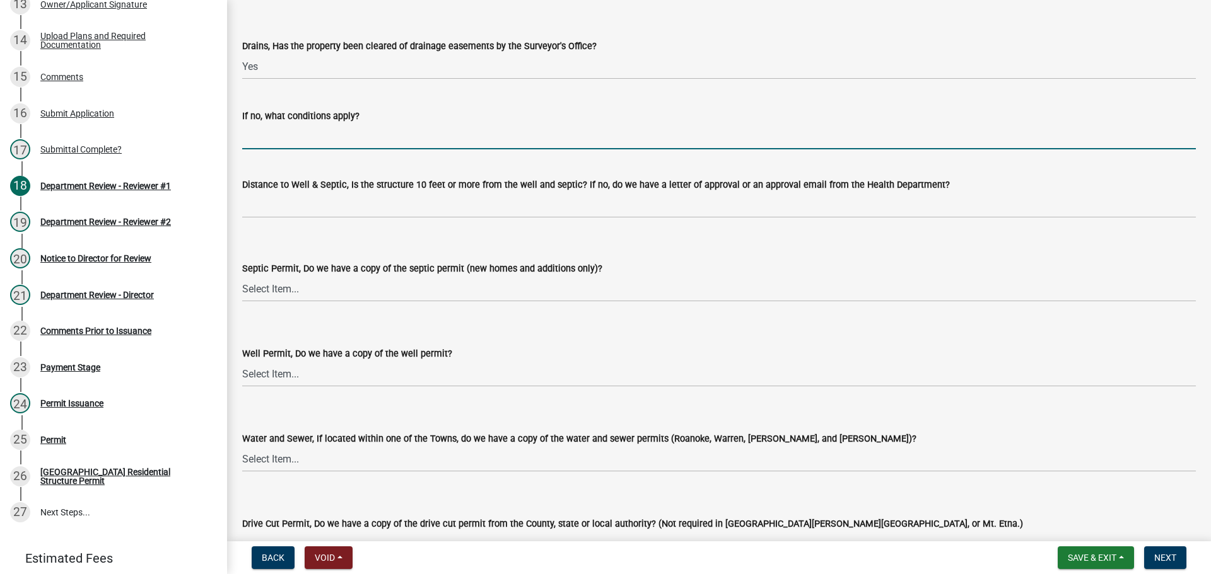
click at [267, 127] on input "If no, what conditions apply?" at bounding box center [718, 137] width 953 height 26
type input "n/a"
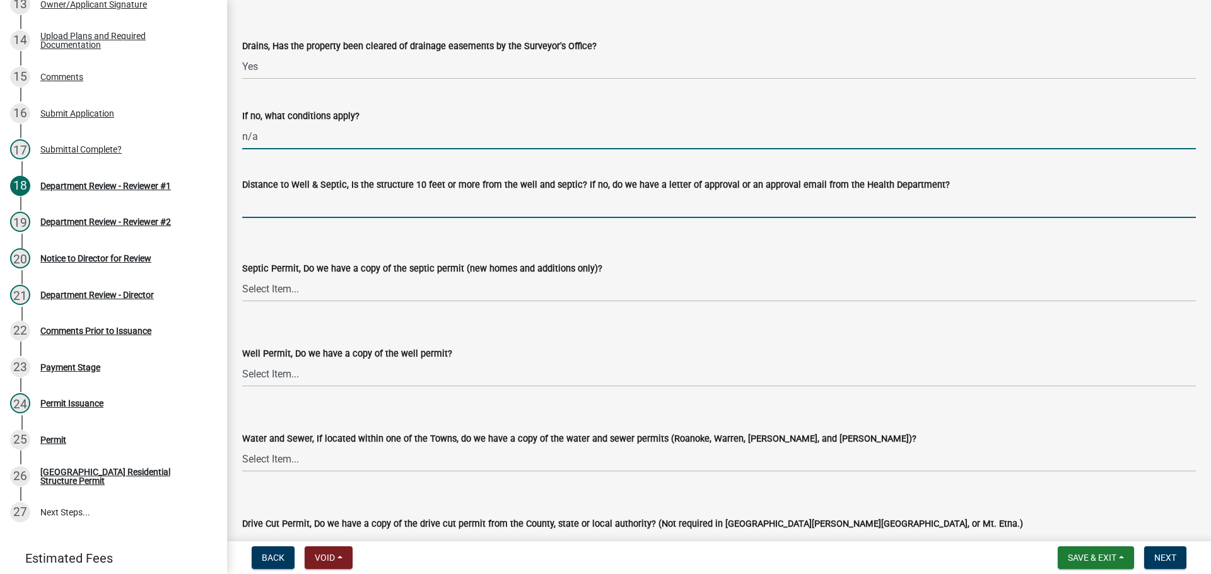
click at [284, 201] on input "Distance to Well & Septic, Is the structure 10 feet or more from the well and s…" at bounding box center [718, 205] width 953 height 26
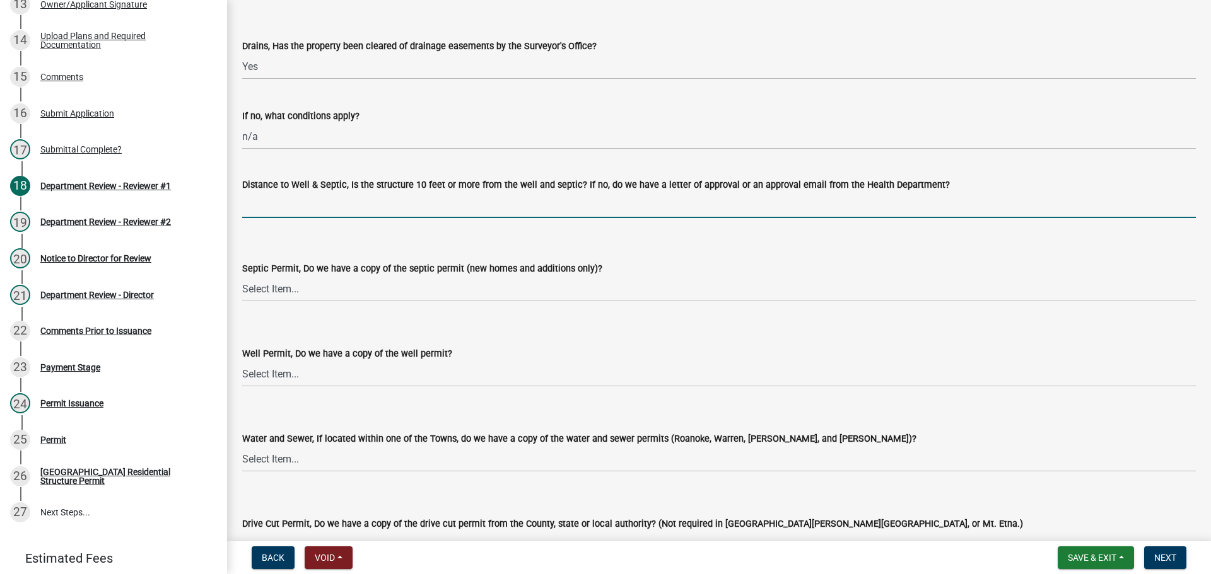
type input "yes per applicant"
drag, startPoint x: 257, startPoint y: 287, endPoint x: 257, endPoint y: 301, distance: 14.5
click at [257, 287] on select "Select Item... Yes No N/A" at bounding box center [718, 289] width 953 height 26
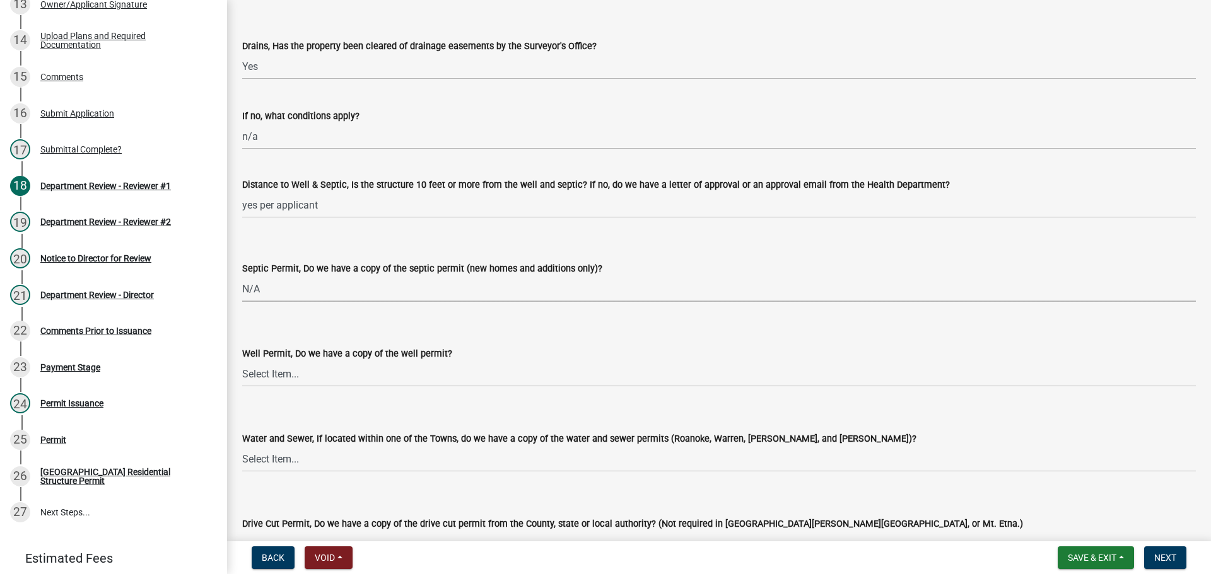
click at [242, 276] on select "Select Item... Yes No N/A" at bounding box center [718, 289] width 953 height 26
select select "9e915027-22d8-4398-b0f5-e3cf97d893e0"
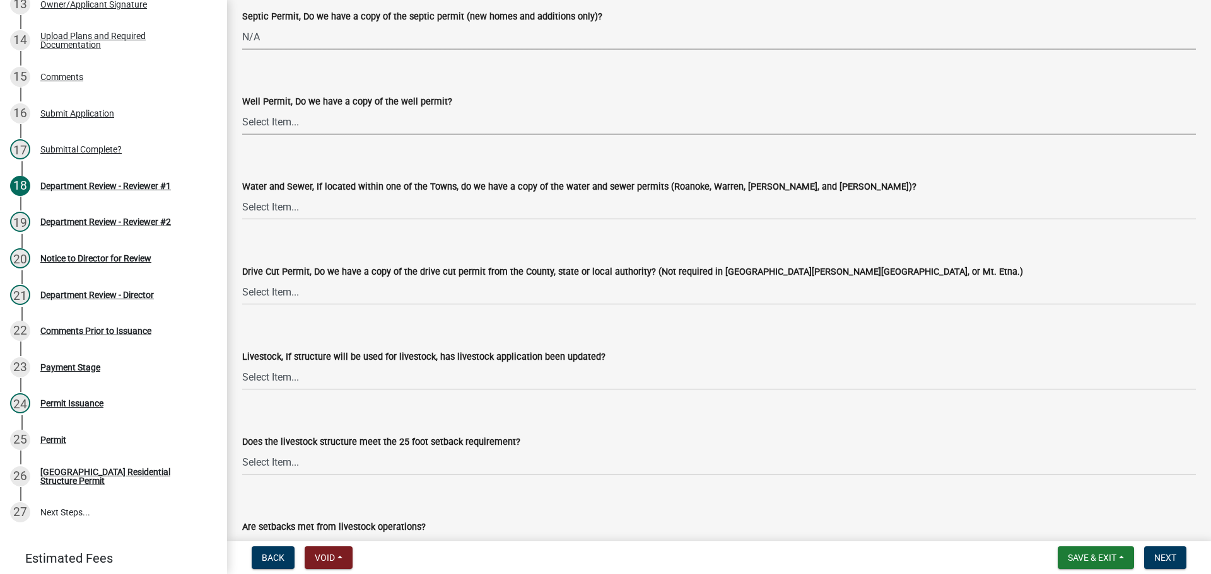
click at [294, 132] on select "Select Item... Yes No N/A" at bounding box center [718, 122] width 953 height 26
click at [242, 109] on select "Select Item... Yes No N/A" at bounding box center [718, 122] width 953 height 26
select select "2c91b07e-37d9-4ec5-b504-47058404e578"
click at [277, 210] on select "Select Item... Yes No N/A" at bounding box center [718, 207] width 953 height 26
click at [242, 194] on select "Select Item... Yes No N/A" at bounding box center [718, 207] width 953 height 26
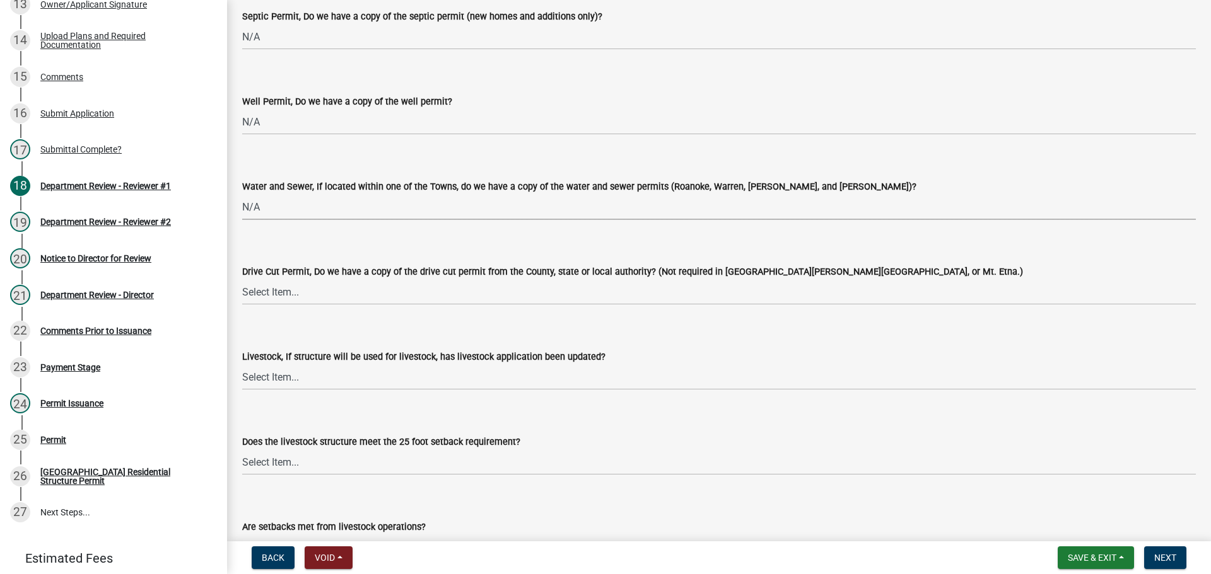
select select "d6bfa9ee-3bd9-4f2b-bea1-0bf2a35e48f8"
drag, startPoint x: 269, startPoint y: 294, endPoint x: 269, endPoint y: 303, distance: 8.8
click at [269, 297] on select "Select Item... Yes No N/A" at bounding box center [718, 292] width 953 height 26
click at [242, 279] on select "Select Item... Yes No N/A" at bounding box center [718, 292] width 953 height 26
select select "e1967740-c41b-4de5-b294-b9bc371f9c7c"
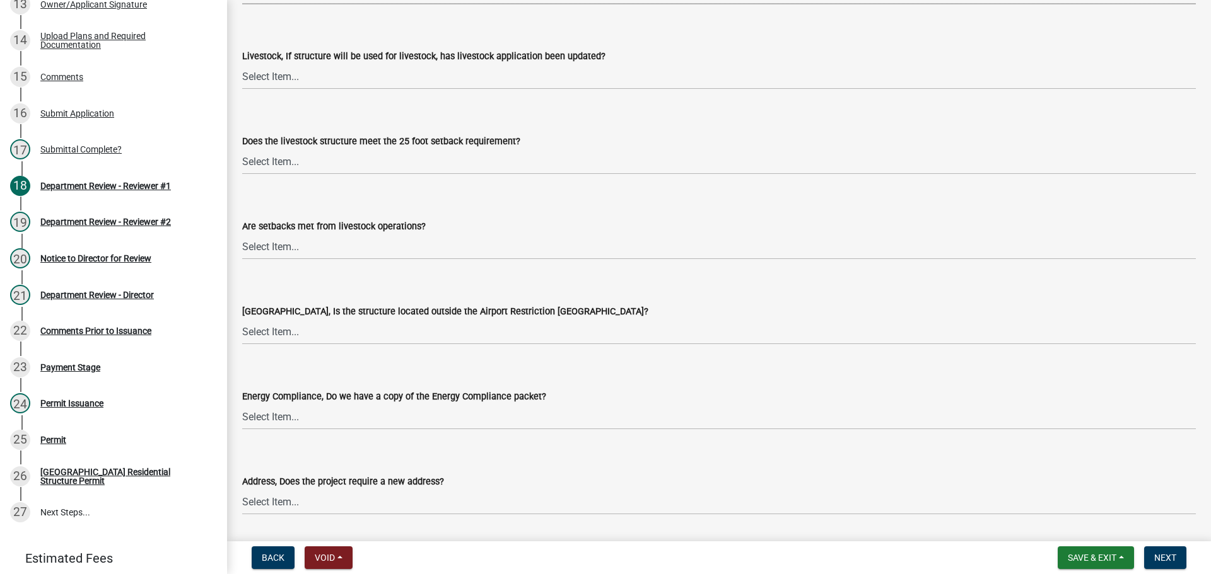
scroll to position [2144, 0]
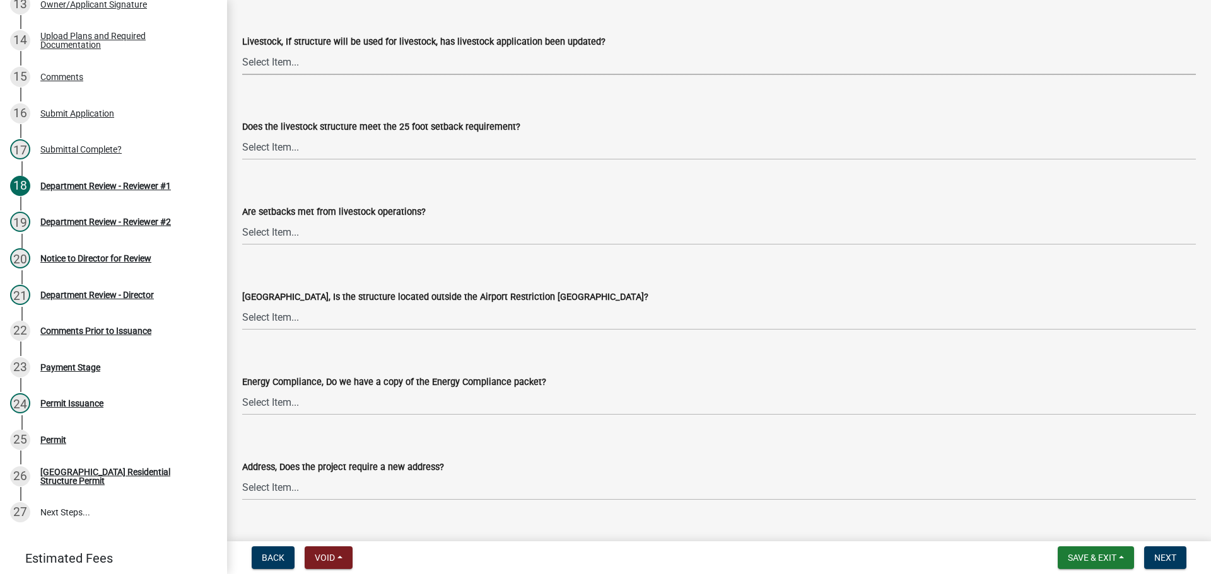
click at [256, 55] on select "Select Item... Yes No N/A" at bounding box center [718, 62] width 953 height 26
click at [242, 49] on select "Select Item... Yes No N/A" at bounding box center [718, 62] width 953 height 26
select select "4095ee07-1040-41d6-85c6-c6be8bf6c85e"
drag, startPoint x: 260, startPoint y: 137, endPoint x: 261, endPoint y: 156, distance: 18.9
click at [261, 138] on select "Select Item... Yes No N/A" at bounding box center [718, 147] width 953 height 26
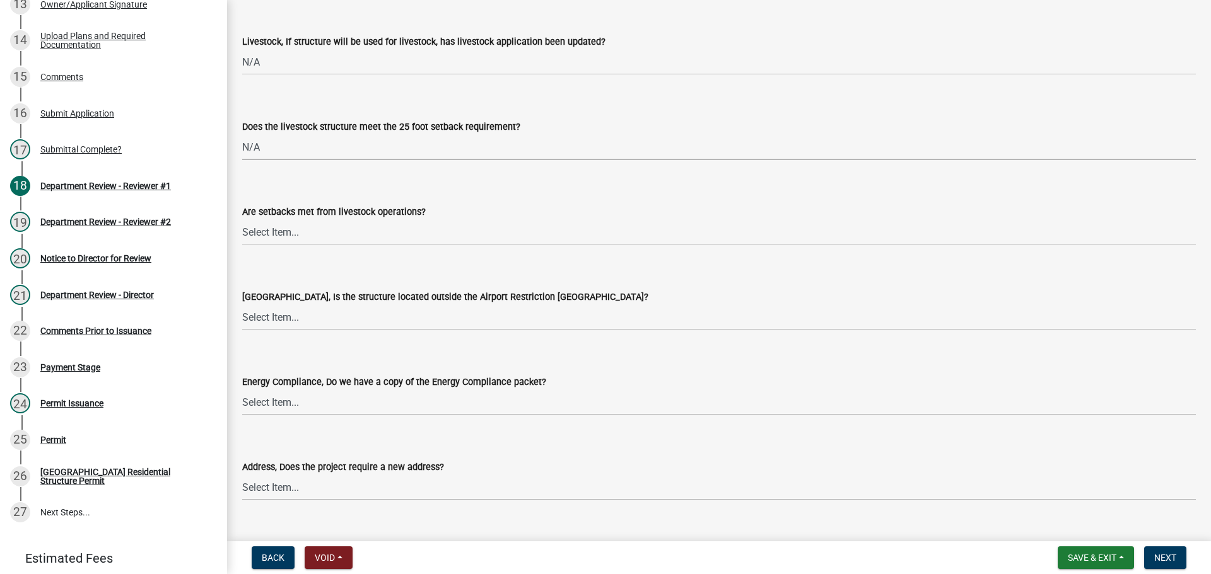
click at [242, 134] on select "Select Item... Yes No N/A" at bounding box center [718, 147] width 953 height 26
select select "87343147-211b-4763-93bb-8b2ee6155afc"
click at [262, 235] on select "Select Item... Yes No" at bounding box center [718, 232] width 953 height 26
click at [242, 219] on select "Select Item... Yes No" at bounding box center [718, 232] width 953 height 26
select select "a533f136-47b9-4377-857f-add42c7a7ee1"
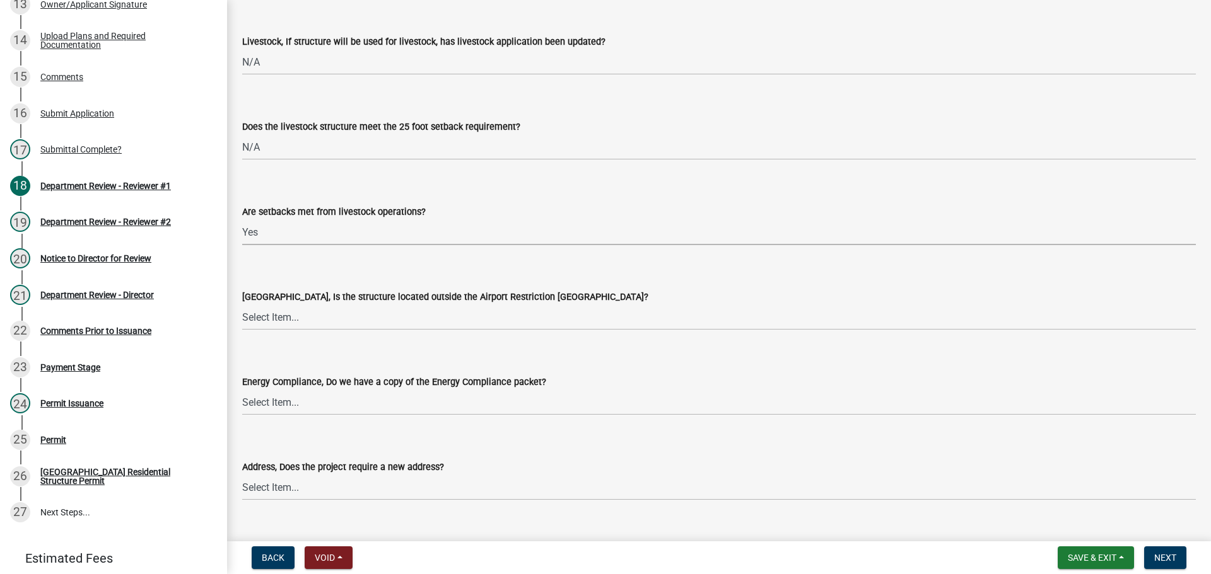
scroll to position [2333, 0]
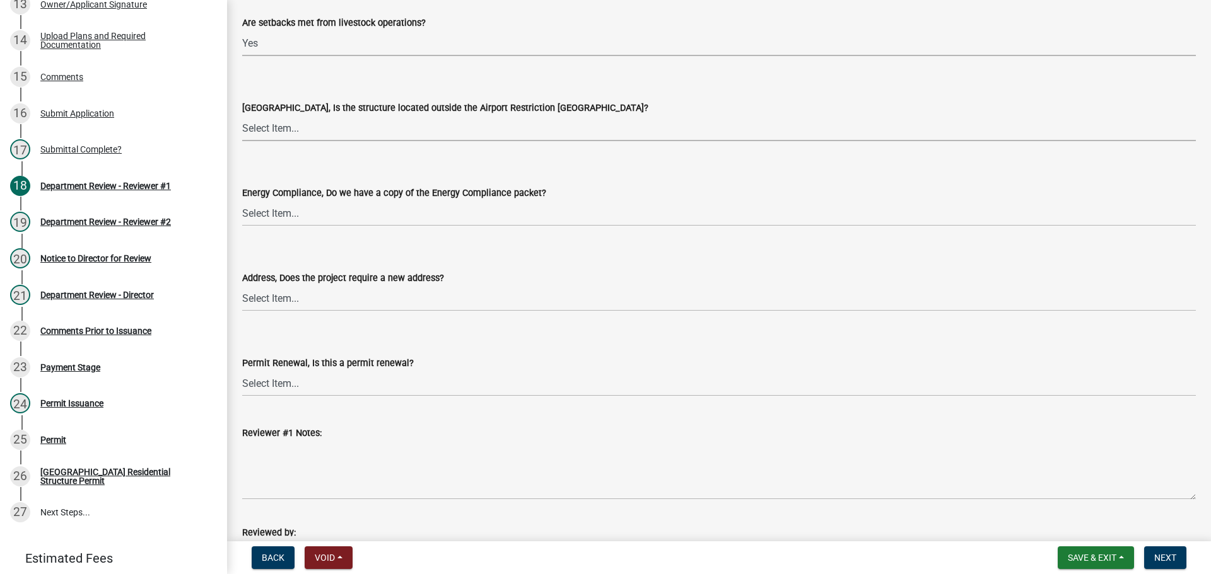
click at [269, 129] on select "Select Item... Yes No" at bounding box center [718, 128] width 953 height 26
click at [242, 115] on select "Select Item... Yes No" at bounding box center [718, 128] width 953 height 26
select select "3c66432b-8bb8-4124-90df-d6035d4b372c"
drag, startPoint x: 276, startPoint y: 216, endPoint x: 283, endPoint y: 223, distance: 9.8
click at [276, 216] on select "Select Item... Yes No N/A" at bounding box center [718, 213] width 953 height 26
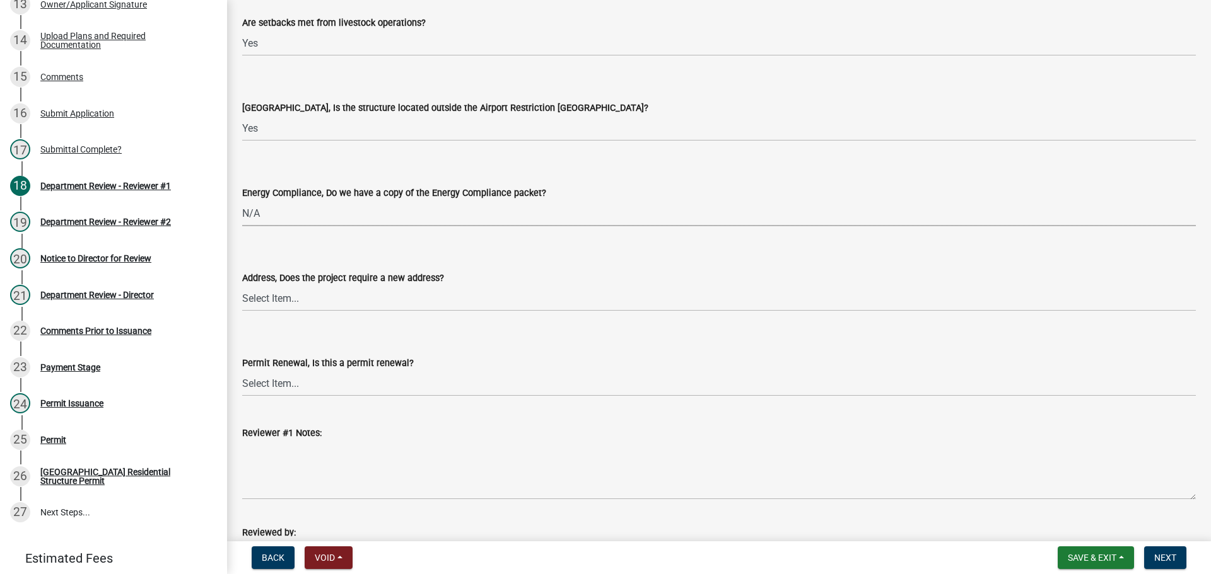
click at [242, 200] on select "Select Item... Yes No N/A" at bounding box center [718, 213] width 953 height 26
select select "eefb9dc7-f8b2-40a4-9773-3ac47aeffb04"
drag, startPoint x: 282, startPoint y: 293, endPoint x: 281, endPoint y: 299, distance: 7.0
click at [282, 293] on select "Select Item... Yes No" at bounding box center [718, 299] width 953 height 26
click at [242, 286] on select "Select Item... Yes No" at bounding box center [718, 299] width 953 height 26
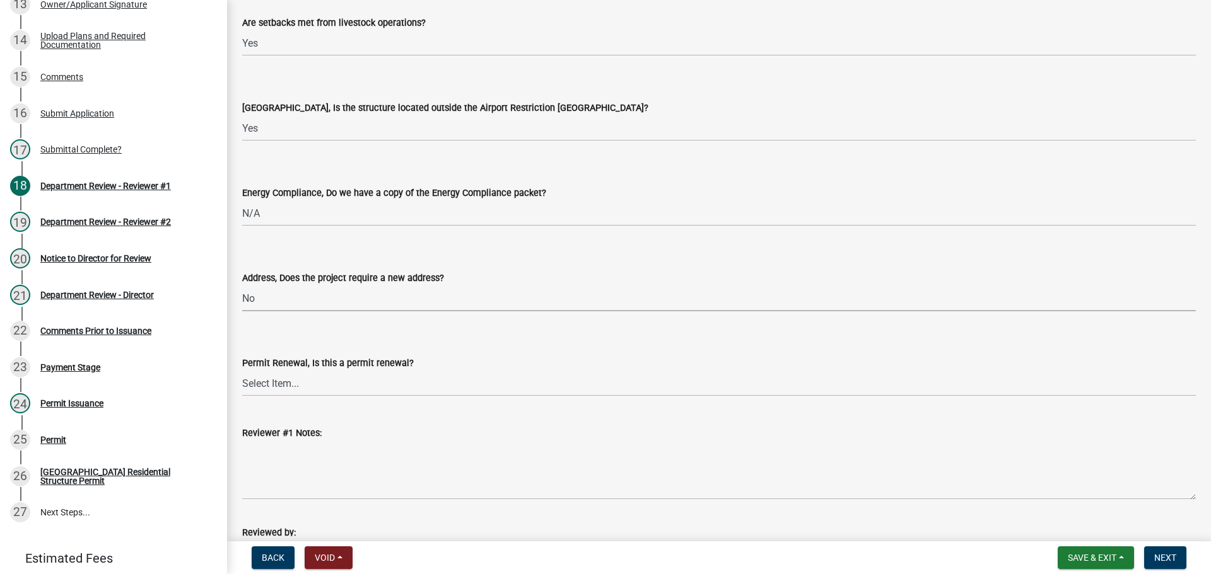
select select "dab9127f-4f14-4b54-93cb-019292fe7c15"
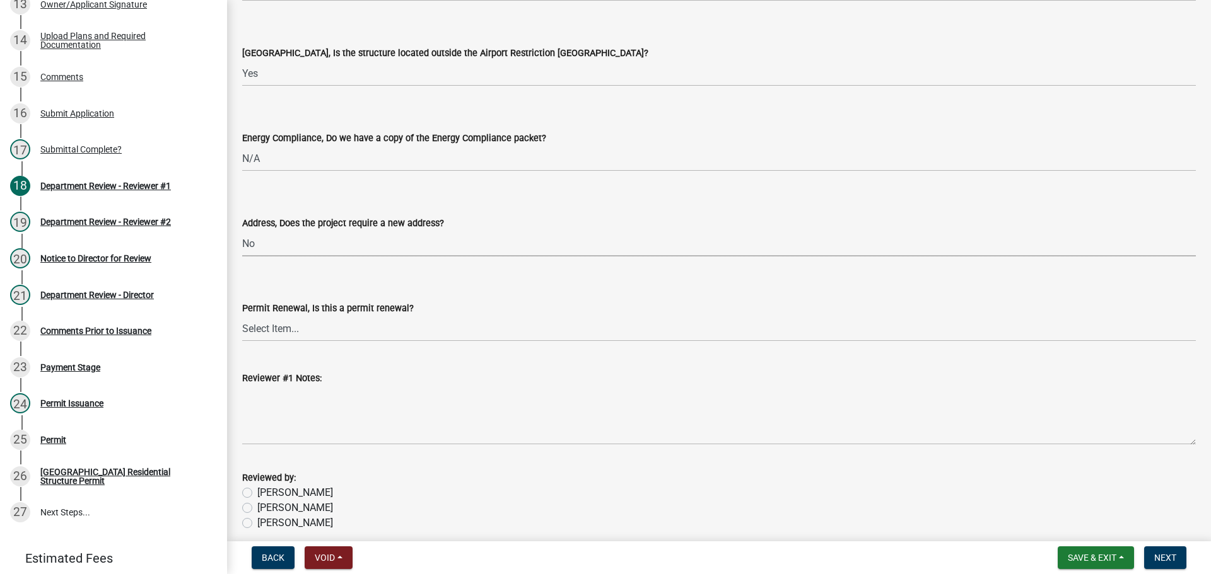
scroll to position [2443, 0]
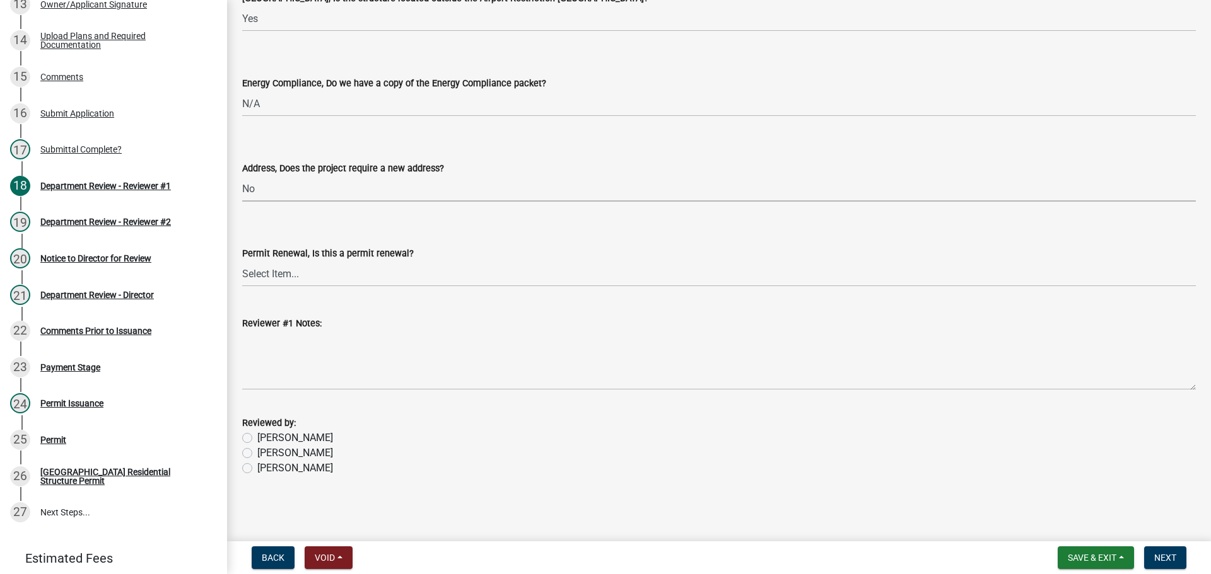
drag, startPoint x: 248, startPoint y: 456, endPoint x: 266, endPoint y: 453, distance: 18.1
click at [257, 456] on label "Jessica" at bounding box center [295, 453] width 76 height 15
click at [257, 454] on input "Jessica" at bounding box center [261, 450] width 8 height 8
radio input "true"
click at [1158, 550] on button "Next" at bounding box center [1165, 558] width 42 height 23
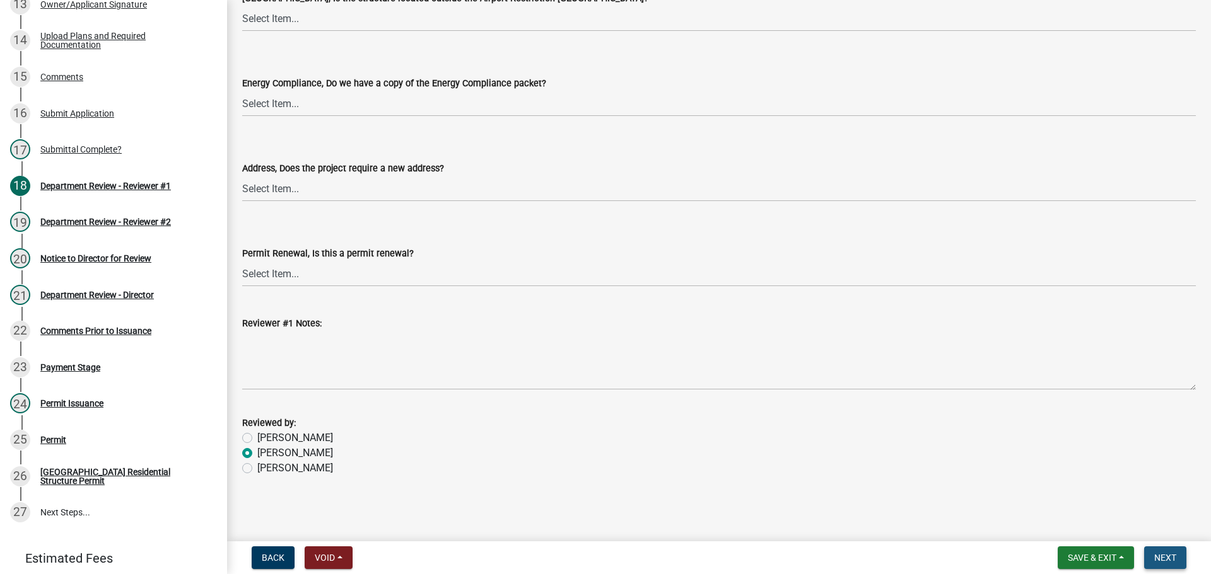
scroll to position [0, 0]
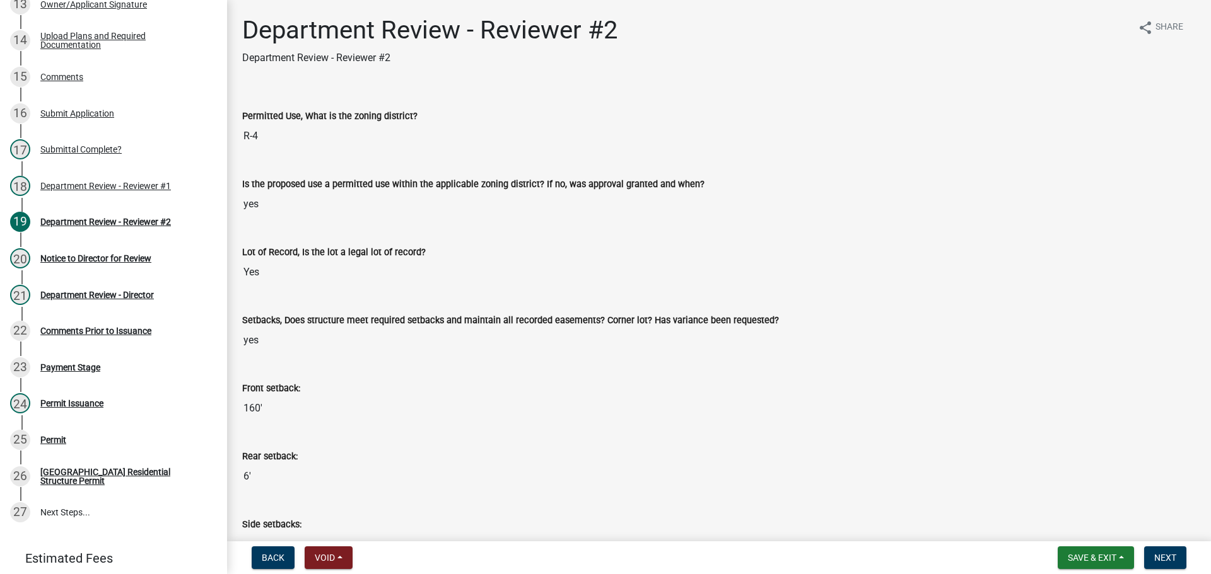
drag, startPoint x: 1107, startPoint y: 538, endPoint x: 1103, endPoint y: 545, distance: 8.5
click at [1106, 538] on div "Huntington Co. Residential Structure Permit RS-2025-466495 Edit View Summary No…" at bounding box center [605, 287] width 1211 height 574
click at [1100, 559] on span "Save & Exit" at bounding box center [1091, 558] width 49 height 10
click at [1081, 526] on button "Save & Exit" at bounding box center [1083, 525] width 101 height 30
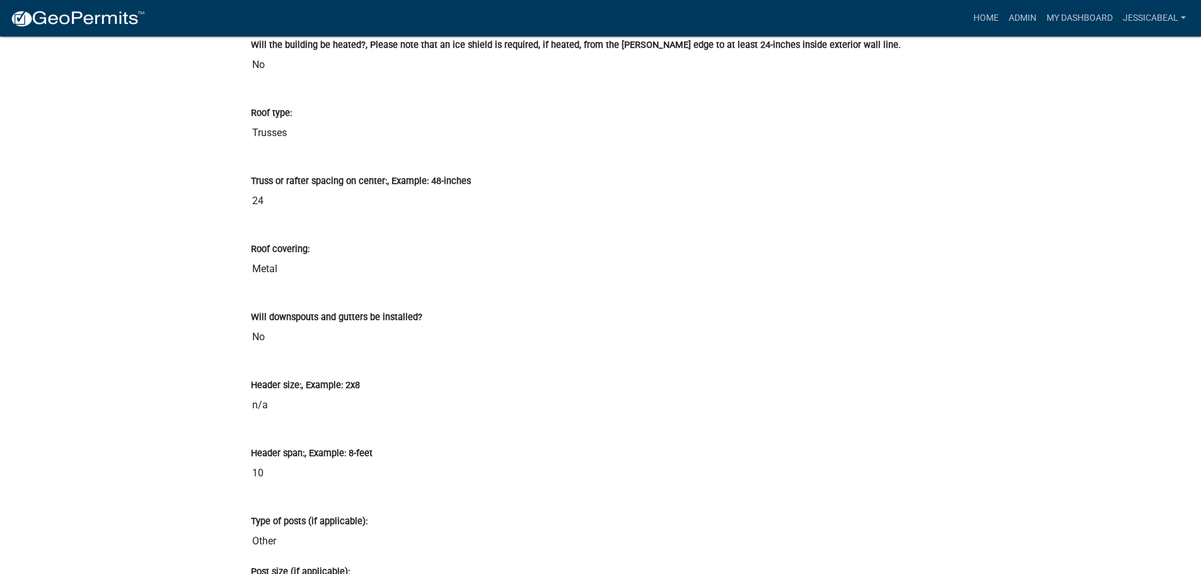
scroll to position [2522, 0]
